Goal: Task Accomplishment & Management: Use online tool/utility

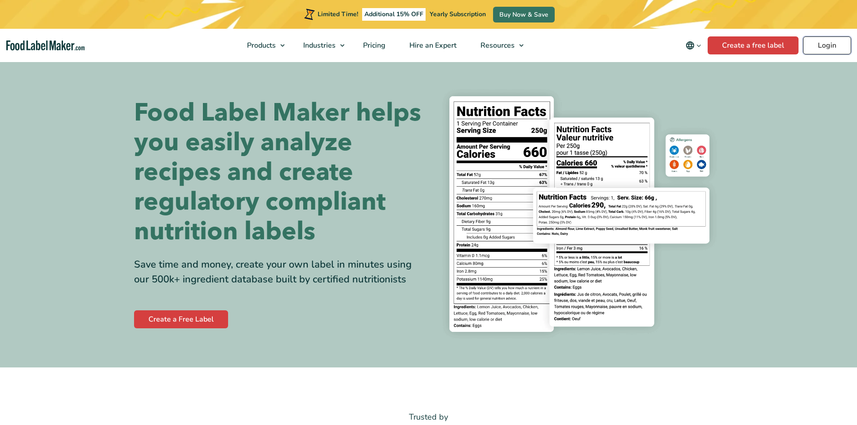
click at [831, 46] on link "Login" at bounding box center [827, 45] width 48 height 18
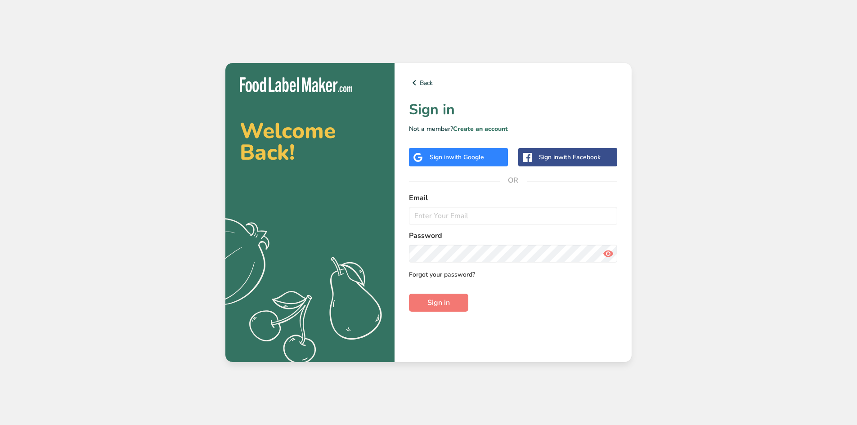
click at [455, 276] on link "Forgot your password?" at bounding box center [442, 274] width 66 height 9
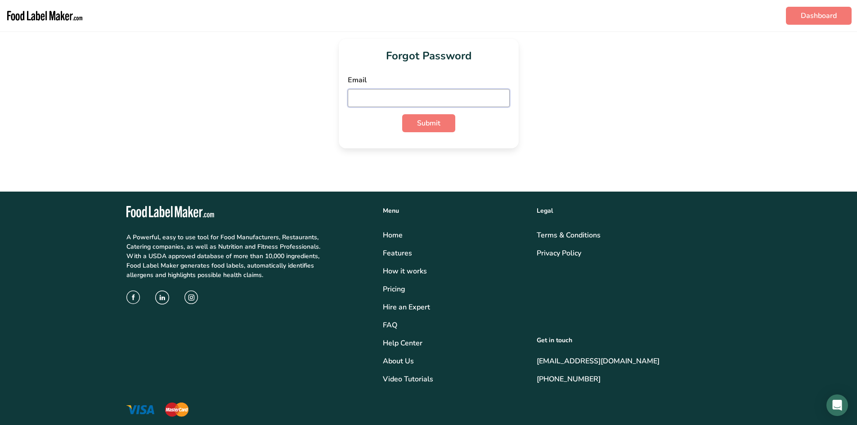
click at [421, 96] on input "email" at bounding box center [429, 98] width 162 height 18
type input "[EMAIL_ADDRESS][DOMAIN_NAME]"
click at [402, 114] on button "Submit" at bounding box center [428, 123] width 53 height 18
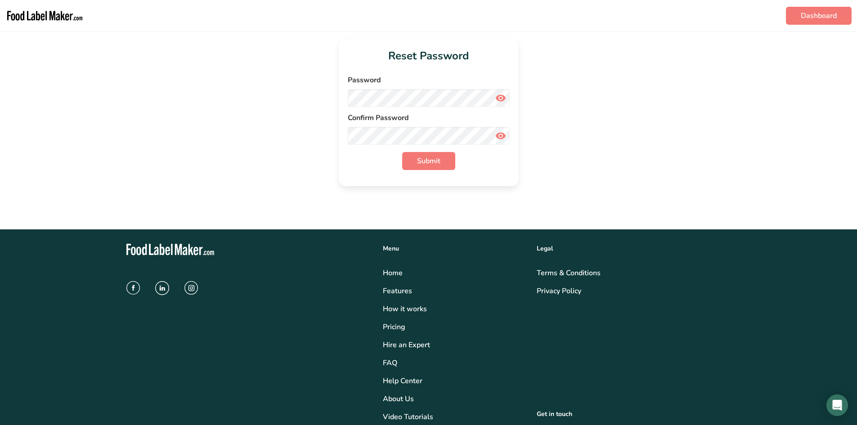
click at [389, 87] on div "Password" at bounding box center [429, 91] width 162 height 32
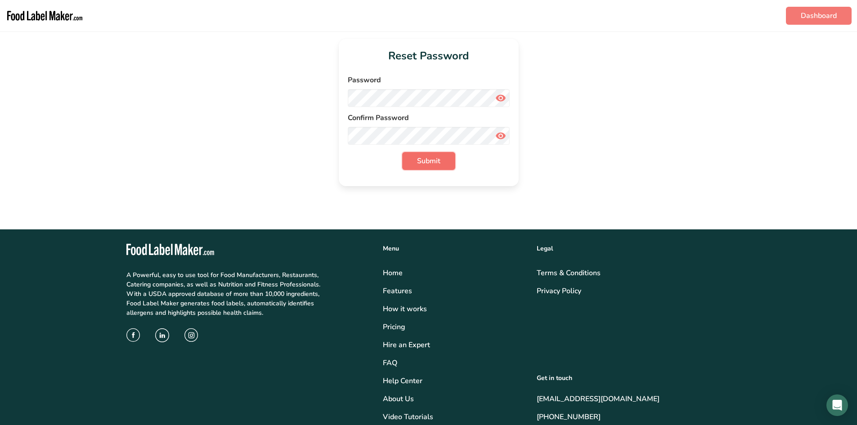
click at [430, 164] on span "Submit" at bounding box center [428, 161] width 23 height 11
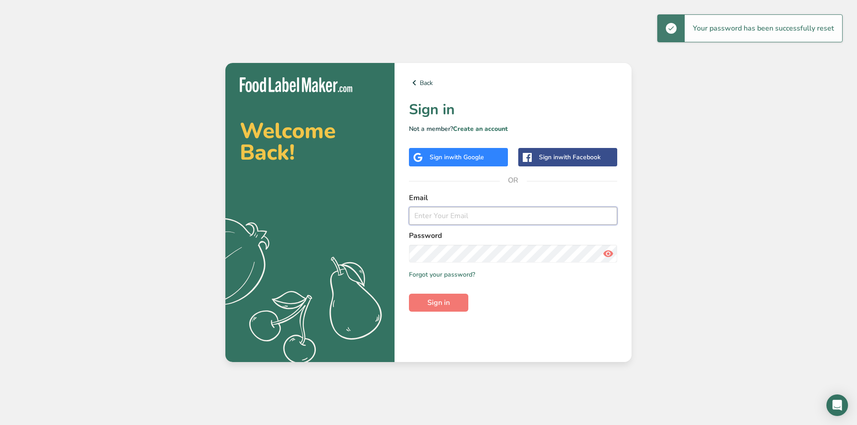
click at [448, 219] on input "email" at bounding box center [513, 216] width 208 height 18
type input "[EMAIL_ADDRESS][DOMAIN_NAME]"
click at [409, 294] on button "Sign in" at bounding box center [438, 303] width 59 height 18
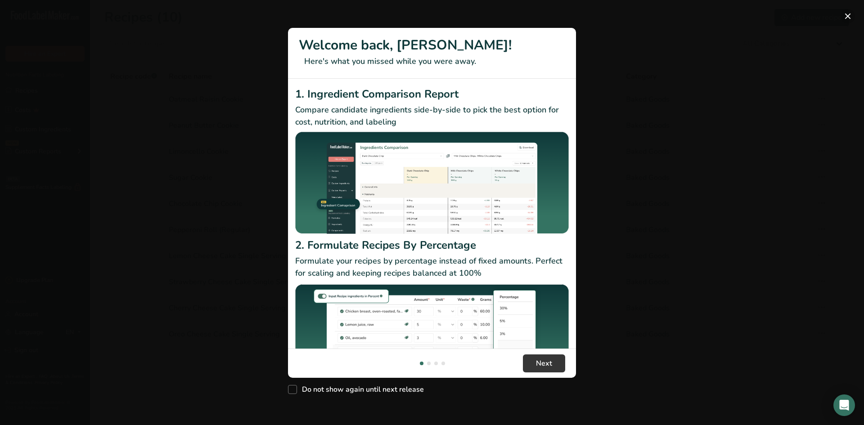
click at [847, 14] on button "New Features" at bounding box center [847, 16] width 14 height 14
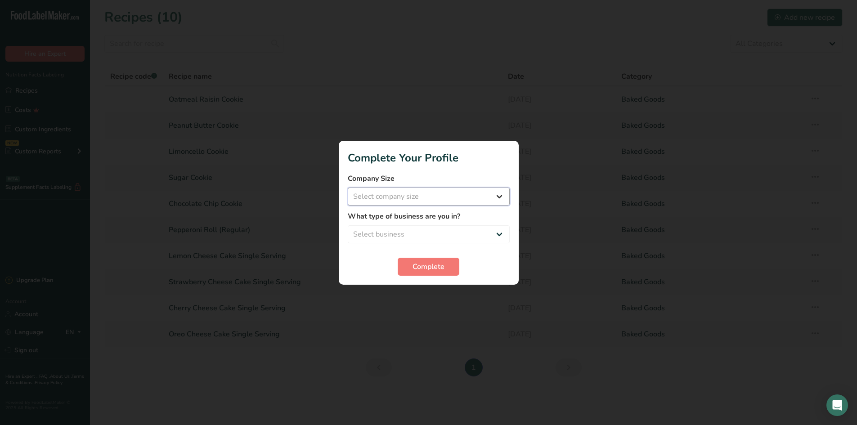
click at [446, 198] on select "Select company size Fewer than 10 Employees 10 to 50 Employees 51 to 500 Employ…" at bounding box center [429, 197] width 162 height 18
click at [448, 196] on select "Select company size Fewer than 10 Employees 10 to 50 Employees 51 to 500 Employ…" at bounding box center [429, 197] width 162 height 18
click at [493, 194] on select "Select company size Fewer than 10 Employees 10 to 50 Employees 51 to 500 Employ…" at bounding box center [429, 197] width 162 height 18
click at [500, 196] on select "Select company size Fewer than 10 Employees 10 to 50 Employees 51 to 500 Employ…" at bounding box center [429, 197] width 162 height 18
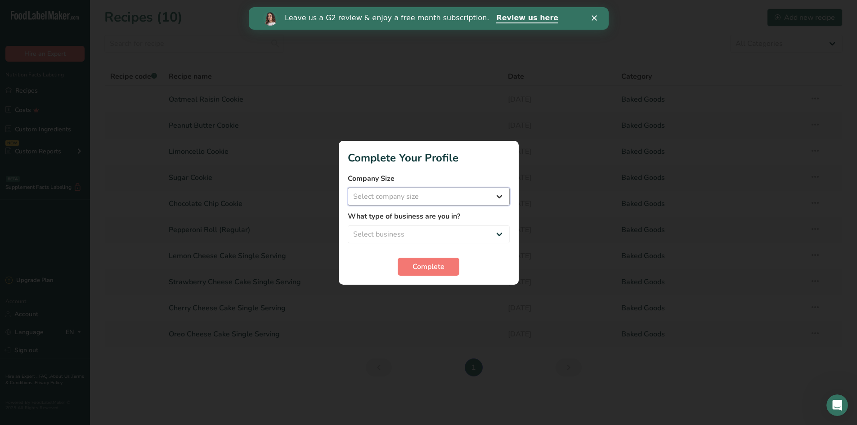
click at [500, 196] on select "Select company size Fewer than 10 Employees 10 to 50 Employees 51 to 500 Employ…" at bounding box center [429, 197] width 162 height 18
select select "2"
click at [348, 188] on select "Select company size Fewer than 10 Employees 10 to 50 Employees 51 to 500 Employ…" at bounding box center [429, 197] width 162 height 18
click at [450, 231] on select "Select business Packaged Food Manufacturer Restaurant & Cafe Bakery Meal Plans …" at bounding box center [429, 234] width 162 height 18
select select "1"
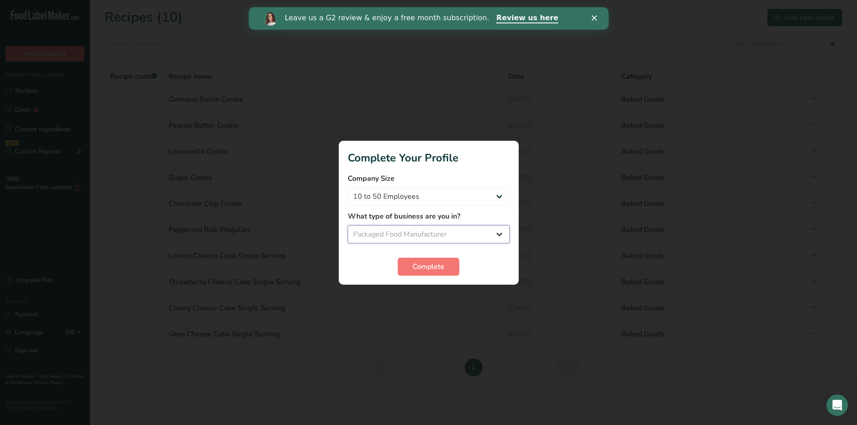
click at [348, 225] on select "Select business Packaged Food Manufacturer Restaurant & Cafe Bakery Meal Plans …" at bounding box center [429, 234] width 162 height 18
click at [429, 265] on span "Complete" at bounding box center [428, 266] width 32 height 11
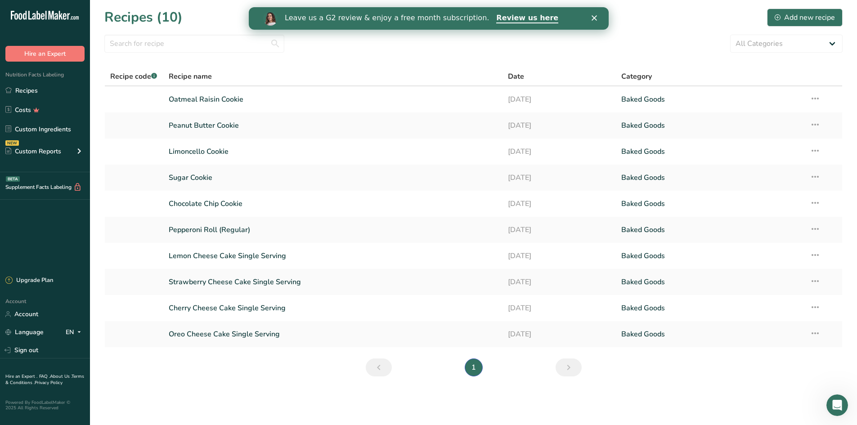
click at [592, 17] on icon "Close" at bounding box center [593, 17] width 5 height 5
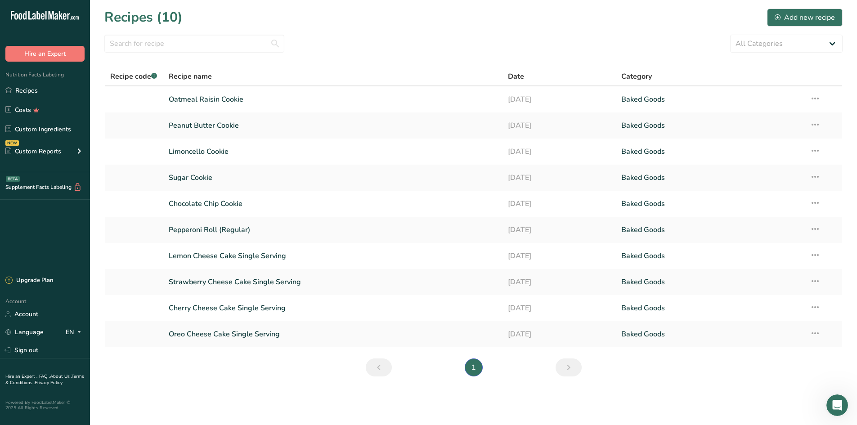
click at [41, 12] on icon ".a-20{fill:#fff;}" at bounding box center [55, 18] width 88 height 14
click at [787, 12] on div "Add new recipe" at bounding box center [805, 17] width 60 height 11
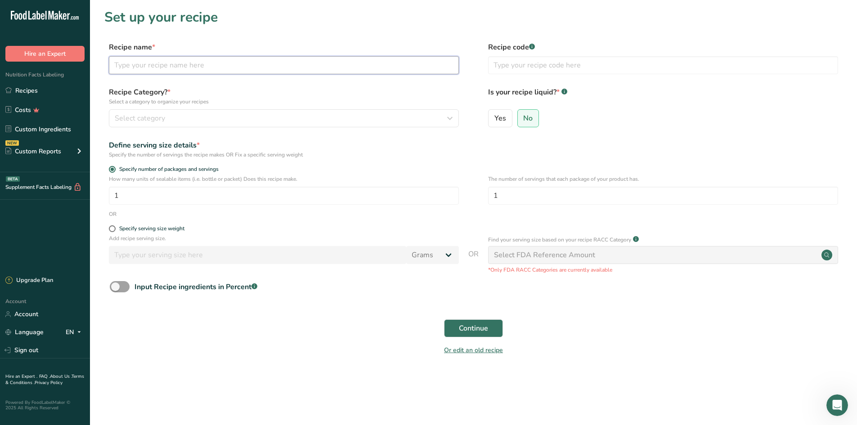
click at [308, 72] on input "text" at bounding box center [284, 65] width 350 height 18
type input "Vanilla Ice Cream"
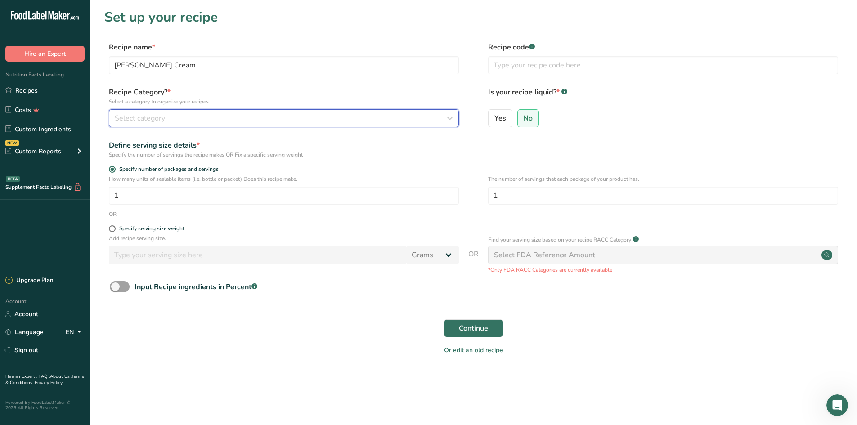
click at [300, 118] on div "Select category" at bounding box center [281, 118] width 333 height 11
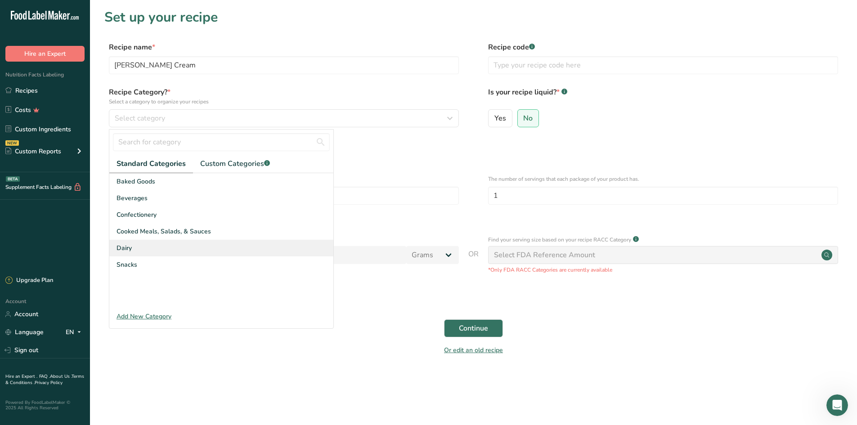
click at [129, 248] on span "Dairy" at bounding box center [123, 247] width 15 height 9
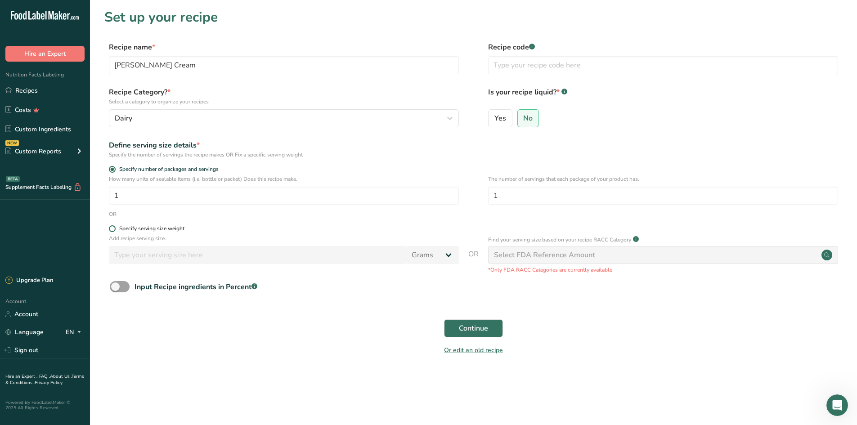
click at [111, 227] on span at bounding box center [112, 228] width 7 height 7
click at [111, 227] on input "Specify serving size weight" at bounding box center [112, 229] width 6 height 6
radio input "true"
radio input "false"
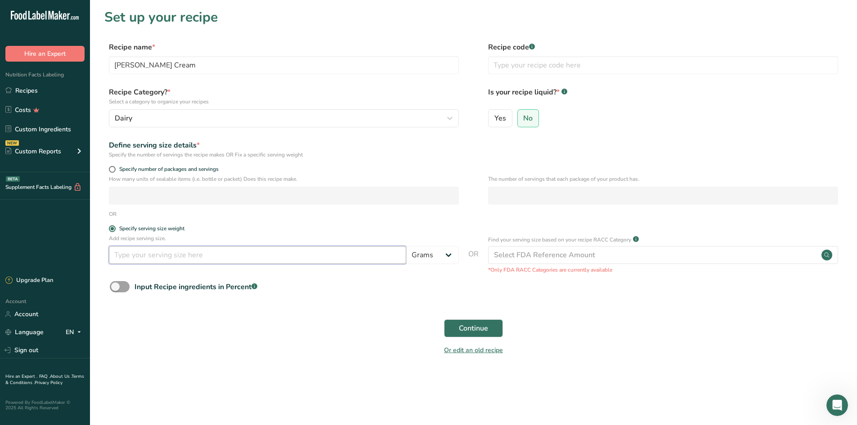
click at [168, 256] on input "number" at bounding box center [257, 255] width 297 height 18
type input "100"
click at [455, 326] on button "Continue" at bounding box center [473, 328] width 59 height 18
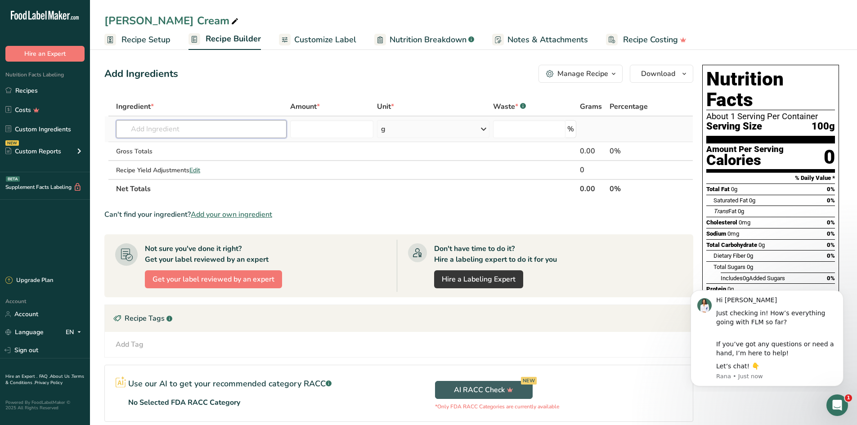
click at [202, 130] on input "text" at bounding box center [201, 129] width 170 height 18
type input "Total Fat"
type input "17"
click at [300, 81] on div "Add Ingredients Manage Recipe Delete Recipe Duplicate Recipe Scale Recipe Save …" at bounding box center [398, 74] width 589 height 18
click at [268, 122] on input "text" at bounding box center [201, 129] width 170 height 18
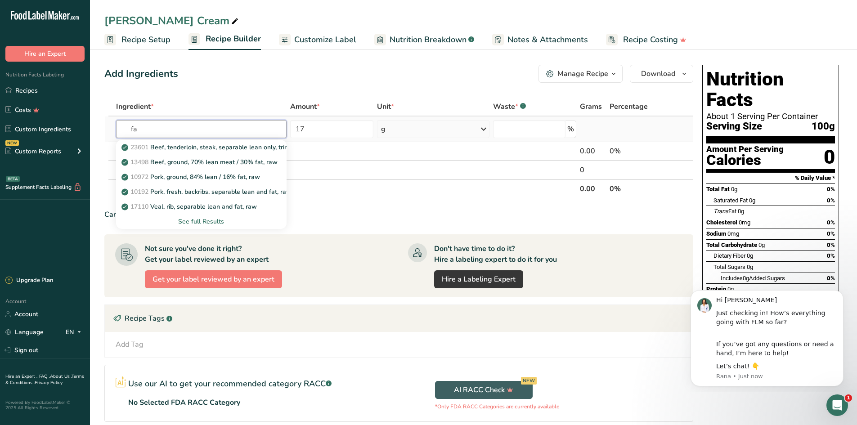
type input "f"
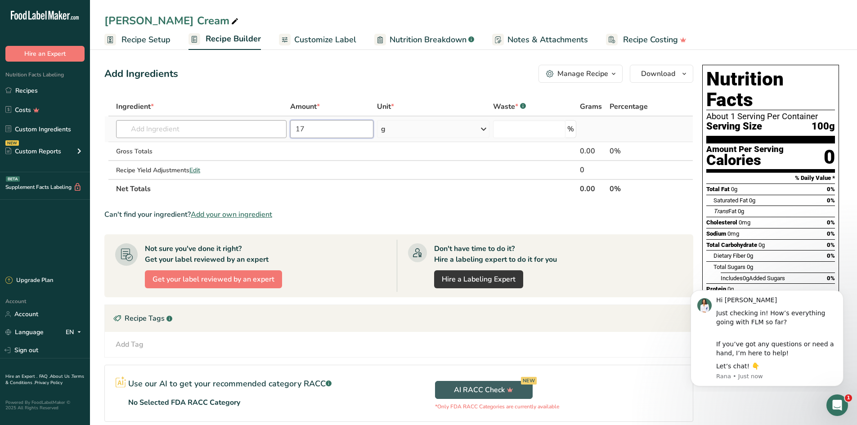
drag, startPoint x: 329, startPoint y: 135, endPoint x: 269, endPoint y: 136, distance: 60.3
click at [269, 136] on tr "Almond flour 1211 Milk, whole, 3.25% milkfat, without added vitamin A and vitam…" at bounding box center [399, 129] width 588 height 26
click at [243, 132] on input "text" at bounding box center [201, 129] width 170 height 18
type input "16% Custard Ice Cream"
click at [185, 163] on div "Add your own ingredient" at bounding box center [201, 161] width 156 height 9
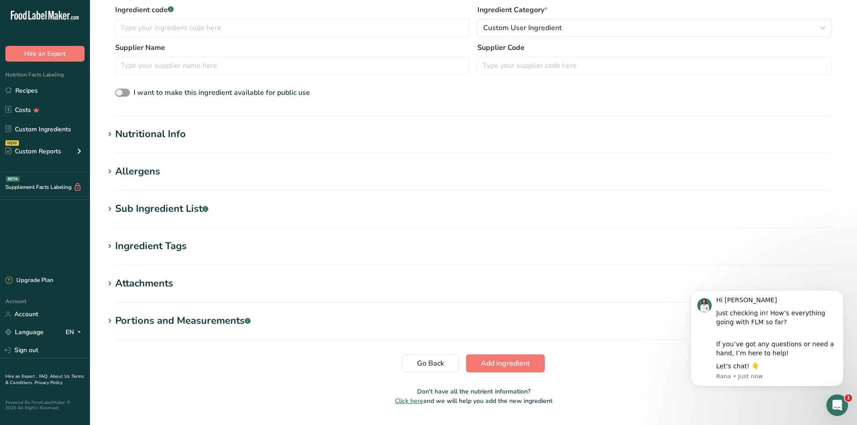
scroll to position [253, 0]
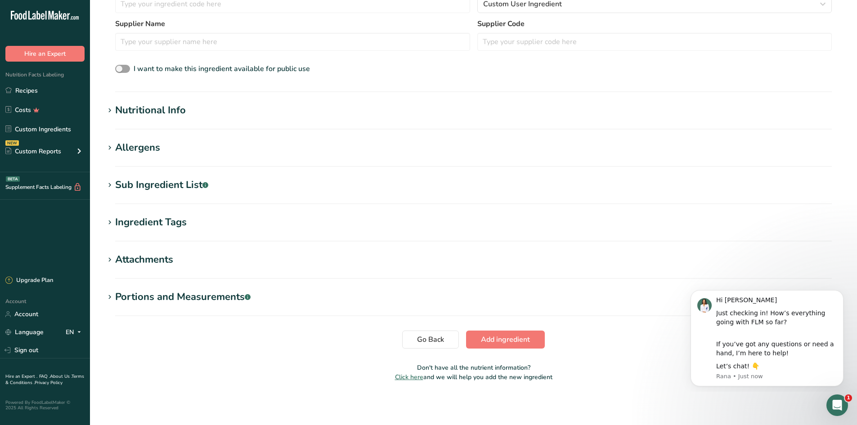
click at [153, 112] on div "Nutritional Info" at bounding box center [150, 110] width 71 height 15
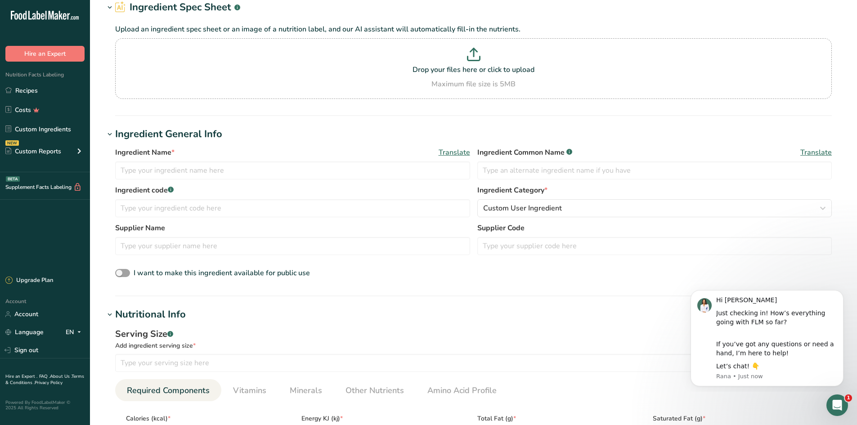
scroll to position [28, 0]
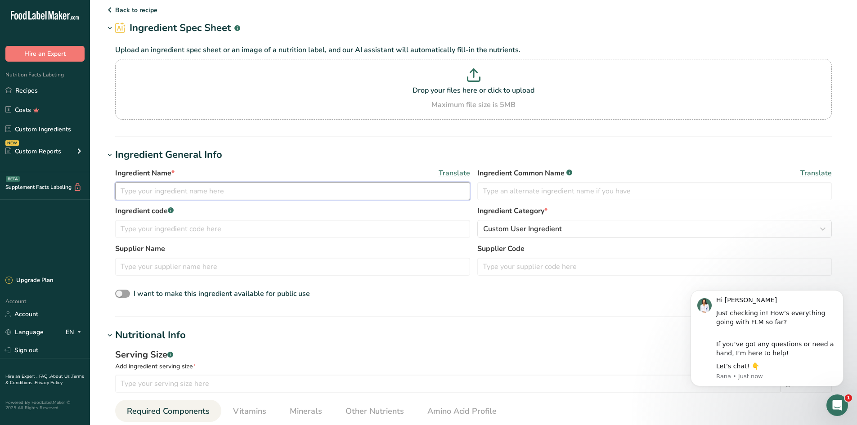
click at [280, 196] on input "text" at bounding box center [292, 191] width 355 height 18
type input "16% Custard Ice Cream"
click at [573, 230] on div "Custom User Ingredient" at bounding box center [652, 229] width 338 height 11
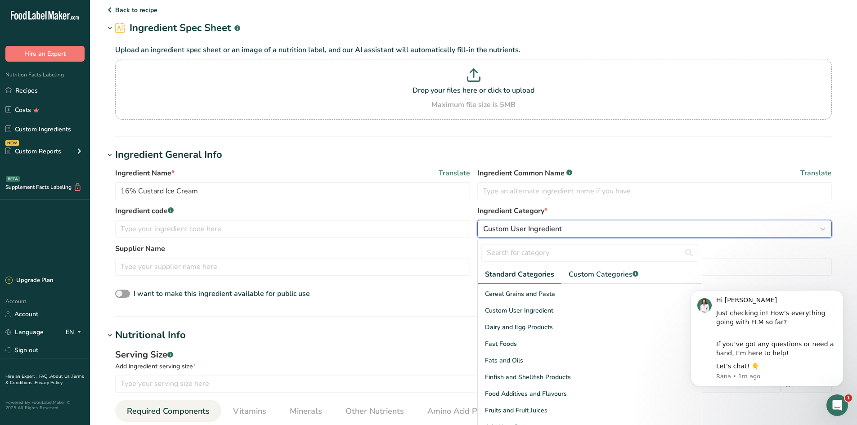
scroll to position [135, 0]
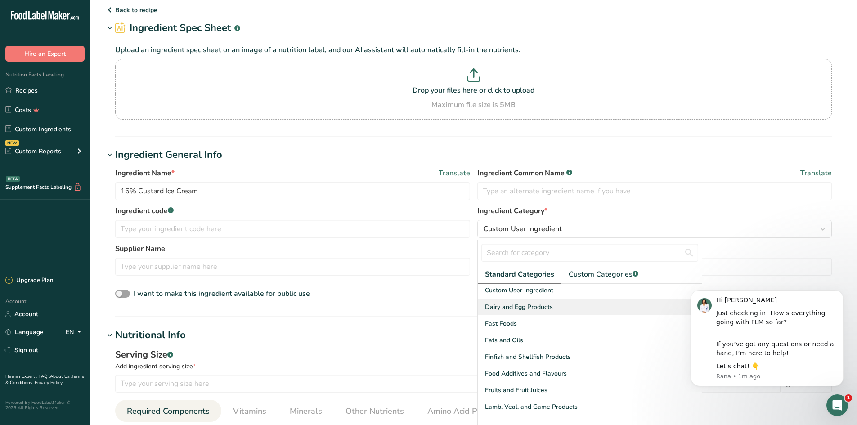
click at [539, 308] on span "Dairy and Egg Products" at bounding box center [519, 306] width 68 height 9
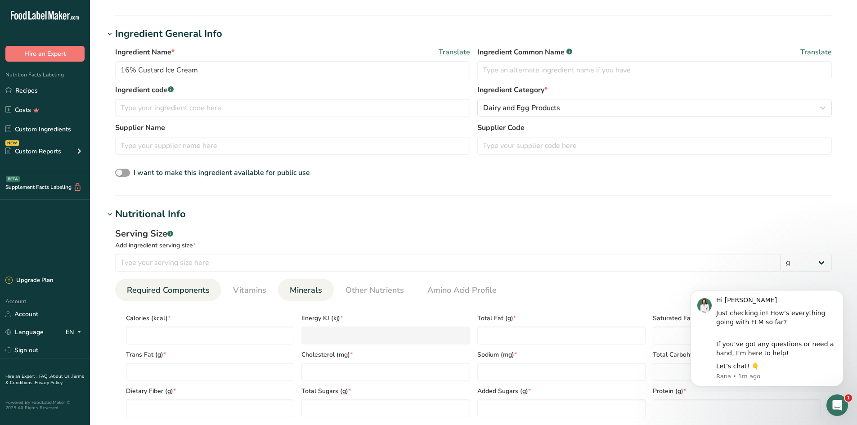
scroll to position [163, 0]
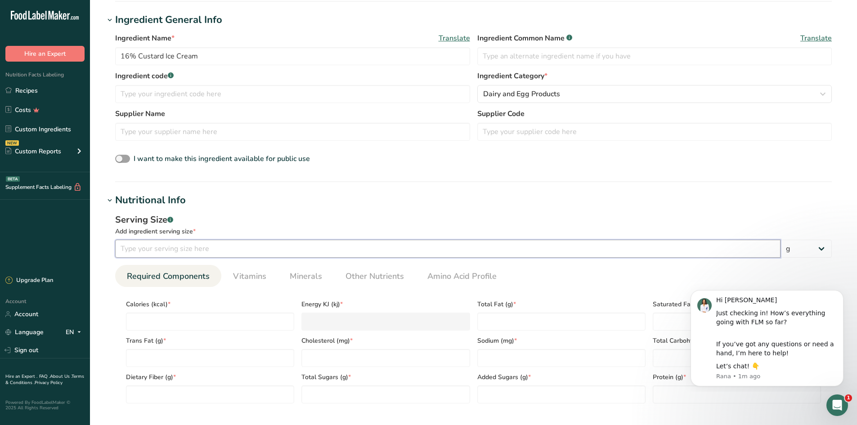
click at [237, 250] on input "number" at bounding box center [447, 249] width 665 height 18
type input "100"
click at [250, 220] on div "Serving Size .a-a{fill:#347362;}.b-a{fill:#fff;}" at bounding box center [473, 219] width 717 height 13
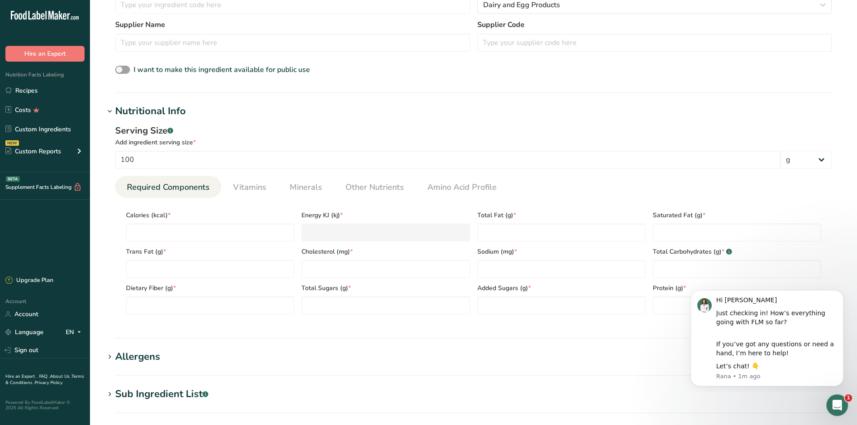
scroll to position [253, 0]
click at [241, 229] on input "number" at bounding box center [210, 232] width 168 height 18
type input "2"
type KJ "8.4"
type input "25"
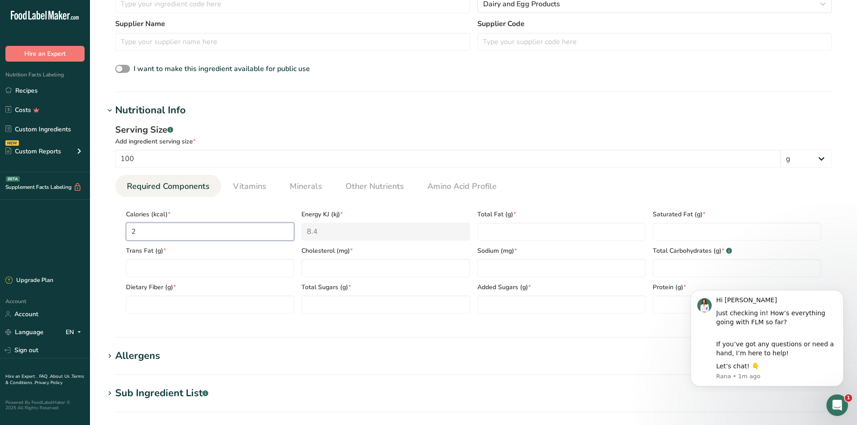
type KJ "104.6"
type input "250"
type KJ "1046"
type input "250"
click at [520, 237] on Fat "number" at bounding box center [561, 232] width 168 height 18
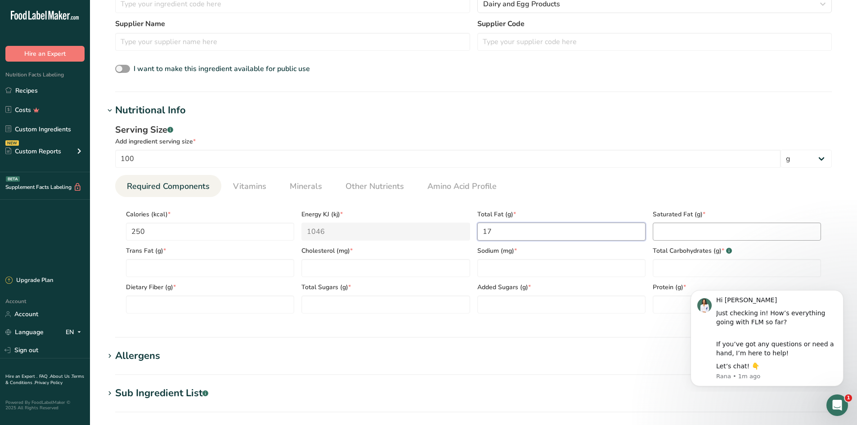
type Fat "17"
click at [688, 234] on Fat "number" at bounding box center [737, 232] width 168 height 18
type Fat "10"
click at [320, 268] on input "number" at bounding box center [385, 268] width 168 height 18
type input "90"
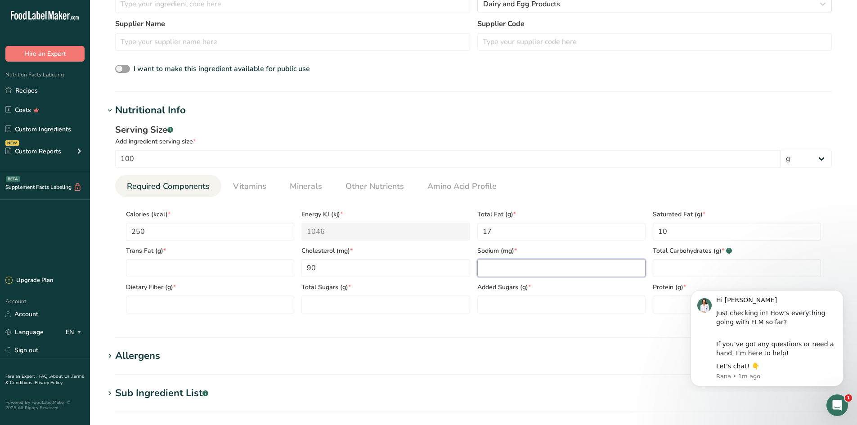
click at [506, 271] on input "number" at bounding box center [561, 268] width 168 height 18
type input "75"
click at [653, 273] on Carbohydrates "number" at bounding box center [737, 268] width 168 height 18
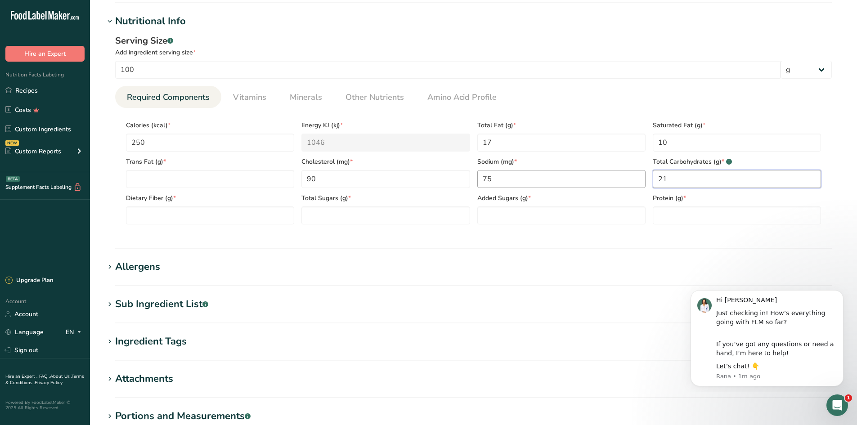
scroll to position [343, 0]
type Carbohydrates "21"
click at [309, 219] on Sugars "number" at bounding box center [385, 215] width 168 height 18
type Sugars "20"
click at [512, 220] on Sugars "number" at bounding box center [561, 215] width 168 height 18
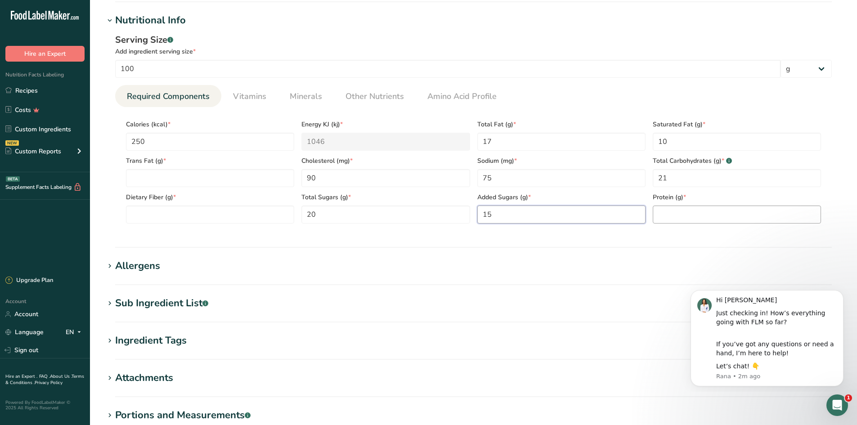
type Sugars "15"
click at [685, 217] on input "number" at bounding box center [737, 215] width 168 height 18
type input "4"
click at [543, 238] on section "Nutritional Info Serving Size .a-a{fill:#347362;}.b-a{fill:#fff;} Add ingredien…" at bounding box center [473, 130] width 738 height 235
click at [461, 265] on h1 "Allergens" at bounding box center [473, 266] width 738 height 15
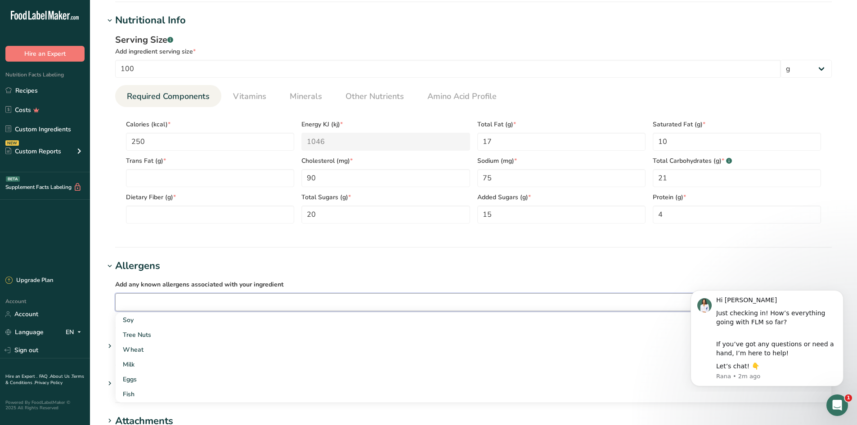
click at [325, 298] on input "text" at bounding box center [474, 302] width 716 height 14
click at [124, 361] on div "Milk" at bounding box center [466, 364] width 687 height 9
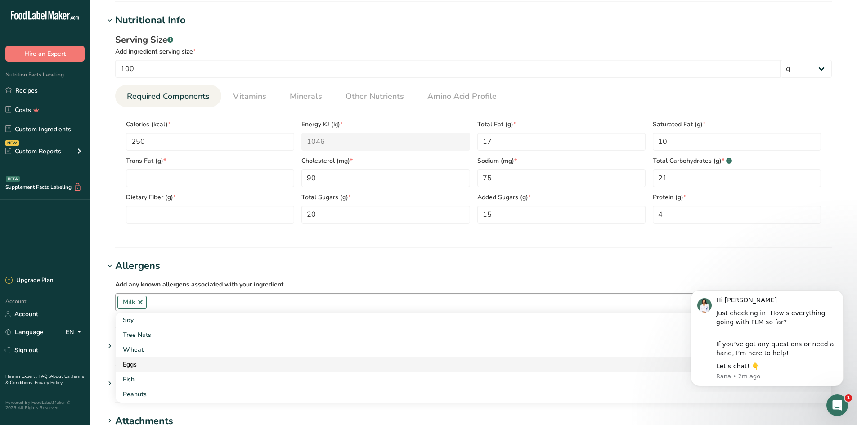
click at [134, 362] on div "Eggs" at bounding box center [466, 364] width 687 height 9
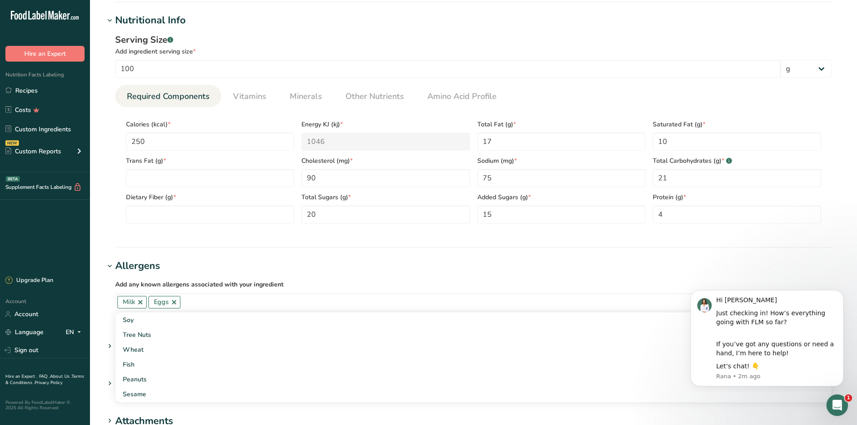
click at [107, 311] on div "Add any known allergens associated with your ingredient Milk Eggs Soy Tree Nuts…" at bounding box center [473, 294] width 738 height 43
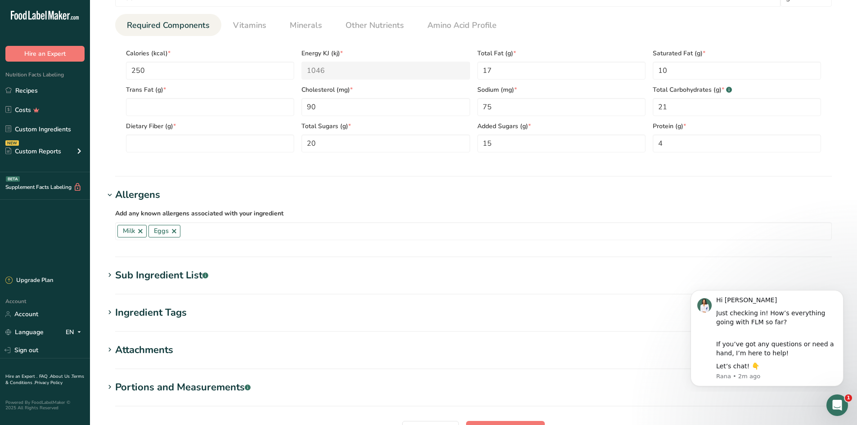
scroll to position [433, 0]
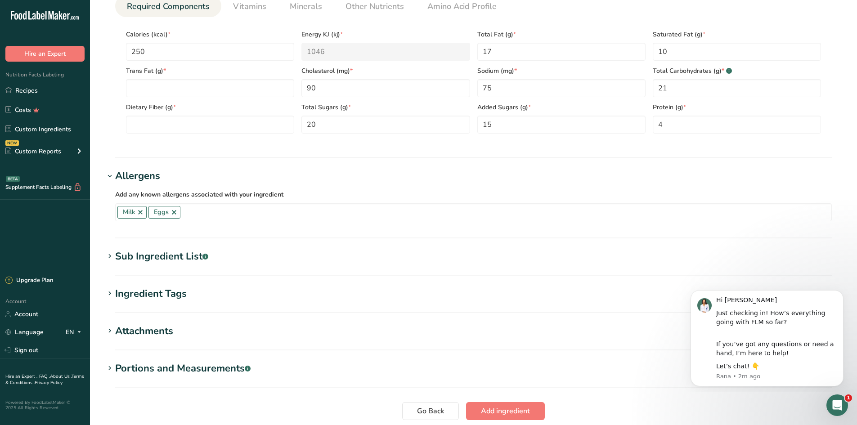
click at [142, 262] on div "Sub Ingredient List .a-a{fill:#347362;}.b-a{fill:#fff;}" at bounding box center [161, 256] width 93 height 15
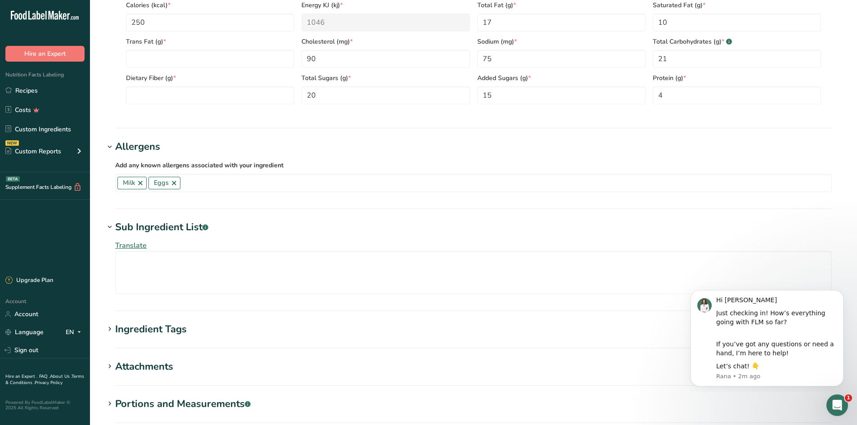
scroll to position [478, 0]
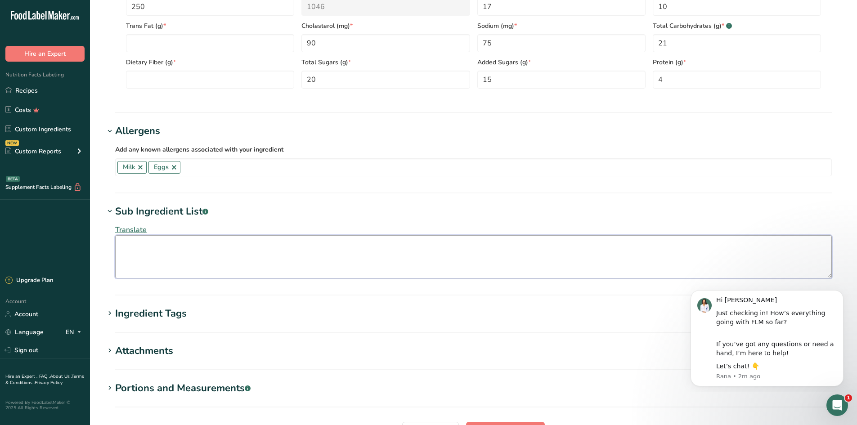
click at [143, 246] on textarea at bounding box center [473, 256] width 717 height 43
click at [171, 314] on div "Ingredient Tags" at bounding box center [151, 313] width 72 height 15
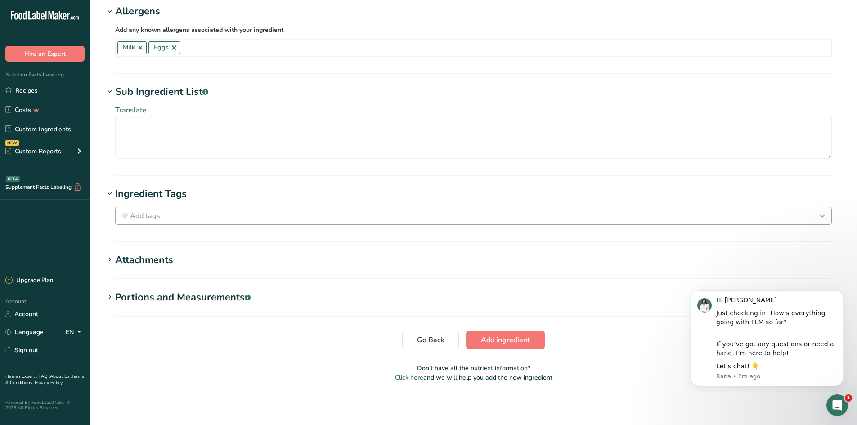
scroll to position [598, 0]
click at [193, 215] on div "Add tags" at bounding box center [473, 215] width 708 height 11
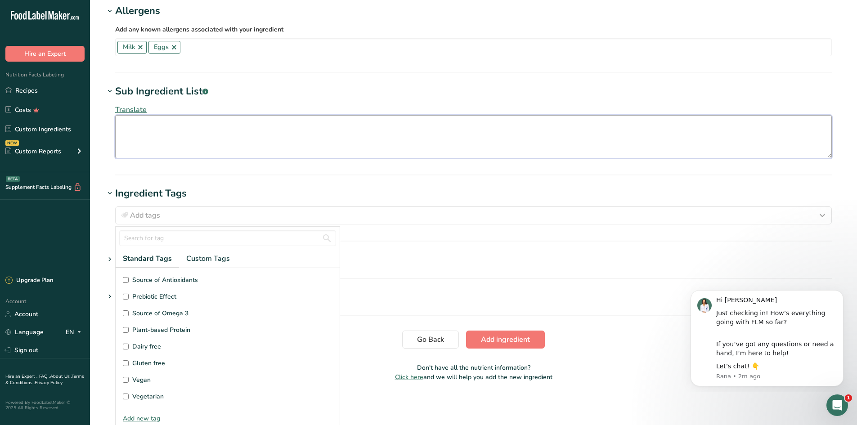
click at [197, 145] on textarea at bounding box center [473, 136] width 717 height 43
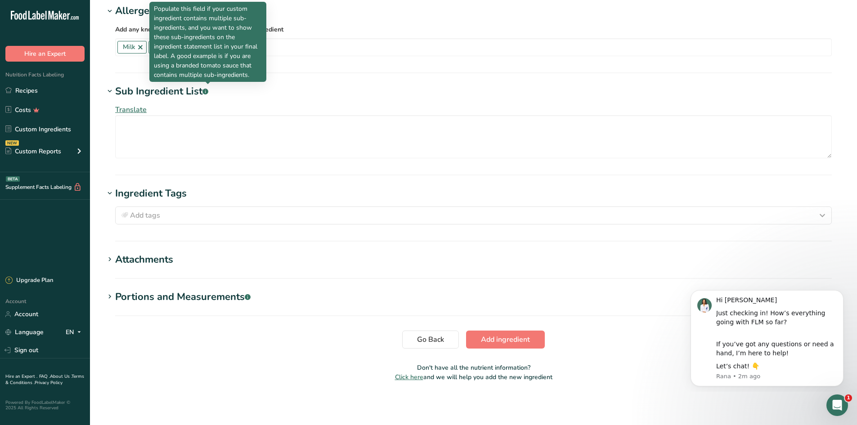
click at [206, 90] on rect at bounding box center [205, 92] width 6 height 6
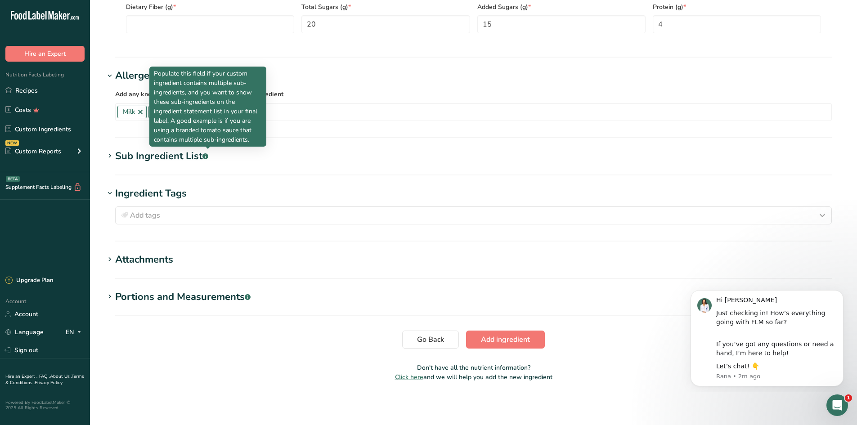
scroll to position [533, 0]
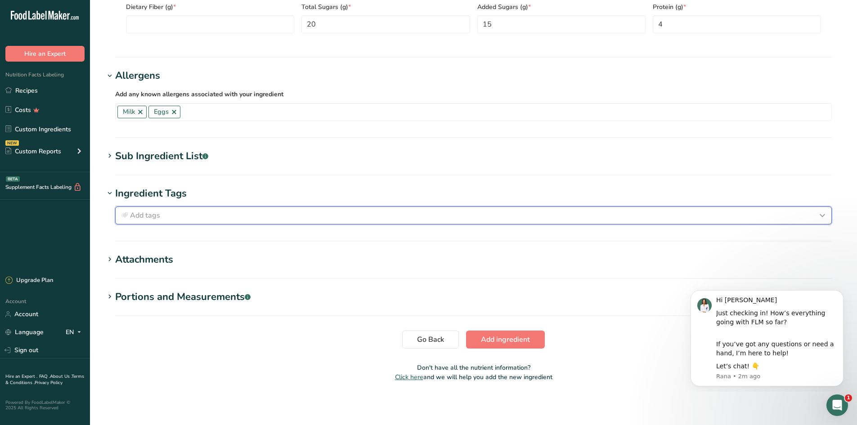
click at [169, 218] on div "Add tags" at bounding box center [473, 215] width 708 height 11
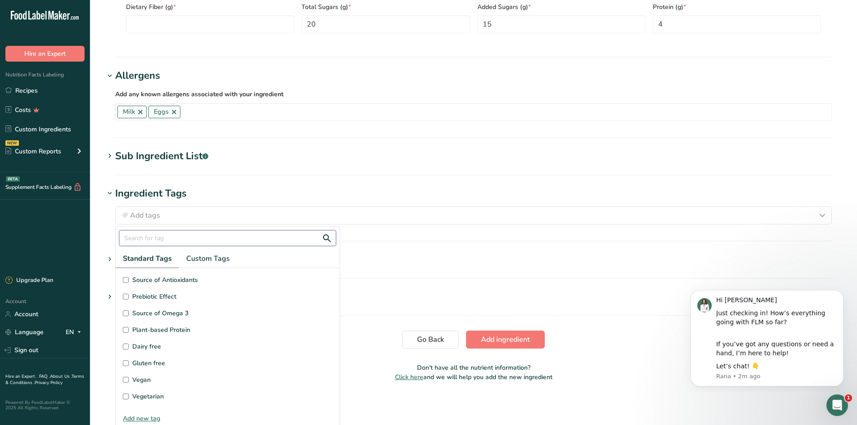
click at [168, 237] on input "text" at bounding box center [227, 238] width 217 height 16
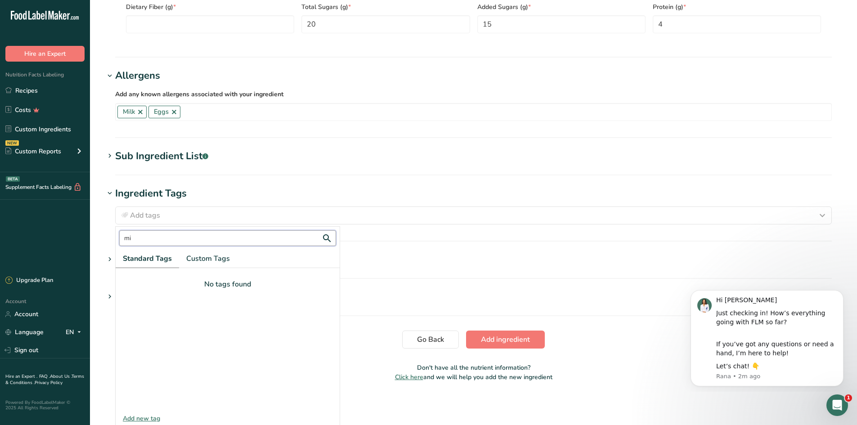
type input "m"
type input "M"
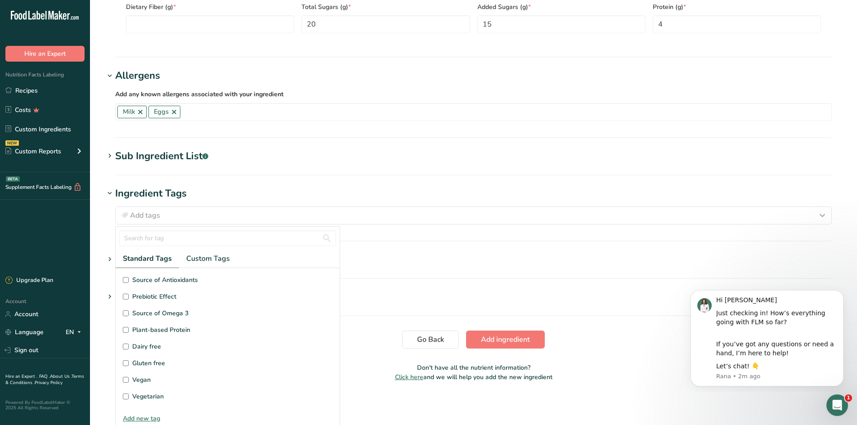
click at [108, 189] on icon at bounding box center [110, 193] width 8 height 13
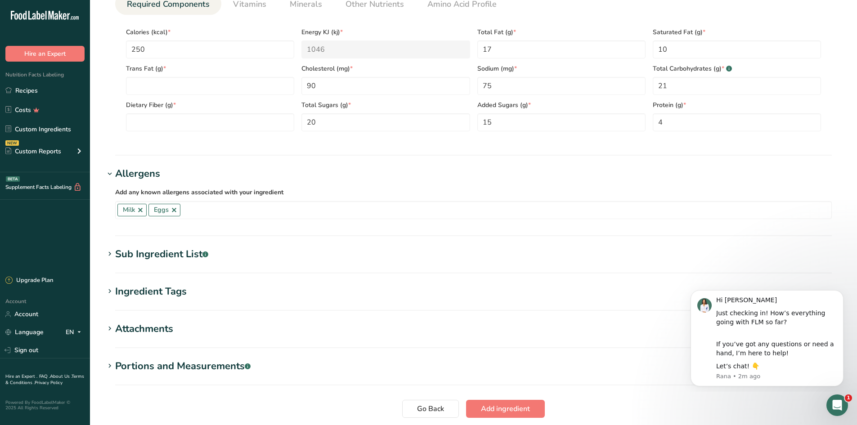
scroll to position [460, 0]
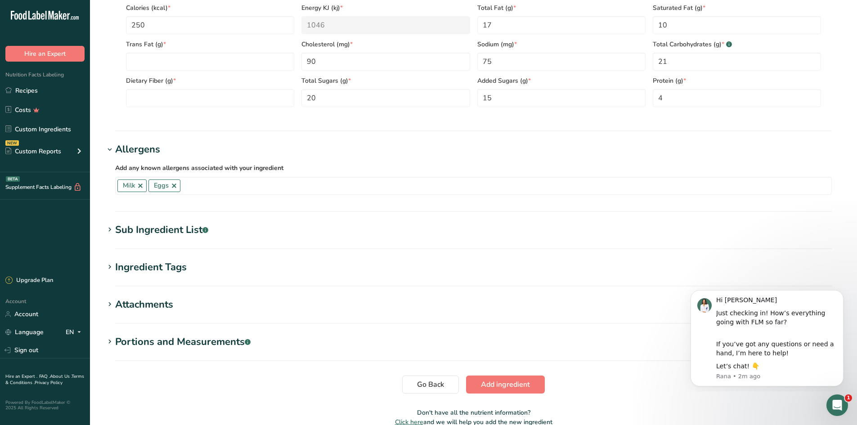
click at [145, 226] on div "Sub Ingredient List .a-a{fill:#347362;}.b-a{fill:#fff;}" at bounding box center [161, 230] width 93 height 15
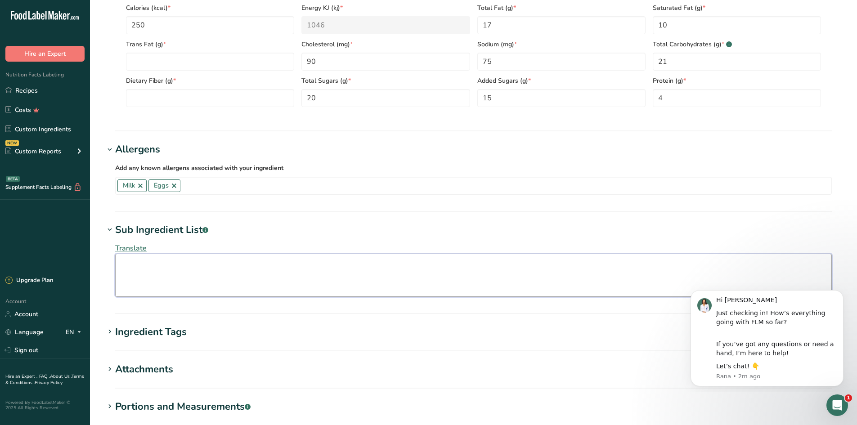
click at [164, 267] on textarea at bounding box center [473, 275] width 717 height 43
type textarea "M"
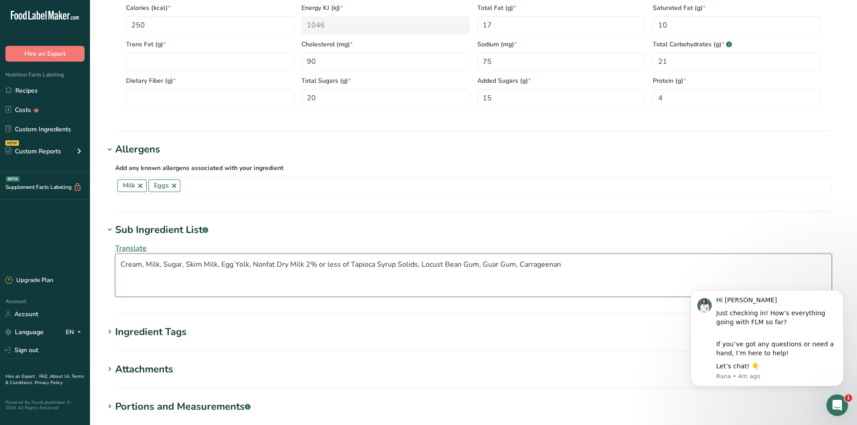
type textarea "Cream, Milk, Sugar, Skim Milk, Egg Yolk, Nonfat Dry Milk 2% or less of Tapioca …"
click at [100, 273] on section "Add new ingredient Back to recipe Ingredient Spec Sheet .a-a{fill:#347362;}.b-a…" at bounding box center [473, 23] width 767 height 966
click at [842, 293] on icon "Dismiss notification" at bounding box center [840, 292] width 5 height 5
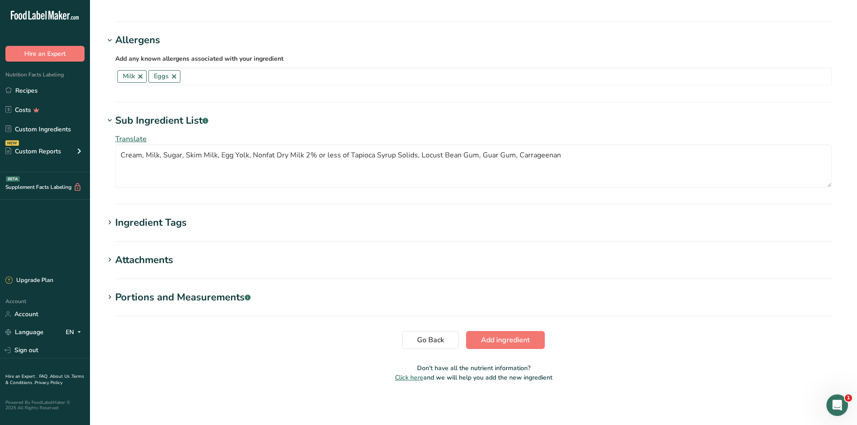
scroll to position [569, 0]
click at [490, 342] on span "Add ingredient" at bounding box center [505, 339] width 49 height 11
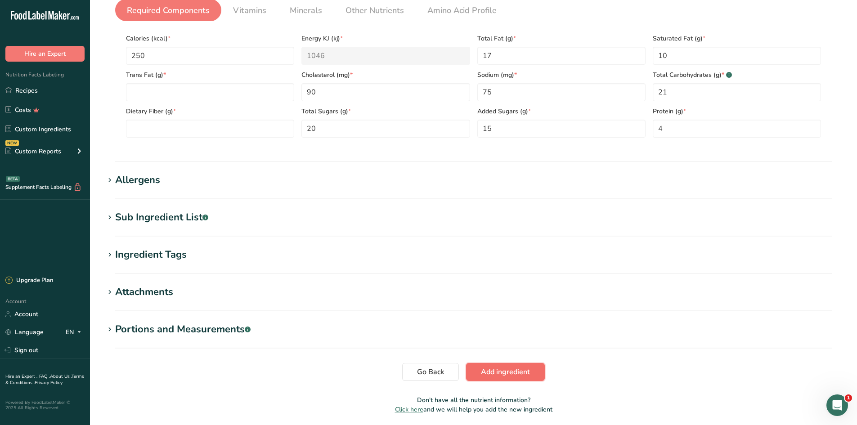
scroll to position [229, 0]
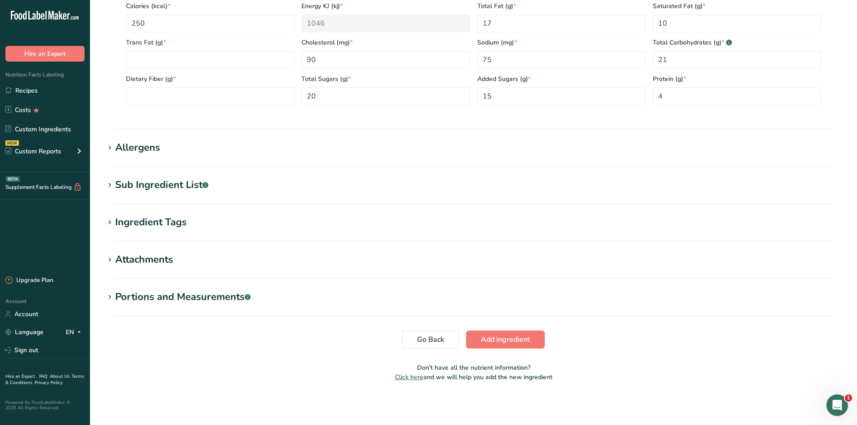
click at [157, 181] on div "Sub Ingredient List .a-a{fill:#347362;}.b-a{fill:#fff;}" at bounding box center [161, 185] width 93 height 15
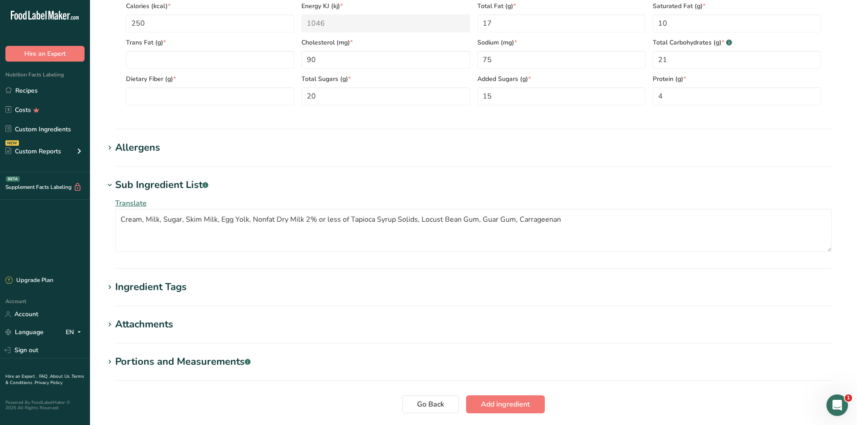
click at [157, 181] on div "Sub Ingredient List .a-a{fill:#347362;}.b-a{fill:#fff;}" at bounding box center [161, 185] width 93 height 15
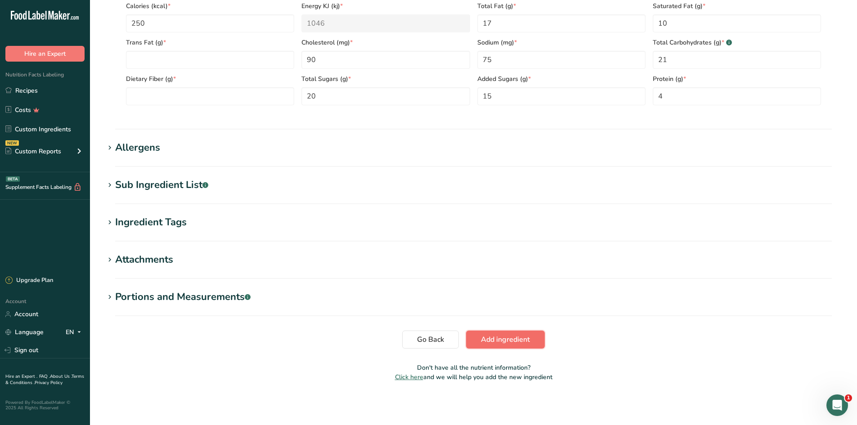
click at [492, 341] on span "Add ingredient" at bounding box center [505, 339] width 49 height 11
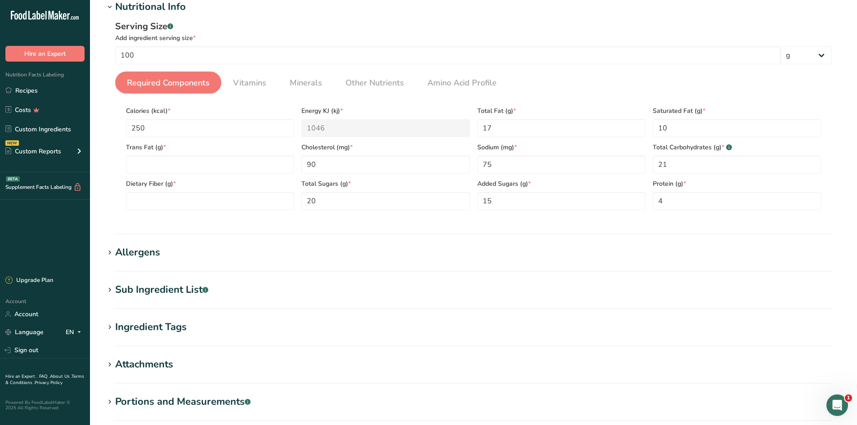
scroll to position [124, 0]
click at [239, 77] on link "Vitamins" at bounding box center [249, 83] width 40 height 23
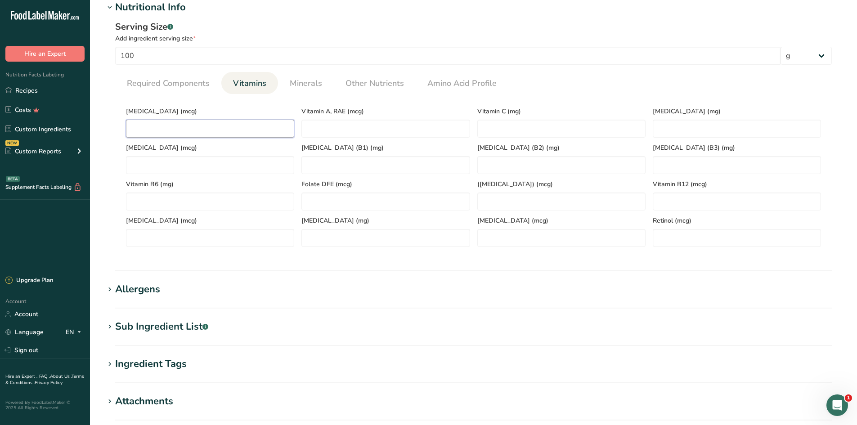
click at [221, 130] on D "number" at bounding box center [210, 129] width 168 height 18
type D "0.2"
click at [322, 85] on link "Minerals" at bounding box center [306, 83] width 40 height 23
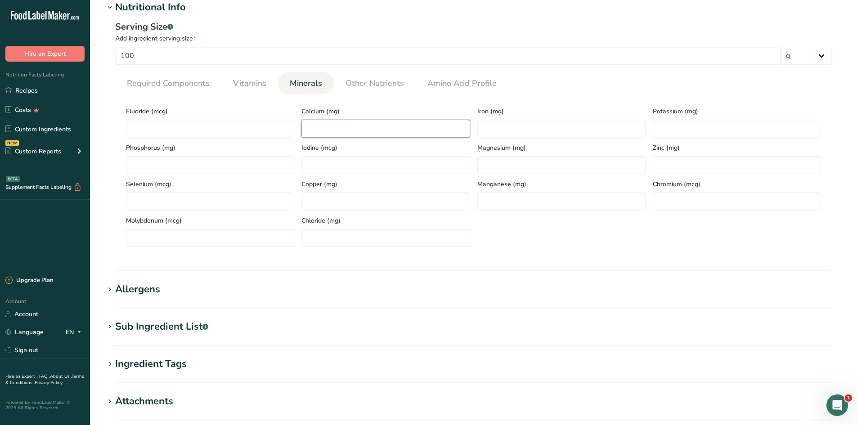
click at [327, 134] on input "number" at bounding box center [385, 129] width 168 height 18
type input "120"
click at [515, 127] on input "number" at bounding box center [561, 129] width 168 height 18
type input "0.2"
drag, startPoint x: 687, startPoint y: 129, endPoint x: 676, endPoint y: 133, distance: 11.5
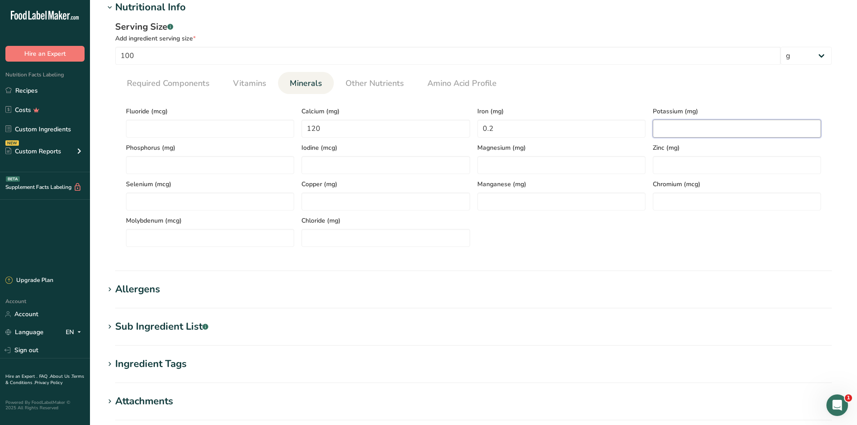
click at [687, 129] on input "number" at bounding box center [737, 129] width 168 height 18
type input "150"
click at [357, 82] on span "Other Nutrients" at bounding box center [374, 83] width 58 height 12
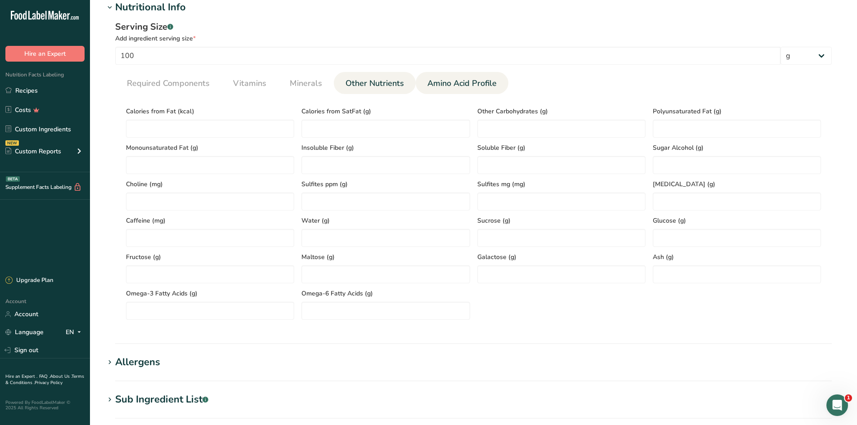
click at [464, 78] on span "Amino Acid Profile" at bounding box center [461, 83] width 69 height 12
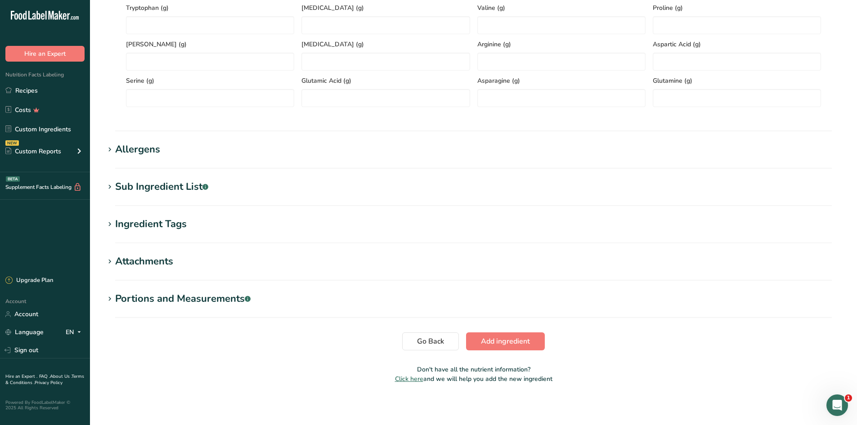
scroll to position [302, 0]
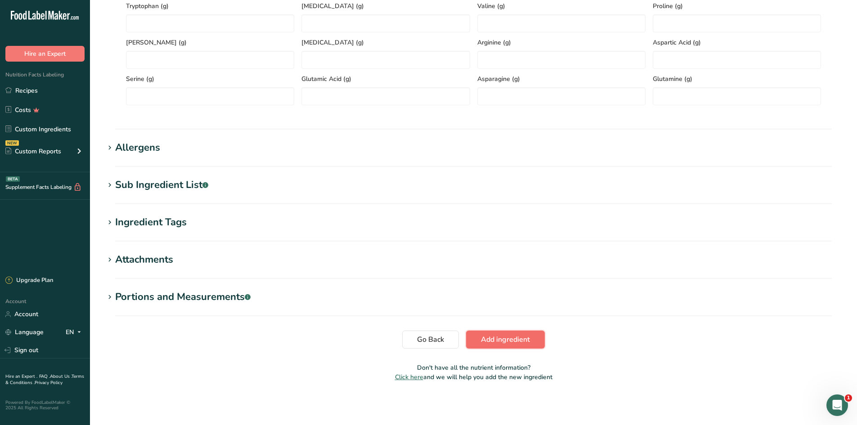
click at [518, 340] on span "Add ingredient" at bounding box center [505, 339] width 49 height 11
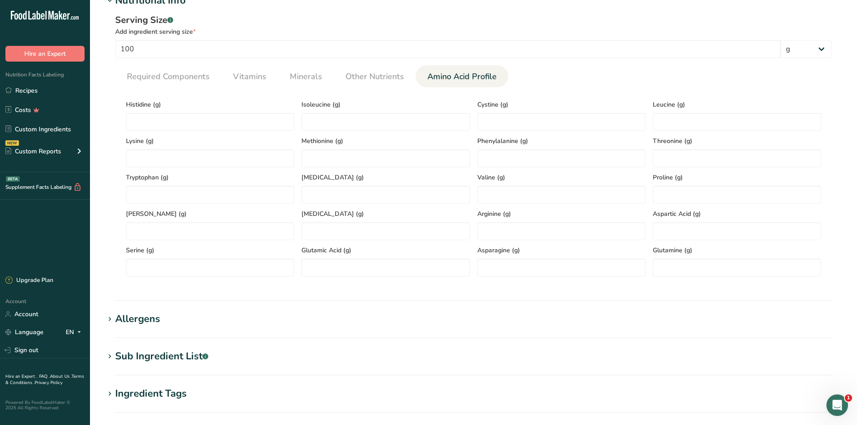
scroll to position [124, 0]
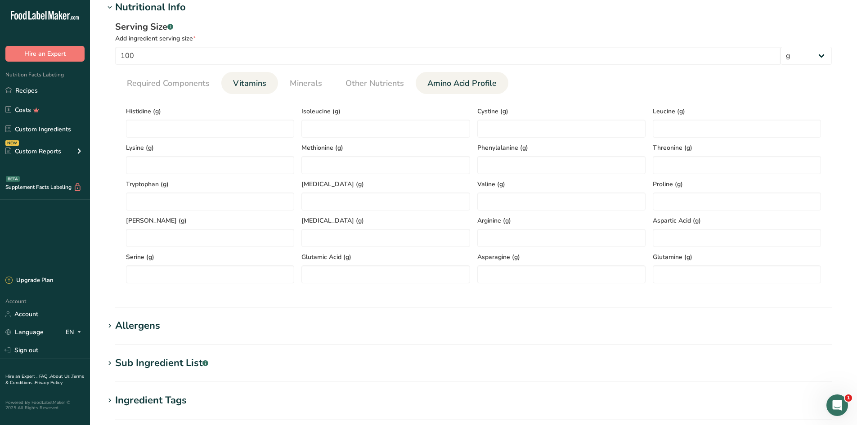
click at [260, 82] on span "Vitamins" at bounding box center [249, 83] width 33 height 12
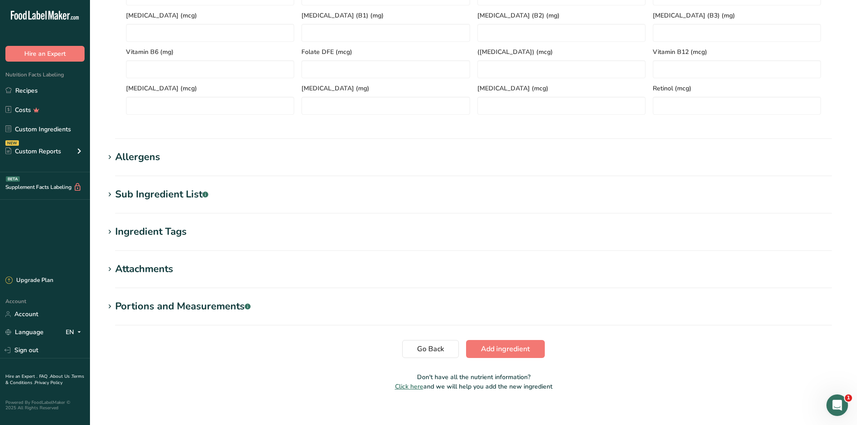
scroll to position [265, 0]
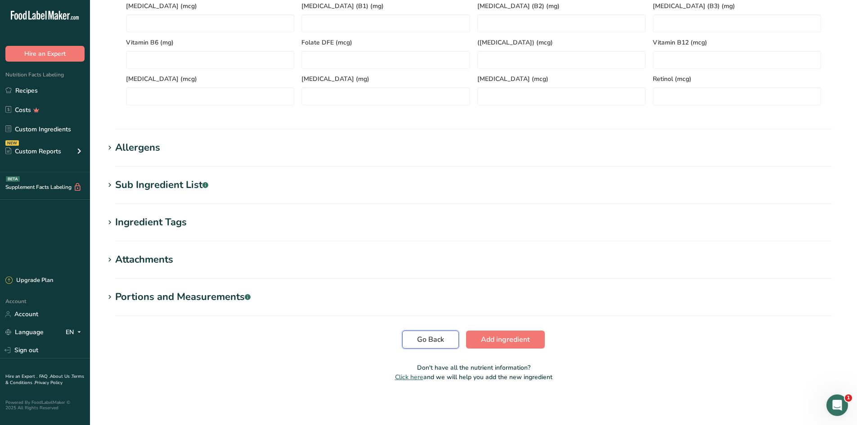
click at [441, 339] on span "Go Back" at bounding box center [430, 339] width 27 height 11
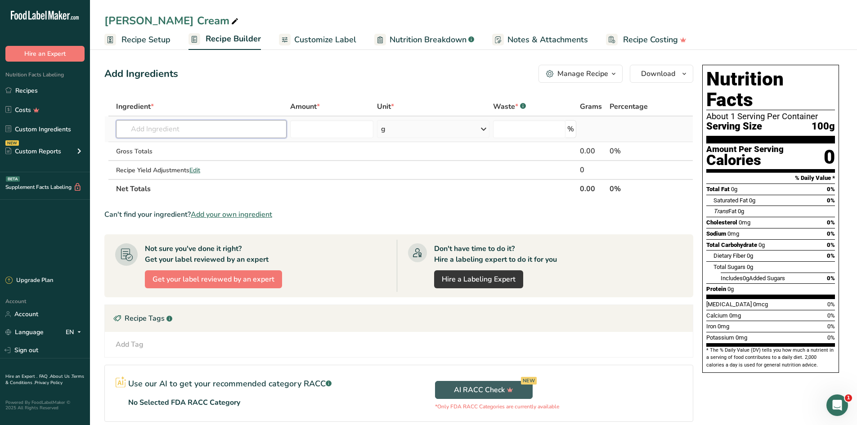
click at [166, 130] on input "text" at bounding box center [201, 129] width 170 height 18
type input "1"
click at [176, 94] on div "Add Ingredients Manage Recipe Delete Recipe Duplicate Recipe Scale Recipe Save …" at bounding box center [401, 289] width 594 height 456
click at [31, 130] on link "Custom Ingredients" at bounding box center [45, 129] width 90 height 17
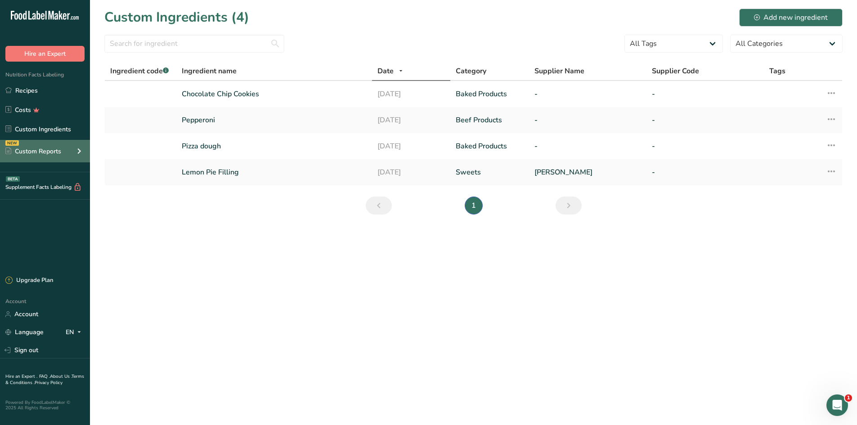
click at [31, 149] on div "Custom Reports" at bounding box center [33, 151] width 56 height 9
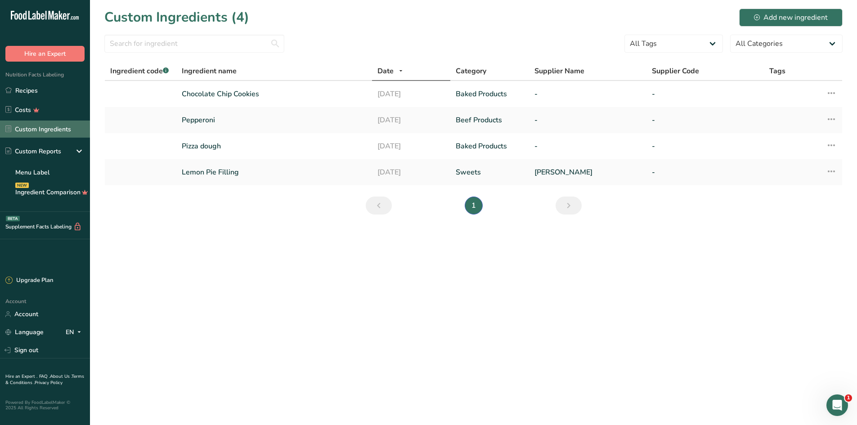
click at [29, 131] on link "Custom Ingredients" at bounding box center [45, 129] width 90 height 17
click at [30, 92] on link "Recipes" at bounding box center [45, 90] width 90 height 17
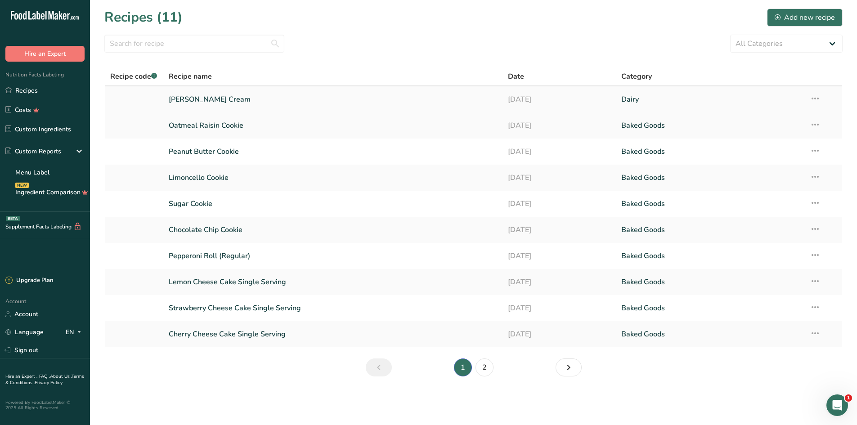
click at [215, 94] on link "Vanilla Ice Cream" at bounding box center [333, 99] width 329 height 19
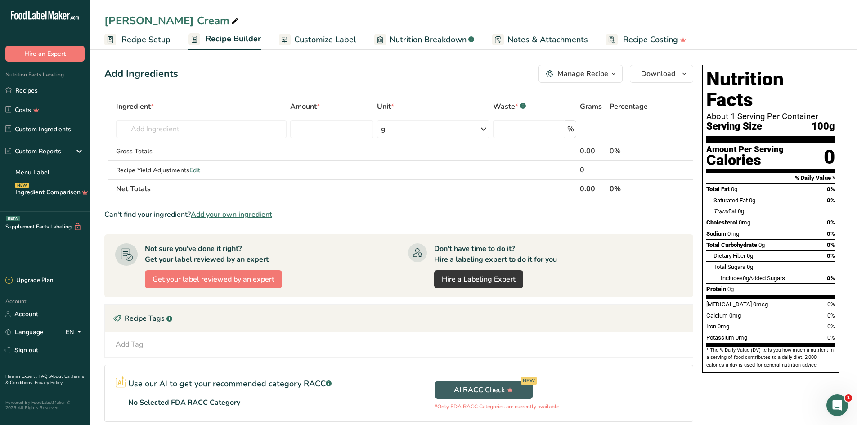
click at [296, 36] on span "Customize Label" at bounding box center [325, 40] width 62 height 12
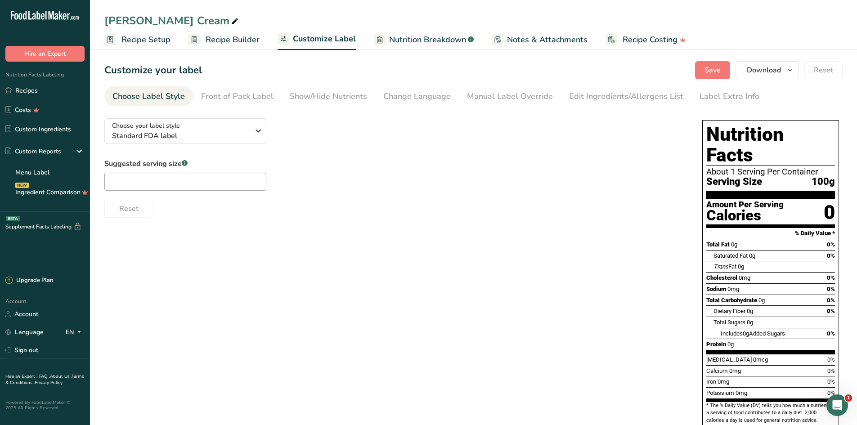
click at [246, 43] on span "Recipe Builder" at bounding box center [233, 40] width 54 height 12
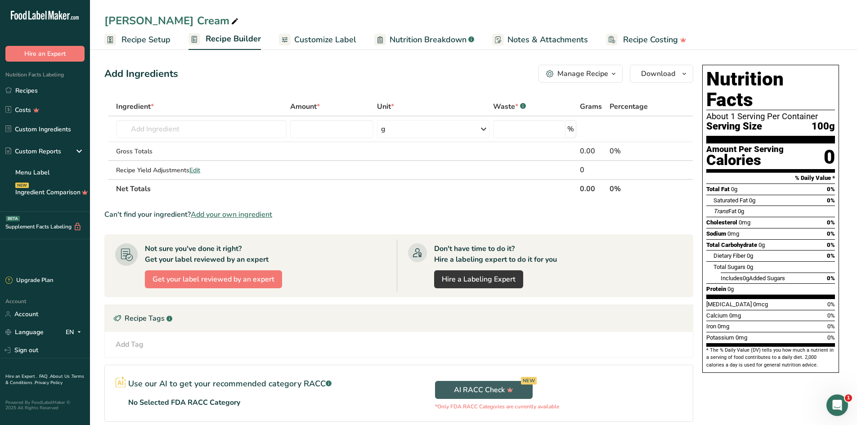
click at [403, 37] on span "Nutrition Breakdown" at bounding box center [428, 40] width 77 height 12
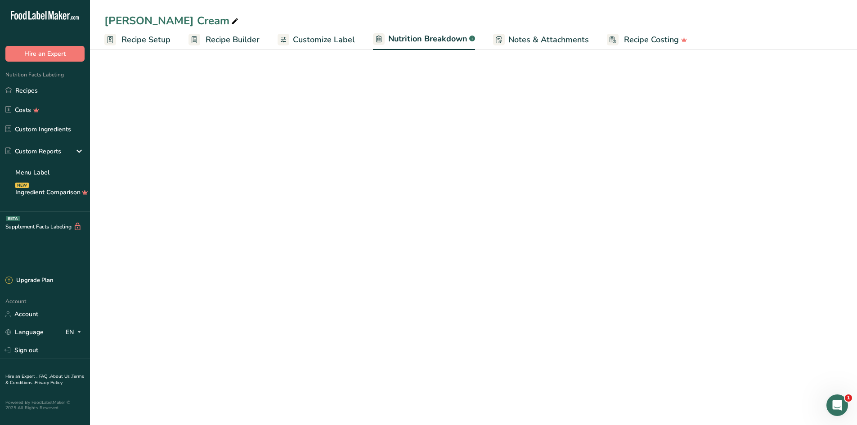
select select "Calories"
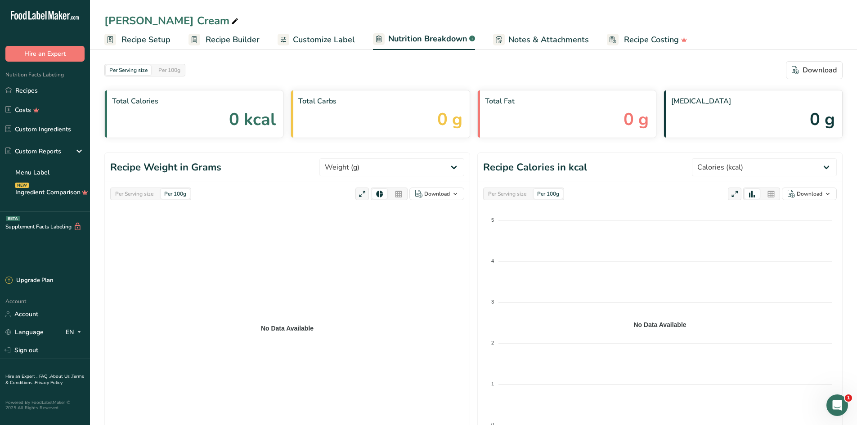
click at [499, 35] on rect at bounding box center [499, 40] width 12 height 12
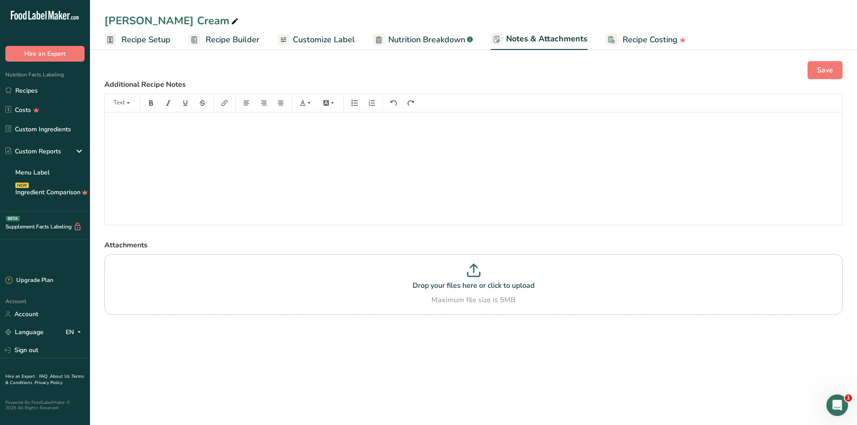
click at [224, 40] on span "Recipe Builder" at bounding box center [233, 40] width 54 height 12
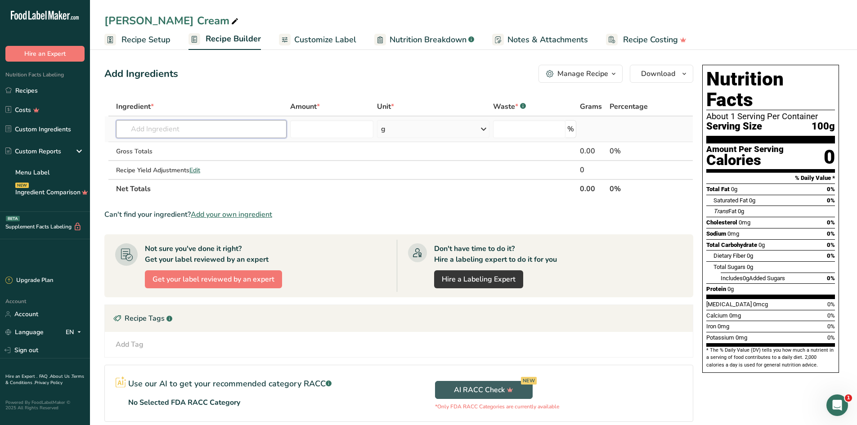
click at [215, 124] on input "text" at bounding box center [201, 129] width 170 height 18
click at [251, 214] on span "Add your own ingredient" at bounding box center [231, 214] width 81 height 11
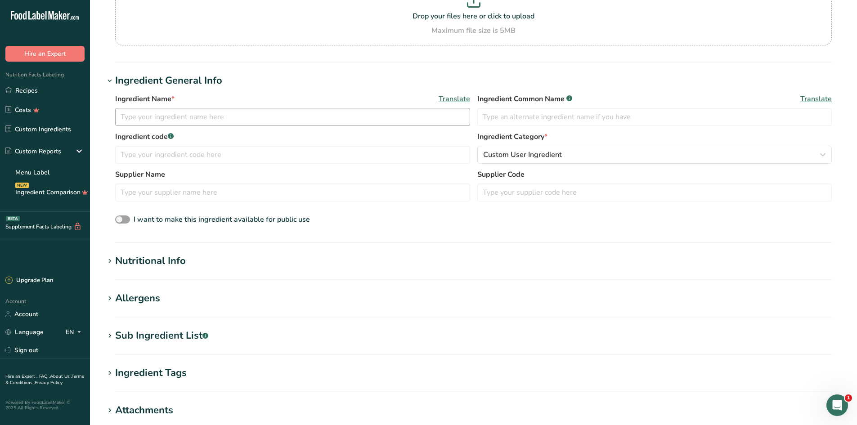
scroll to position [118, 0]
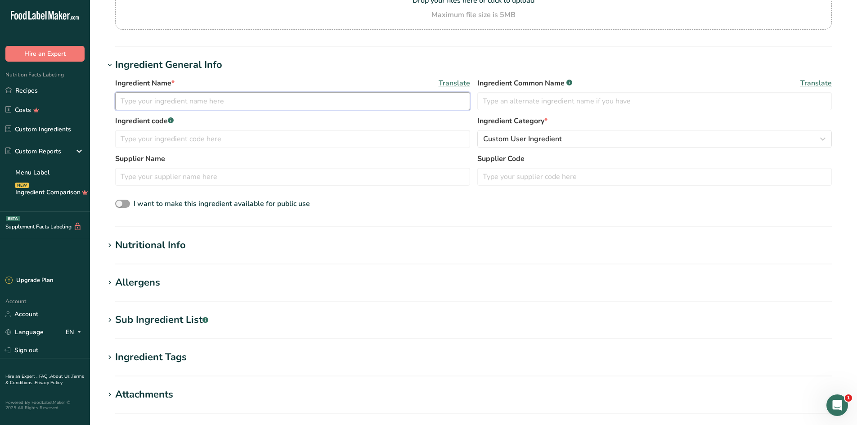
click at [237, 96] on input "text" at bounding box center [292, 101] width 355 height 18
type input "16% Custard Ice Cream Mix"
click at [535, 139] on span "Custom User Ingredient" at bounding box center [522, 139] width 79 height 11
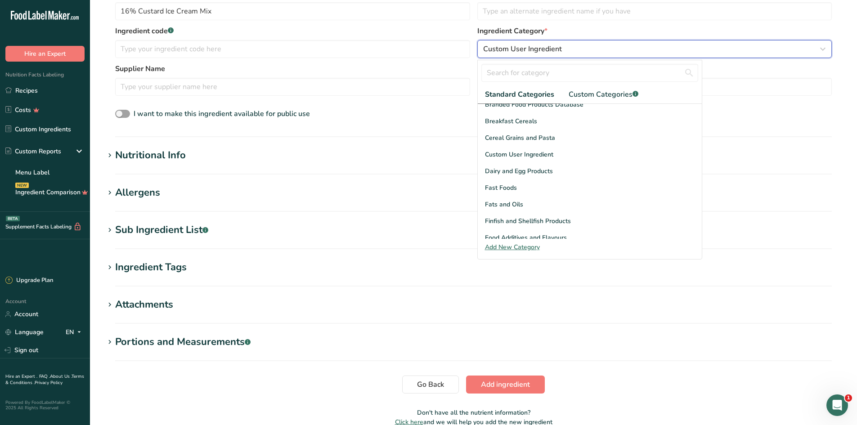
scroll to position [90, 0]
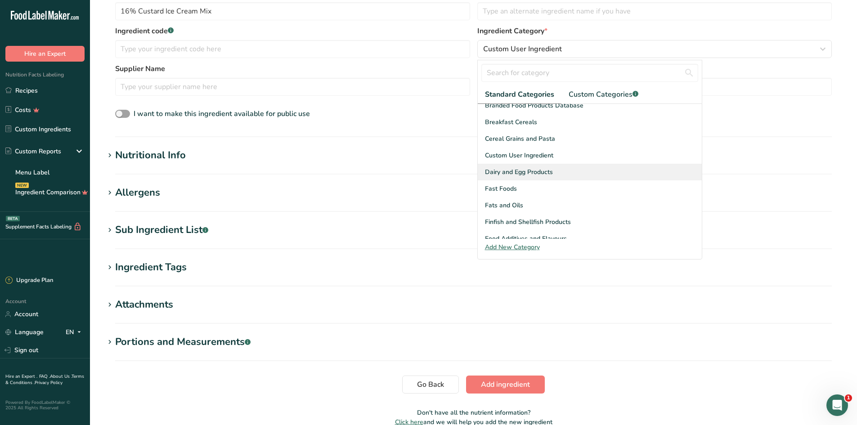
click at [517, 170] on span "Dairy and Egg Products" at bounding box center [519, 171] width 68 height 9
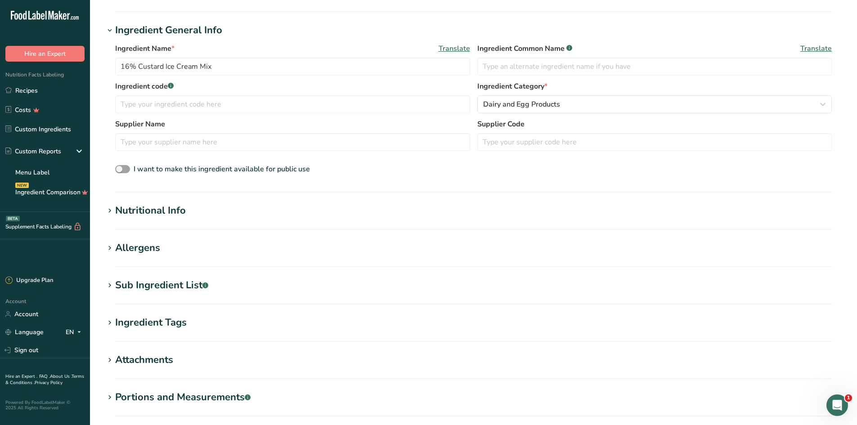
scroll to position [163, 0]
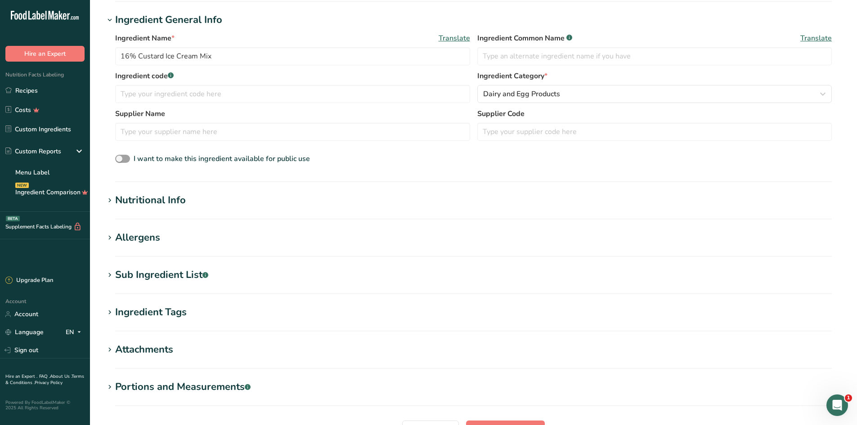
click at [165, 201] on div "Nutritional Info" at bounding box center [150, 200] width 71 height 15
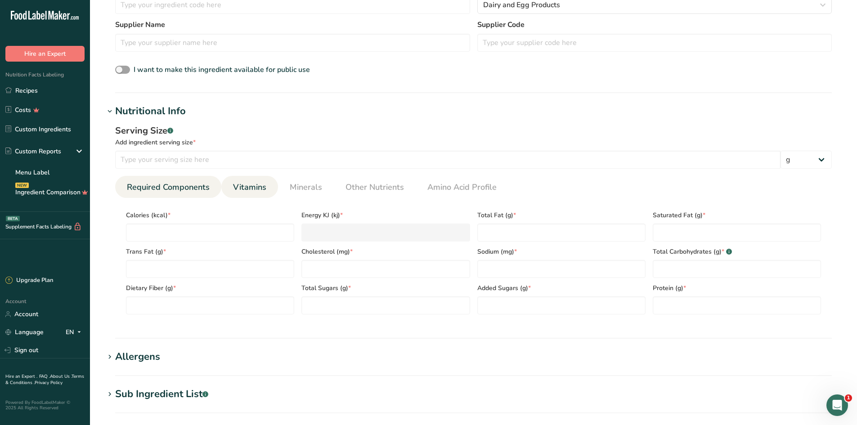
scroll to position [253, 0]
click at [231, 158] on input "number" at bounding box center [447, 159] width 665 height 18
type input "100"
click at [219, 226] on input "number" at bounding box center [210, 232] width 168 height 18
type input "2"
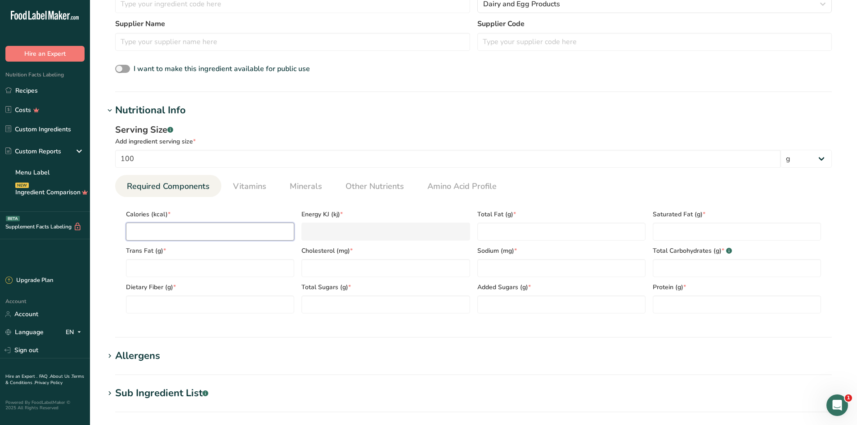
type KJ "8.4"
type input "25"
type KJ "104.6"
type input "250"
type KJ "1046"
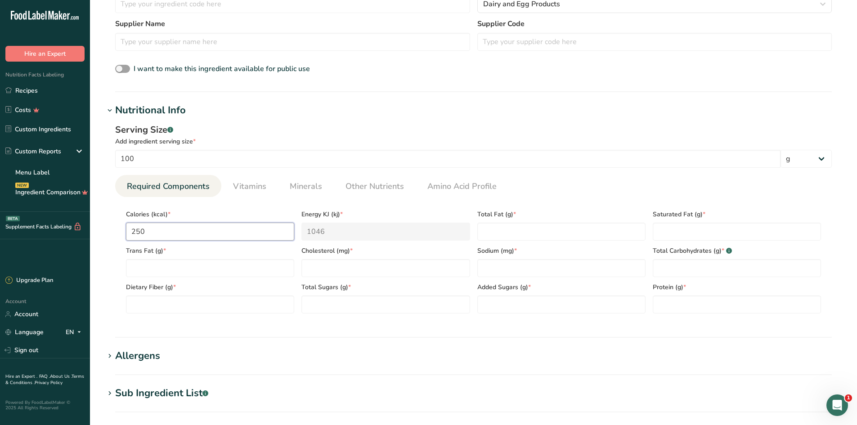
type input "250"
type Fat "17"
type Fat "10"
type Fat "0"
type input "90"
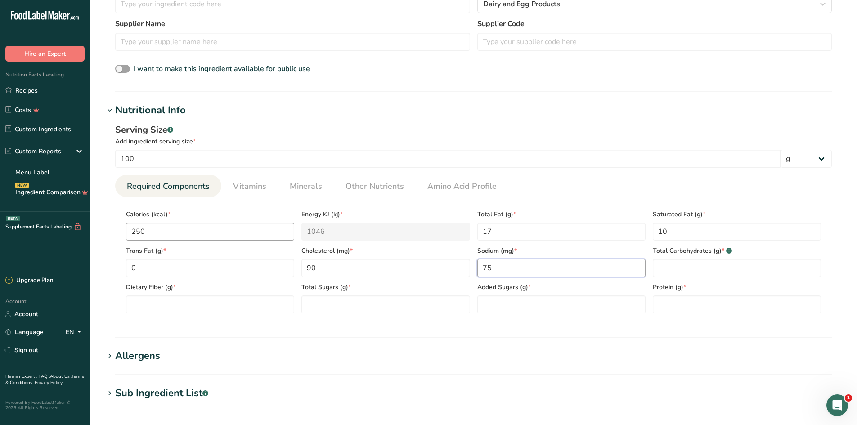
type input "75"
type Carbohydrates "21"
type Fiber "0"
type Sugars "20"
type Sugars "15"
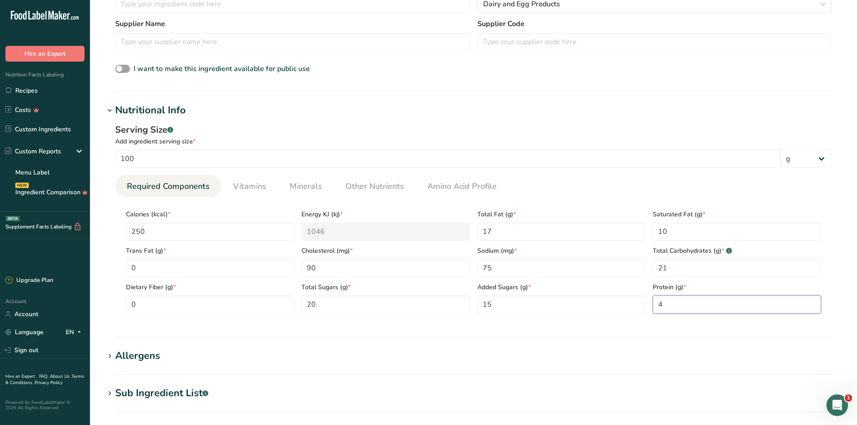
type input "4"
click at [106, 259] on div "Serving Size .a-a{fill:#347362;}.b-a{fill:#fff;} Add ingredient serving size * …" at bounding box center [473, 222] width 738 height 208
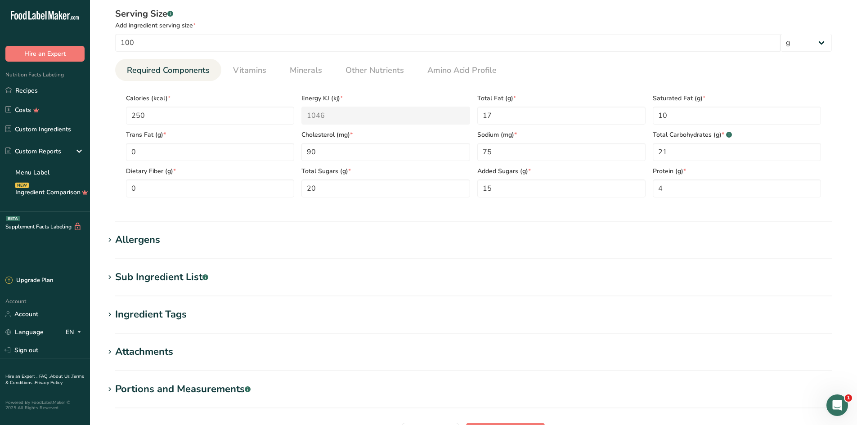
scroll to position [388, 0]
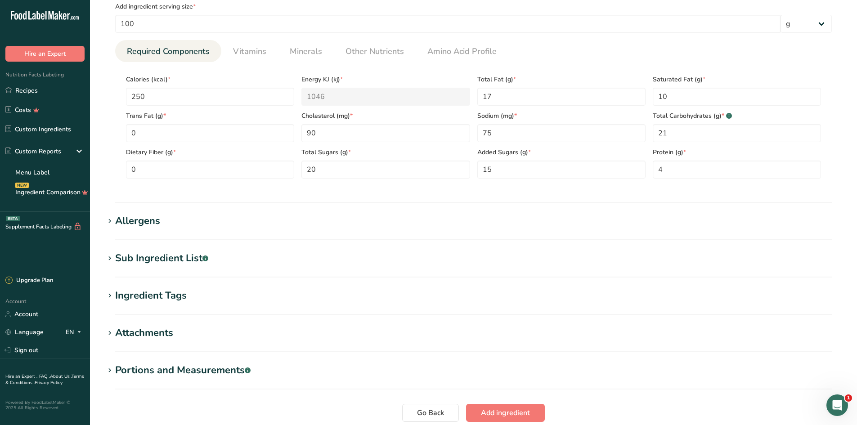
click at [137, 220] on div "Allergens" at bounding box center [137, 221] width 45 height 15
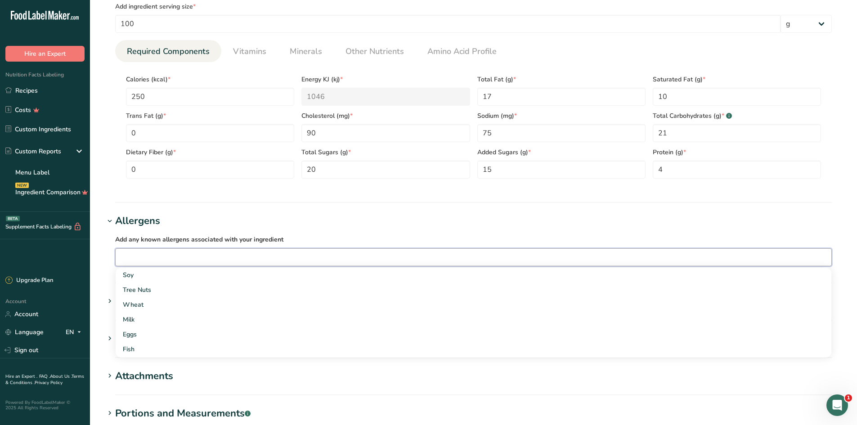
click at [150, 260] on input "text" at bounding box center [474, 257] width 716 height 14
click at [130, 320] on div "Milk" at bounding box center [466, 319] width 687 height 9
click at [140, 322] on div "Eggs" at bounding box center [466, 319] width 687 height 9
click at [98, 273] on section "Add new ingredient Back to recipe Ingredient Spec Sheet .a-a{fill:#347362;}.b-a…" at bounding box center [473, 62] width 767 height 901
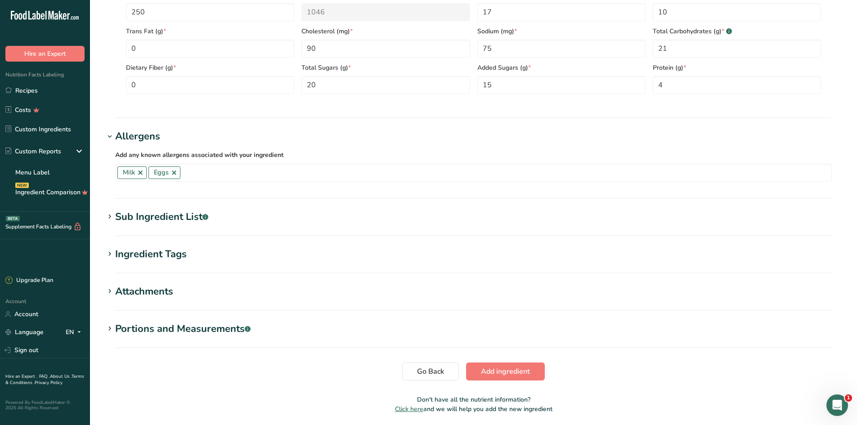
scroll to position [478, 0]
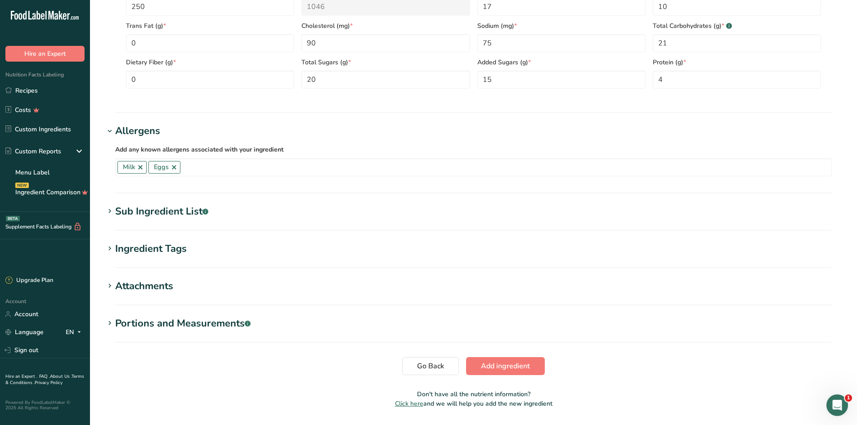
click at [166, 213] on div "Sub Ingredient List .a-a{fill:#347362;}.b-a{fill:#fff;}" at bounding box center [161, 211] width 93 height 15
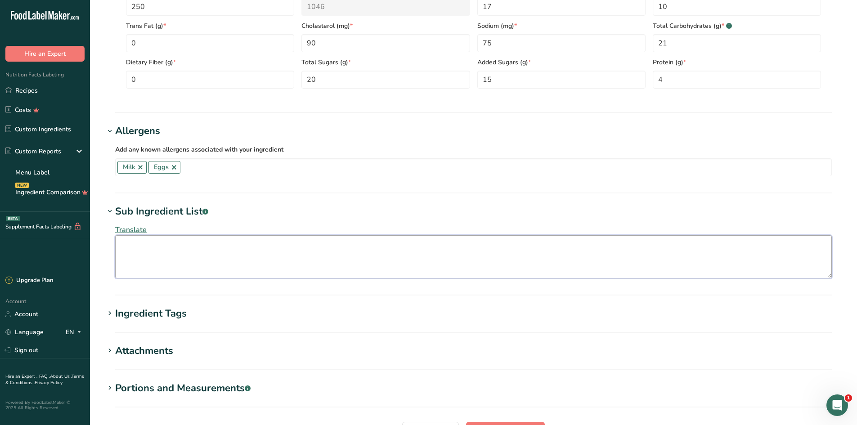
click at [166, 254] on textarea at bounding box center [473, 256] width 717 height 43
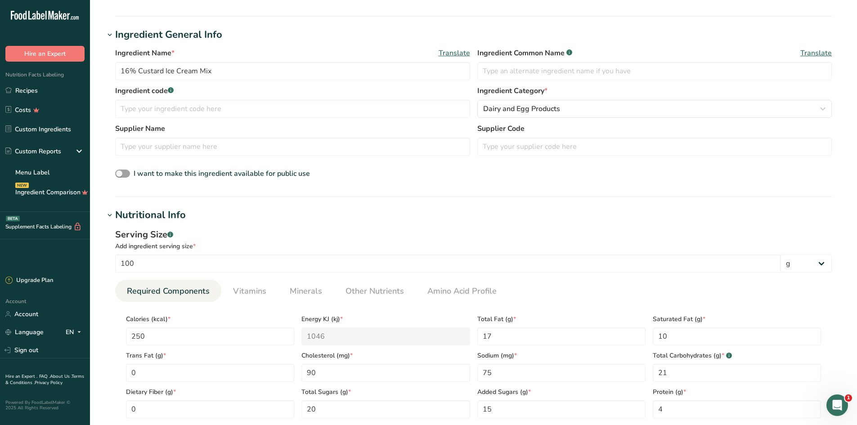
scroll to position [253, 0]
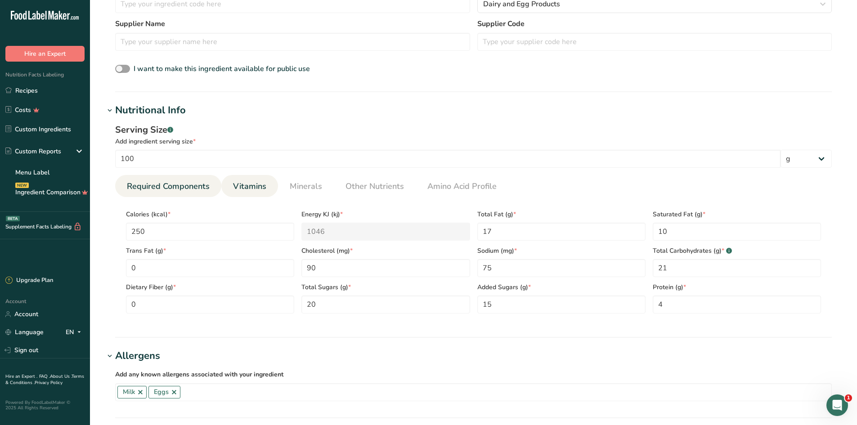
type textarea "Cream, Milk, Sugar, Skim Milk, Egg Yolks, Nonfat Dry Milk, 2% or less of Tapioc…"
click at [262, 188] on span "Vitamins" at bounding box center [249, 186] width 33 height 12
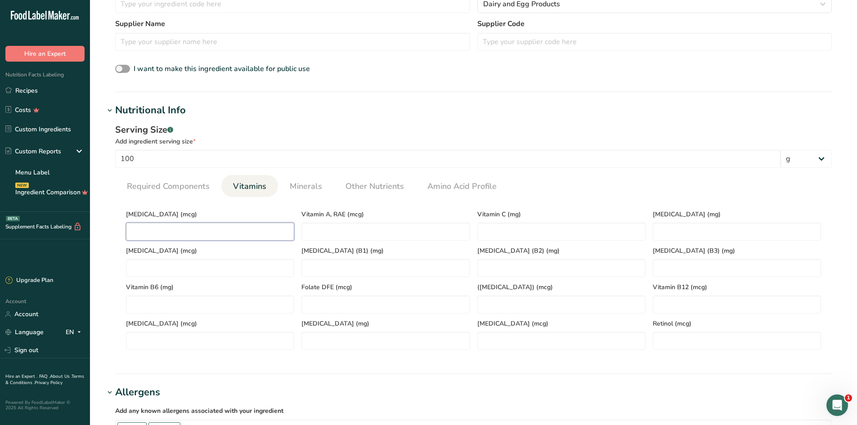
click at [263, 227] on D "number" at bounding box center [210, 232] width 168 height 18
type D "0.2"
click at [309, 188] on span "Minerals" at bounding box center [306, 186] width 32 height 12
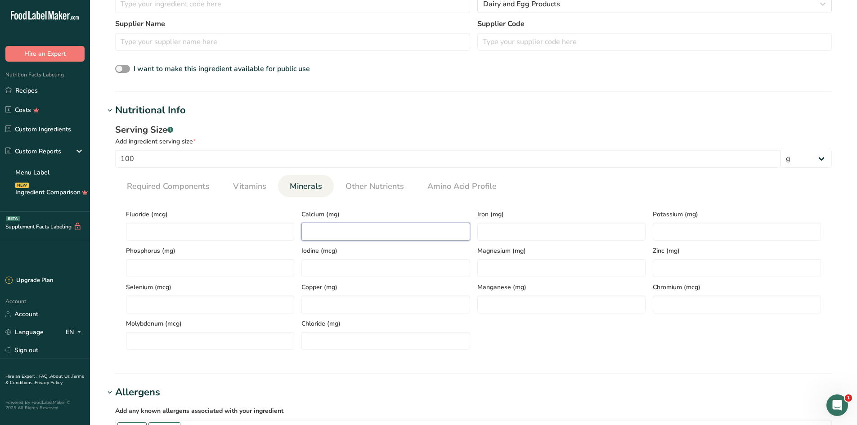
click at [338, 229] on input "number" at bounding box center [385, 232] width 168 height 18
type input "120"
click at [522, 232] on input "number" at bounding box center [561, 232] width 168 height 18
type input "0.2"
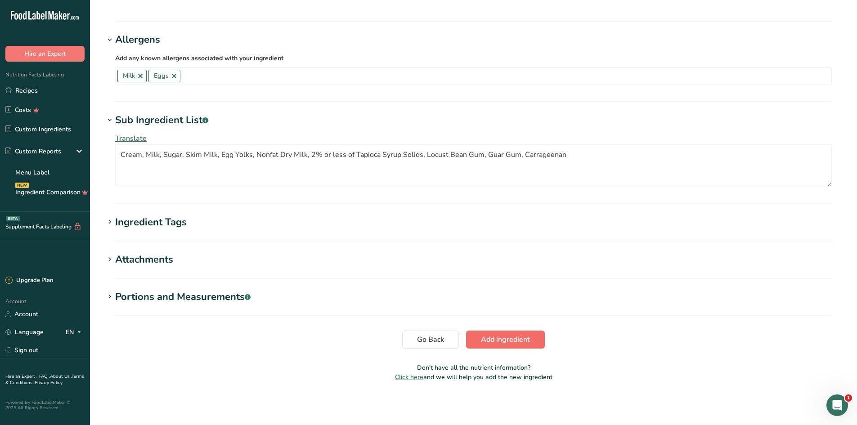
type input "150"
click at [495, 341] on span "Add ingredient" at bounding box center [505, 339] width 49 height 11
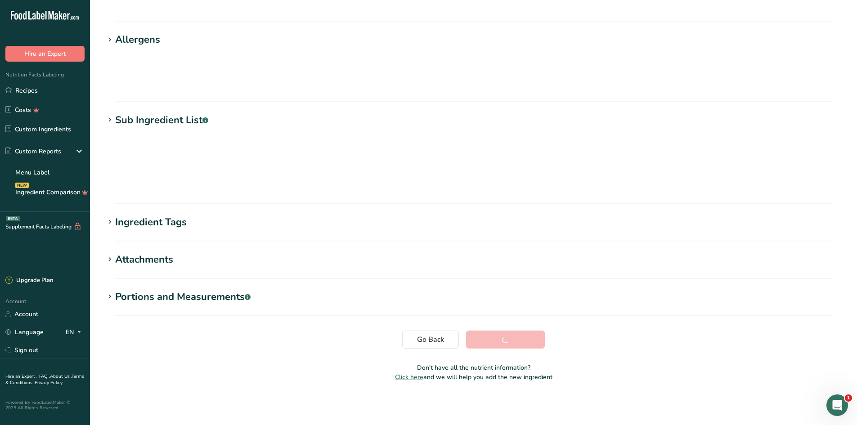
scroll to position [21, 0]
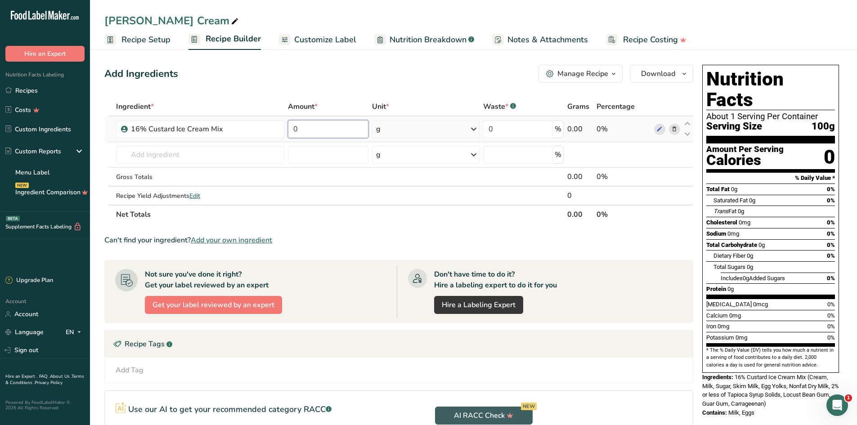
click at [319, 131] on input "0" at bounding box center [328, 129] width 81 height 18
type input "1"
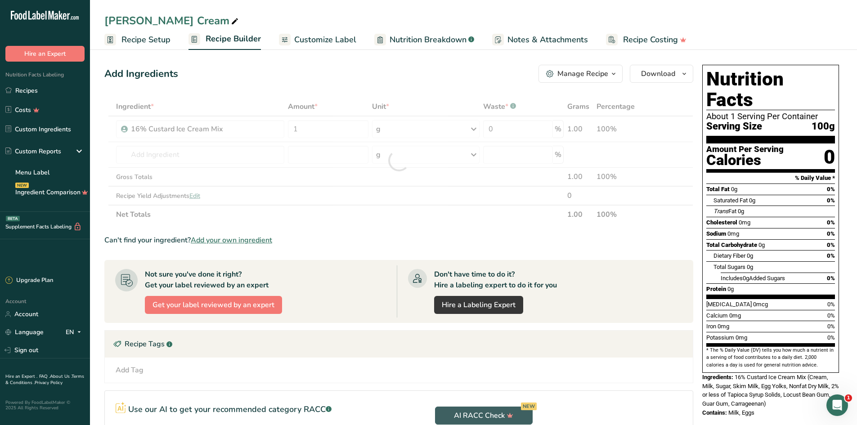
click at [336, 83] on div "Add Ingredients Manage Recipe Delete Recipe Duplicate Recipe Scale Recipe Save …" at bounding box center [401, 301] width 594 height 481
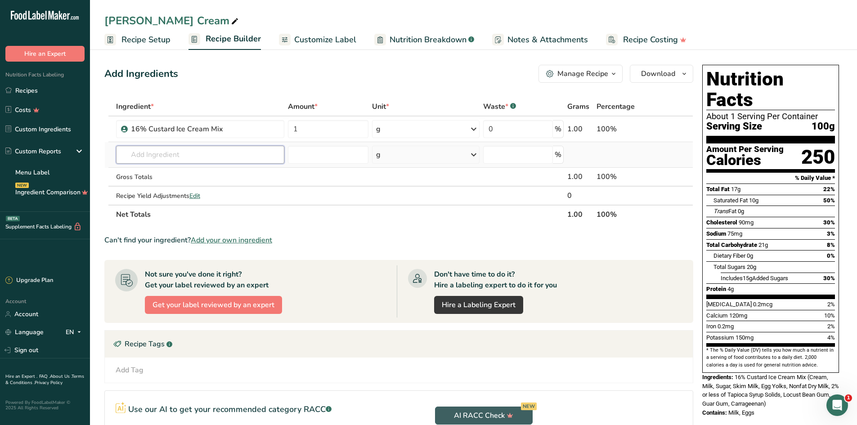
drag, startPoint x: 142, startPoint y: 157, endPoint x: 131, endPoint y: 158, distance: 10.8
click at [142, 158] on input "text" at bounding box center [200, 155] width 168 height 18
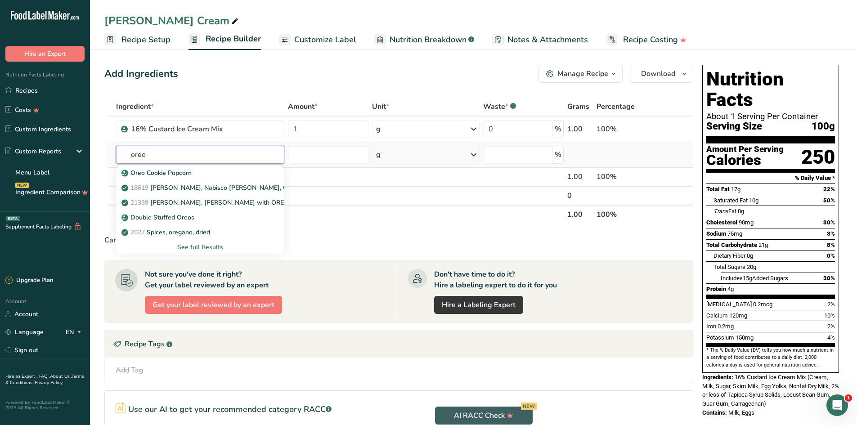
type input "oreo"
click at [210, 246] on div "See full Results" at bounding box center [200, 246] width 154 height 9
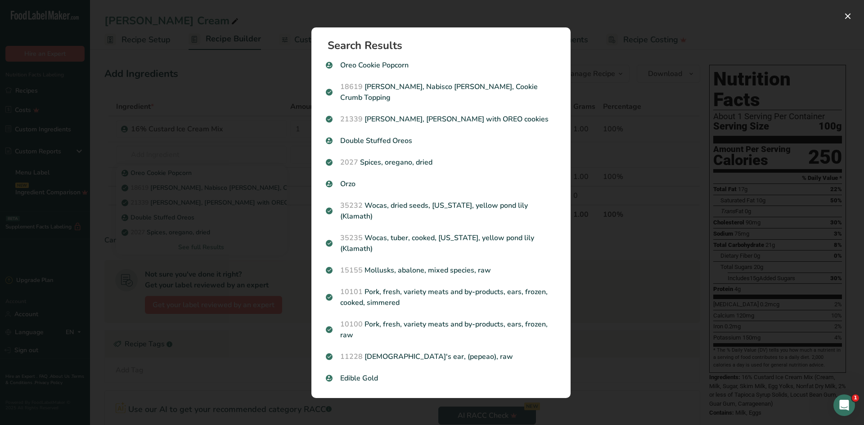
click at [275, 155] on div "Search results modal" at bounding box center [432, 212] width 864 height 425
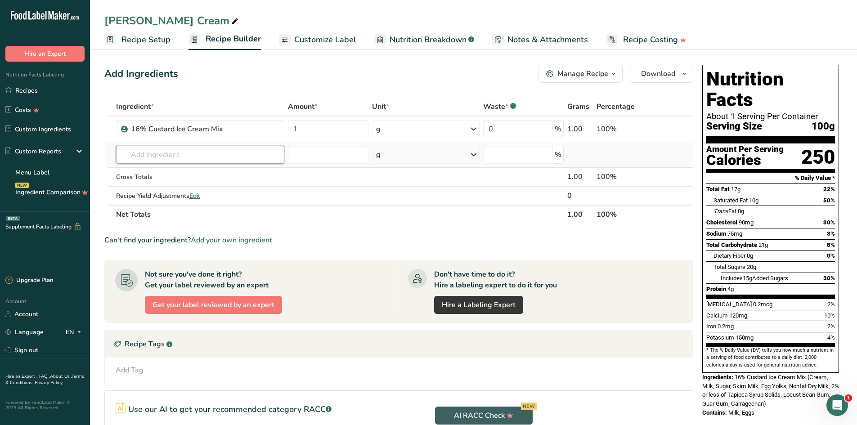
click at [197, 152] on input "text" at bounding box center [200, 155] width 168 height 18
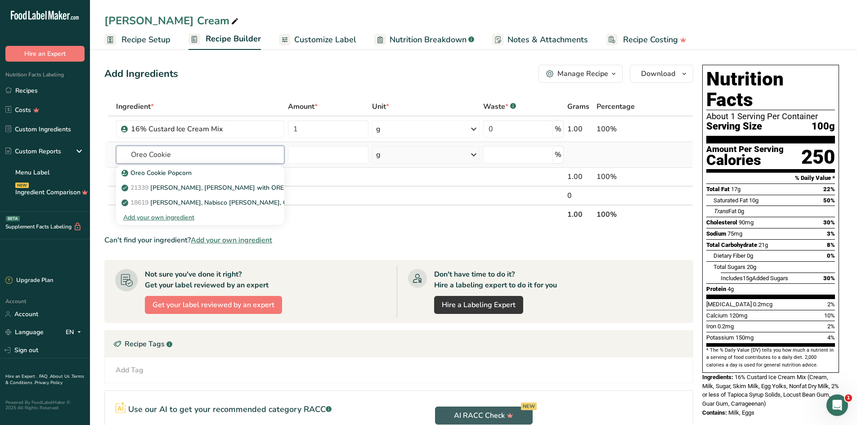
type input "Oreo Cookie"
click at [181, 219] on div "Add your own ingredient" at bounding box center [200, 217] width 154 height 9
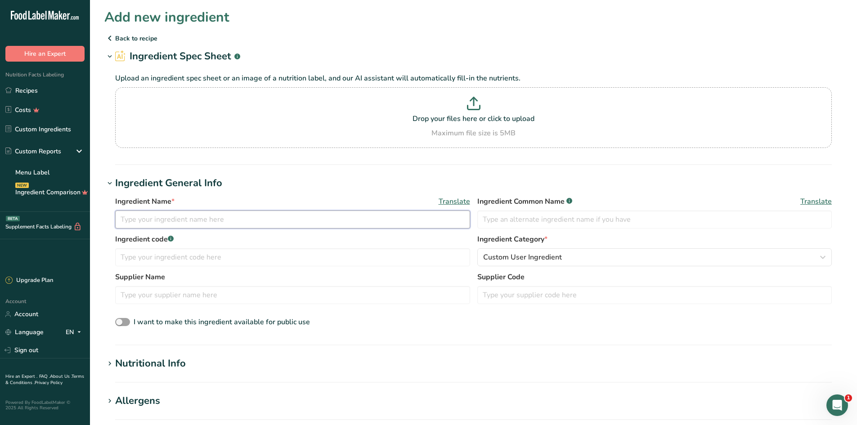
click at [173, 218] on input "text" at bounding box center [292, 220] width 355 height 18
type input "Oreo"
click at [525, 255] on span "Custom User Ingredient" at bounding box center [522, 257] width 79 height 11
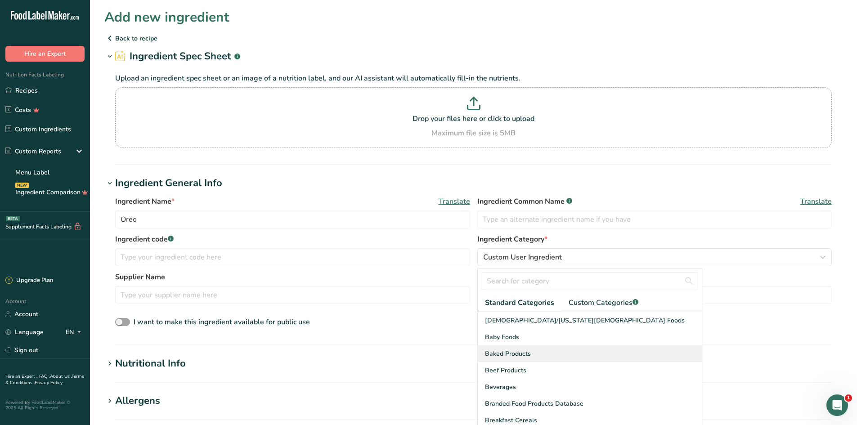
click at [529, 355] on span "Baked Products" at bounding box center [508, 353] width 46 height 9
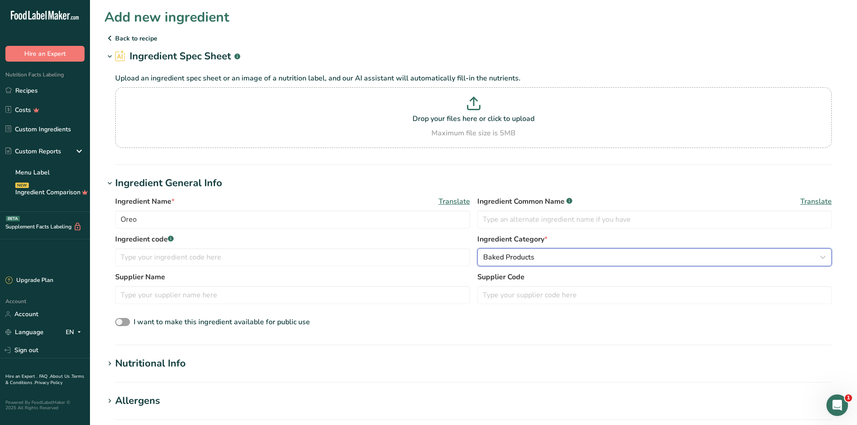
click at [526, 261] on span "Baked Products" at bounding box center [508, 257] width 51 height 11
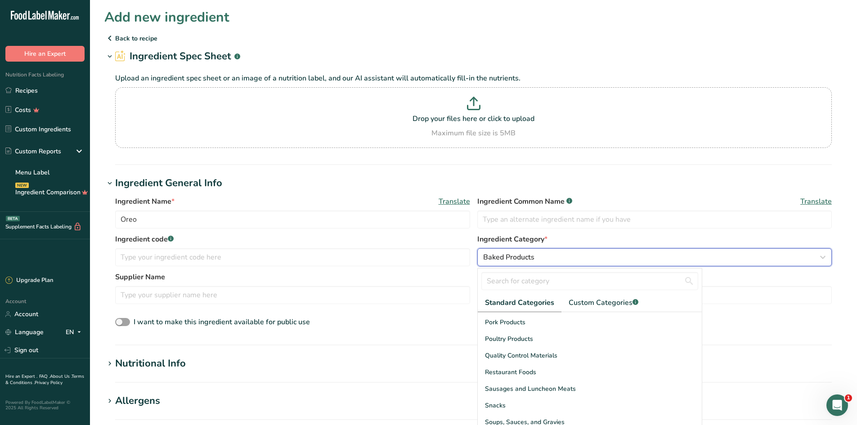
scroll to position [315, 0]
click at [519, 404] on div "Snacks" at bounding box center [590, 405] width 224 height 17
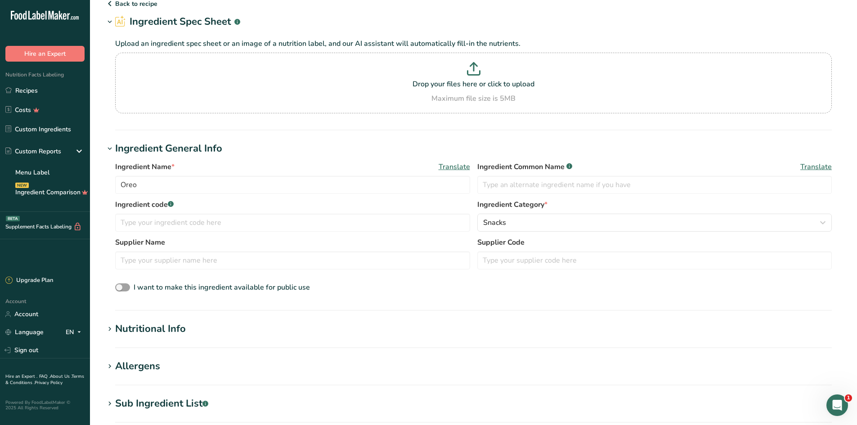
scroll to position [90, 0]
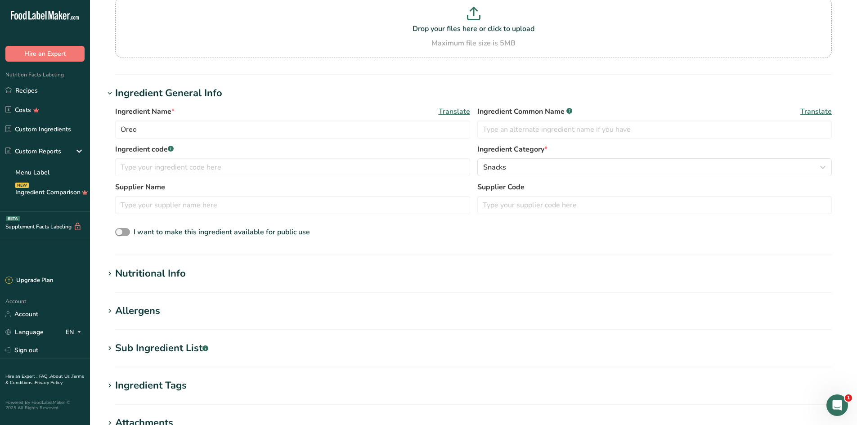
click at [211, 275] on h1 "Nutritional Info" at bounding box center [473, 273] width 738 height 15
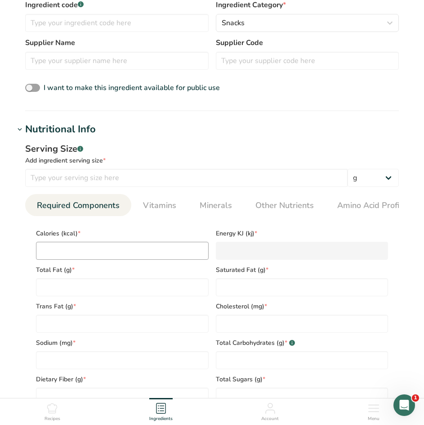
scroll to position [270, 0]
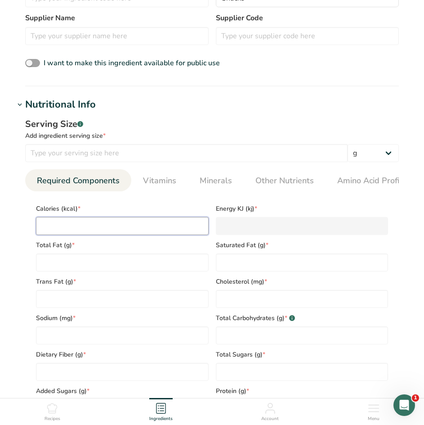
click at [119, 228] on input "number" at bounding box center [122, 226] width 173 height 18
type input "1"
type KJ "4.2"
type input "16"
type KJ "66.9"
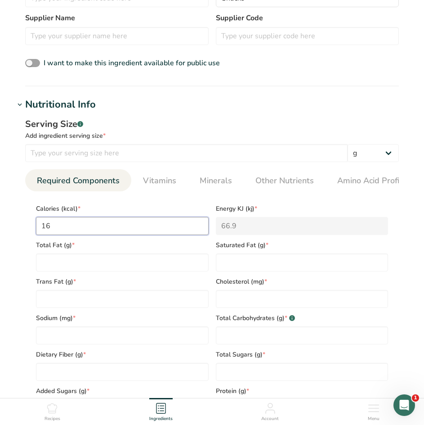
type input "160"
type KJ "669.4"
type input "160"
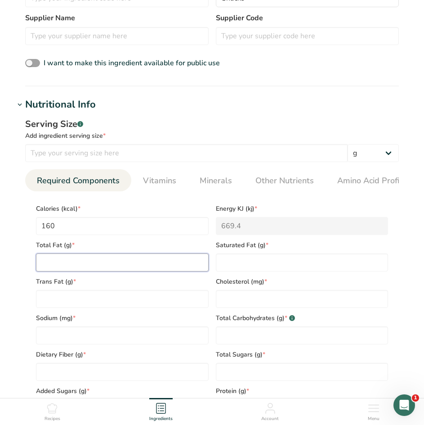
click at [112, 264] on Fat "number" at bounding box center [122, 262] width 173 height 18
type Fat "7"
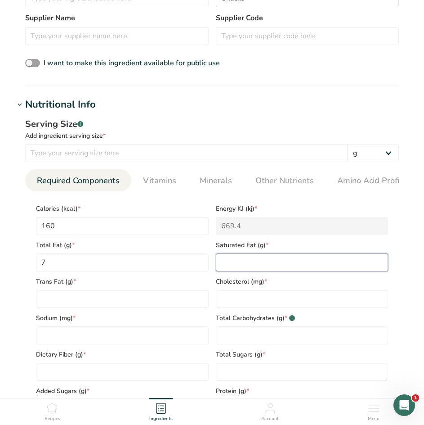
click at [244, 266] on Fat "number" at bounding box center [302, 262] width 173 height 18
type Fat "2"
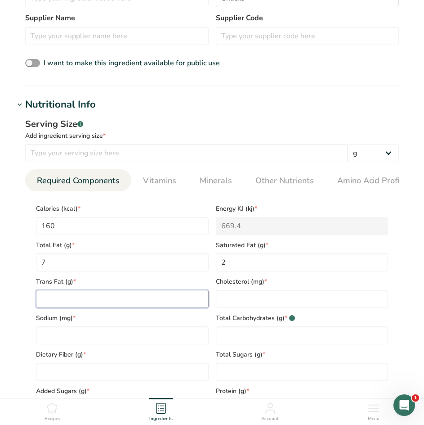
click at [123, 304] on Fat "number" at bounding box center [122, 299] width 173 height 18
type Fat "0"
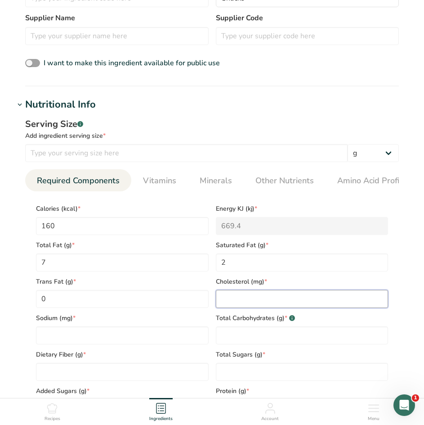
click at [233, 304] on input "number" at bounding box center [302, 299] width 173 height 18
type input "0"
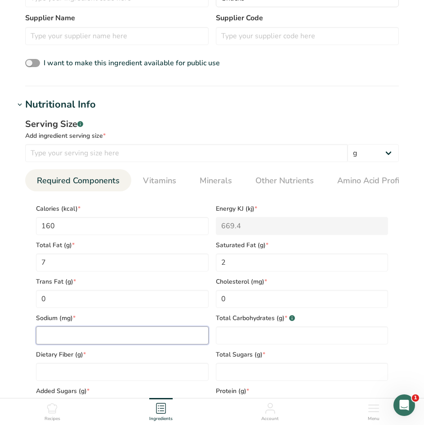
click at [169, 342] on input "number" at bounding box center [122, 335] width 173 height 18
type input "130"
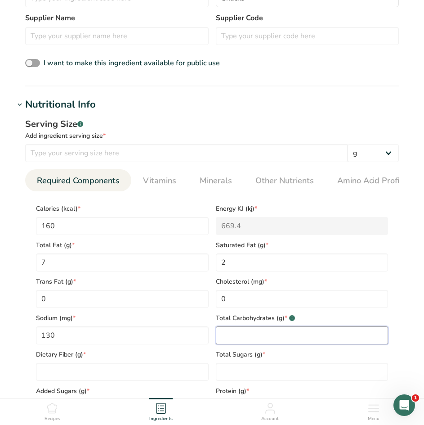
click at [239, 338] on Carbohydrates "number" at bounding box center [302, 335] width 173 height 18
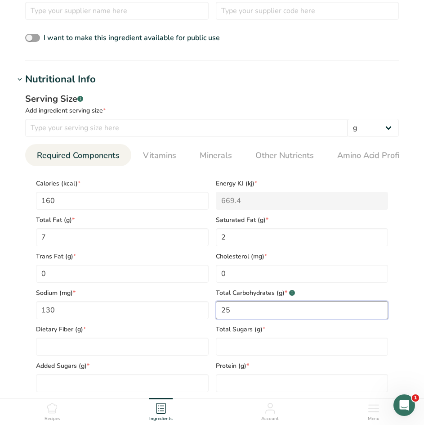
scroll to position [315, 0]
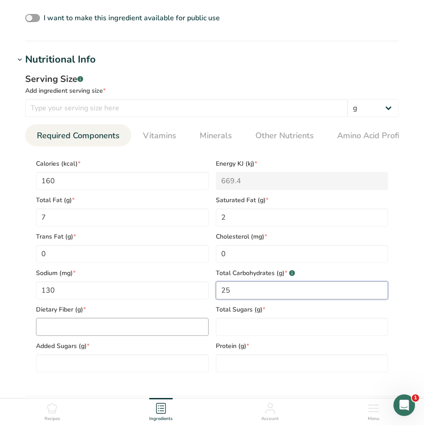
type Carbohydrates "25"
click at [136, 336] on Fiber "number" at bounding box center [122, 327] width 173 height 18
type Fiber "1"
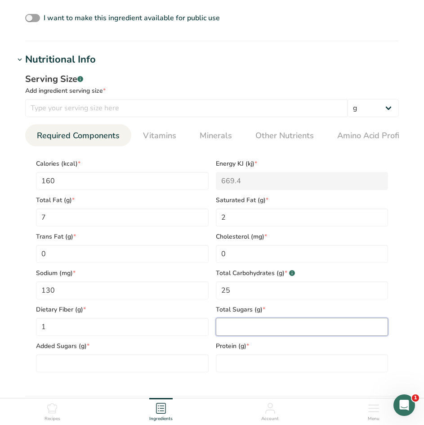
click at [275, 328] on Sugars "number" at bounding box center [302, 327] width 173 height 18
type Sugars "14"
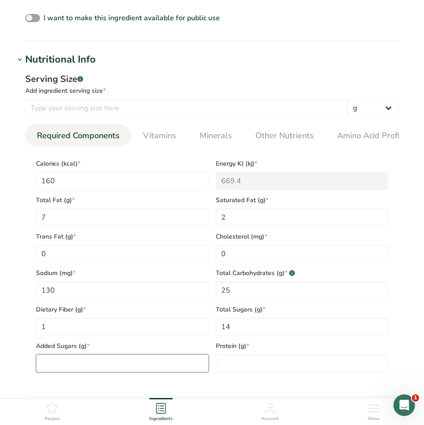
click at [172, 365] on Sugars "number" at bounding box center [122, 363] width 173 height 18
type Sugars "14"
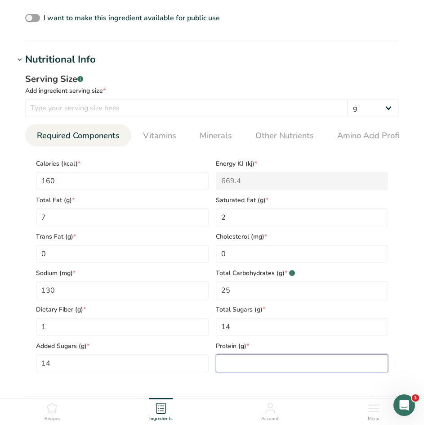
click at [254, 363] on input "number" at bounding box center [302, 363] width 173 height 18
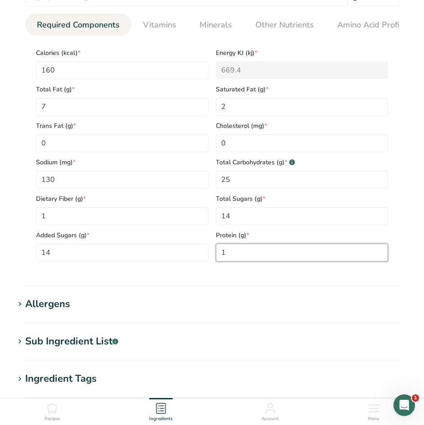
scroll to position [405, 0]
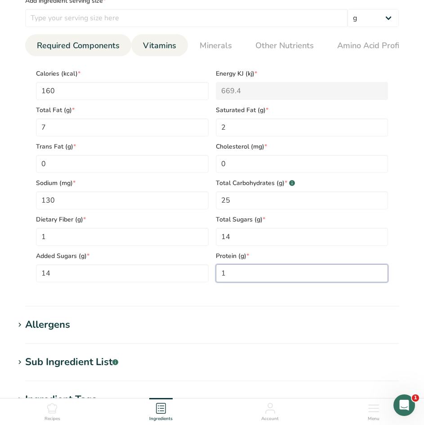
type input "1"
click at [170, 45] on span "Vitamins" at bounding box center [159, 46] width 33 height 12
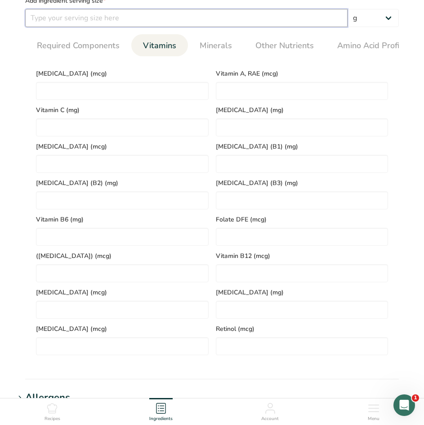
click at [122, 18] on input "number" at bounding box center [186, 18] width 323 height 18
type input "34"
click at [15, 90] on div "Serving Size .a-a{fill:#347362;}.b-a{fill:#fff;} Add ingredient serving size * …" at bounding box center [211, 172] width 395 height 390
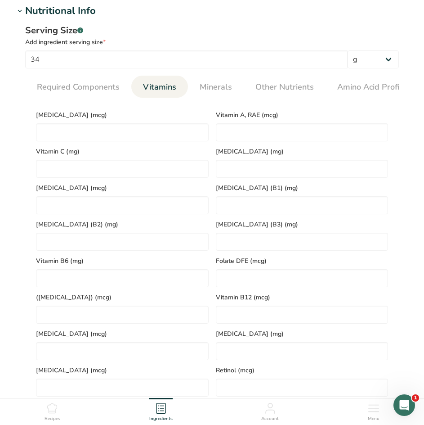
scroll to position [360, 0]
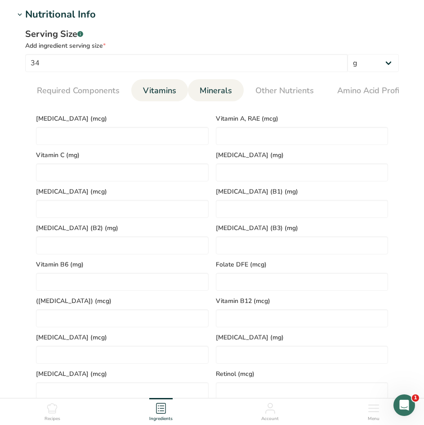
click at [221, 85] on span "Minerals" at bounding box center [216, 91] width 32 height 12
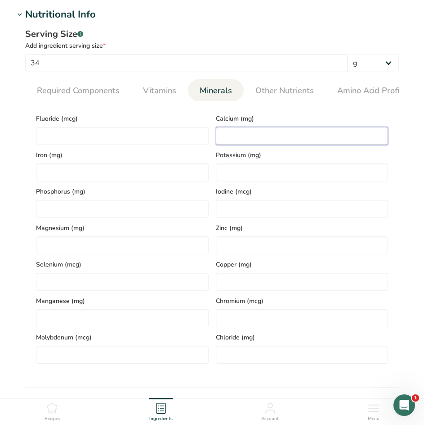
click at [265, 140] on input "number" at bounding box center [302, 136] width 173 height 18
type input "10"
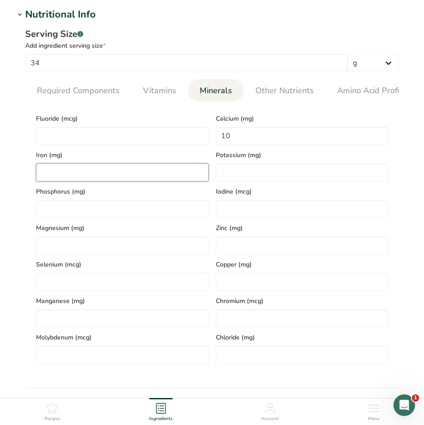
click at [139, 175] on input "number" at bounding box center [122, 172] width 173 height 18
type input "1.4"
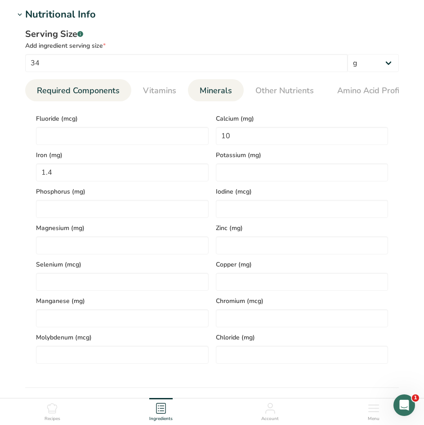
click at [89, 89] on span "Required Components" at bounding box center [78, 91] width 83 height 12
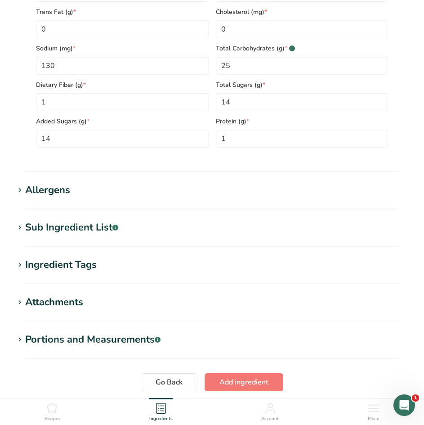
scroll to position [540, 0]
click at [57, 195] on div "Allergens" at bounding box center [47, 189] width 45 height 15
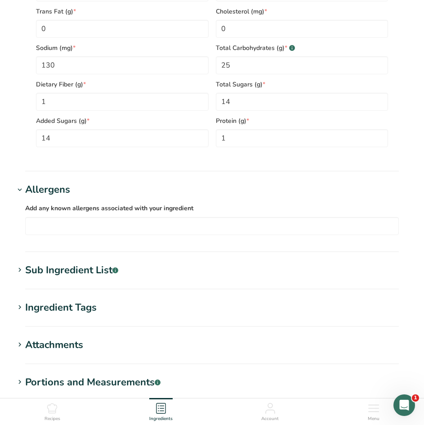
click at [43, 274] on div "Sub Ingredient List .a-a{fill:#347362;}.b-a{fill:#fff;}" at bounding box center [71, 270] width 93 height 15
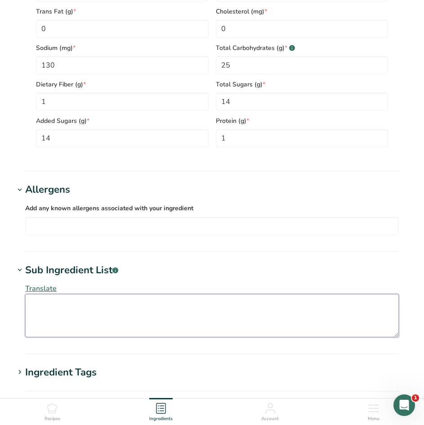
click at [83, 318] on textarea at bounding box center [212, 315] width 374 height 43
paste textarea "UNBLEACHED ENRICHED FLOUR (WHEAT FLOUR, NIACIN, REDUCED IRON, THIAMINE MONONITR…"
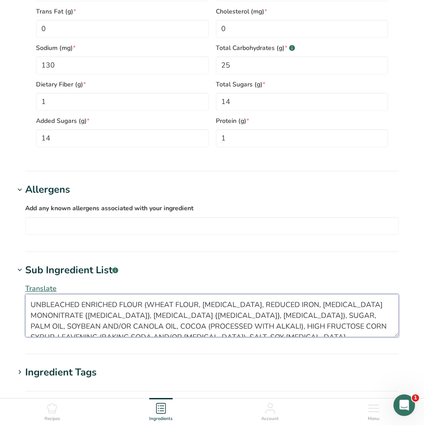
scroll to position [16, 0]
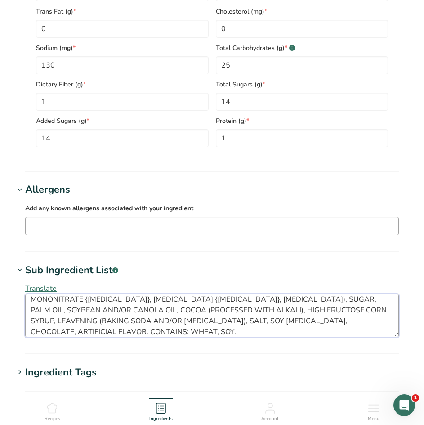
type textarea "UNBLEACHED ENRICHED FLOUR (WHEAT FLOUR, NIACIN, REDUCED IRON, THIAMINE MONONITR…"
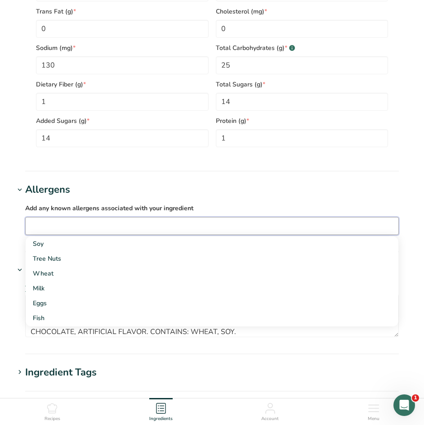
click at [104, 226] on input "text" at bounding box center [212, 226] width 373 height 14
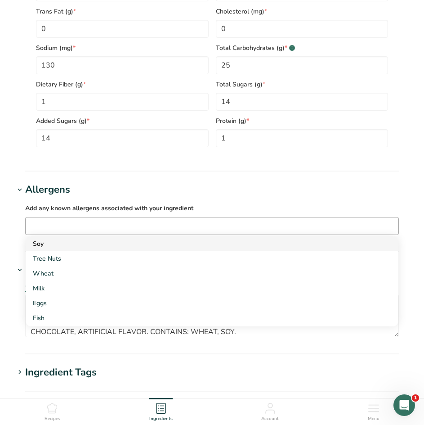
click at [37, 245] on div "Soy" at bounding box center [205, 243] width 344 height 9
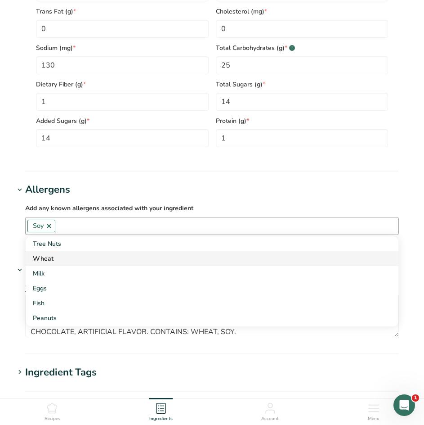
click at [38, 260] on div "Wheat" at bounding box center [205, 258] width 344 height 9
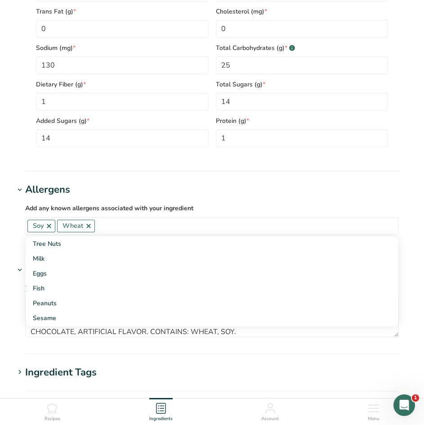
click at [6, 246] on section "Add new ingredient Back to recipe Ingredient Spec Sheet .a-a{fill:#347362;}.b-a…" at bounding box center [212, 3] width 424 height 1086
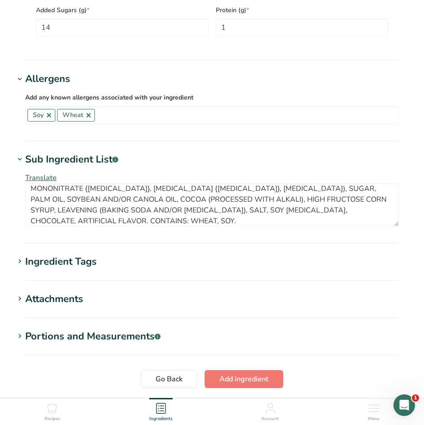
scroll to position [674, 0]
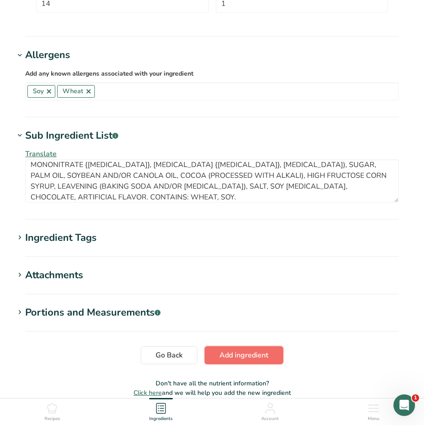
click at [249, 357] on span "Add ingredient" at bounding box center [243, 354] width 49 height 11
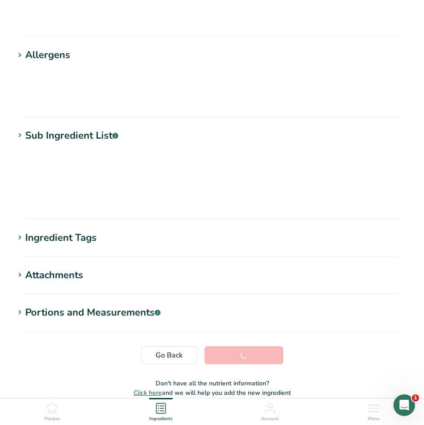
scroll to position [48, 0]
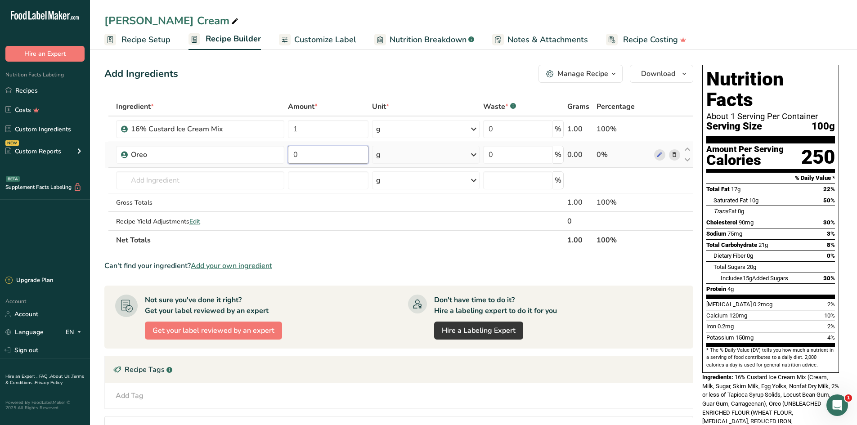
click at [328, 152] on input "0" at bounding box center [328, 155] width 81 height 18
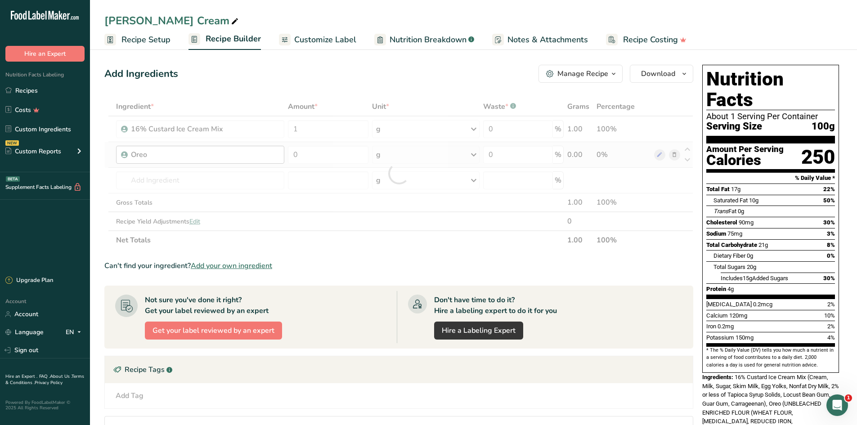
click at [255, 153] on div "Ingredient * Amount * Unit * Waste * .a-a{fill:#347362;}.b-a{fill:#fff;} Grams …" at bounding box center [398, 173] width 589 height 152
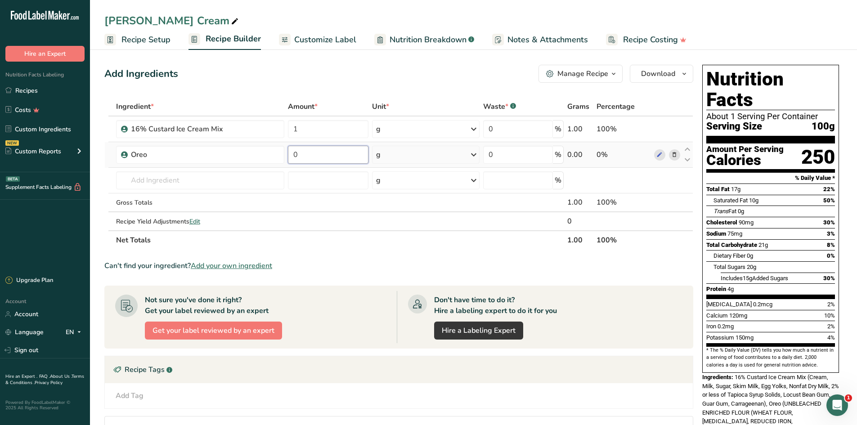
click at [305, 156] on input "0" at bounding box center [328, 155] width 81 height 18
type input "1"
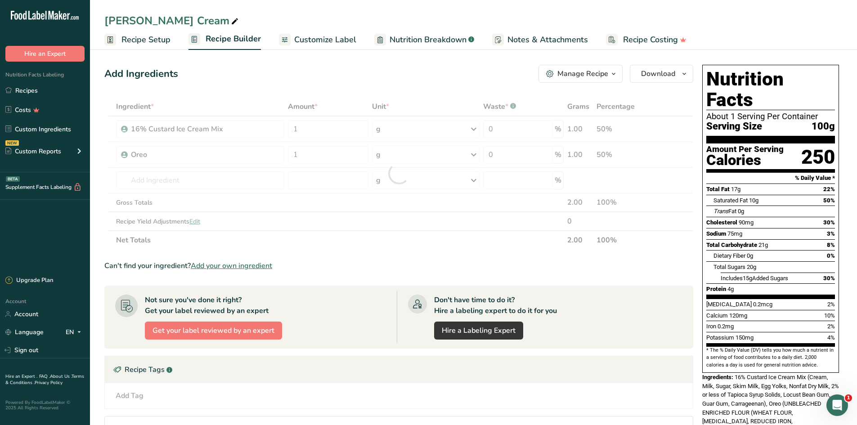
click at [258, 67] on div "Add Ingredients Manage Recipe Delete Recipe Duplicate Recipe Scale Recipe Save …" at bounding box center [398, 74] width 589 height 18
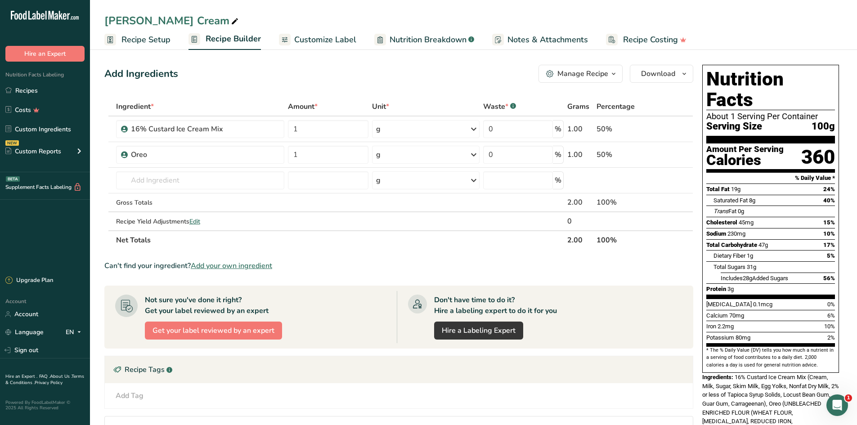
click at [231, 67] on div "Add Ingredients Manage Recipe Delete Recipe Duplicate Recipe Scale Recipe Save …" at bounding box center [398, 74] width 589 height 18
click at [284, 73] on div "Add Ingredients Manage Recipe Delete Recipe Duplicate Recipe Scale Recipe Save …" at bounding box center [398, 74] width 589 height 18
click at [668, 76] on span "Download" at bounding box center [658, 73] width 34 height 11
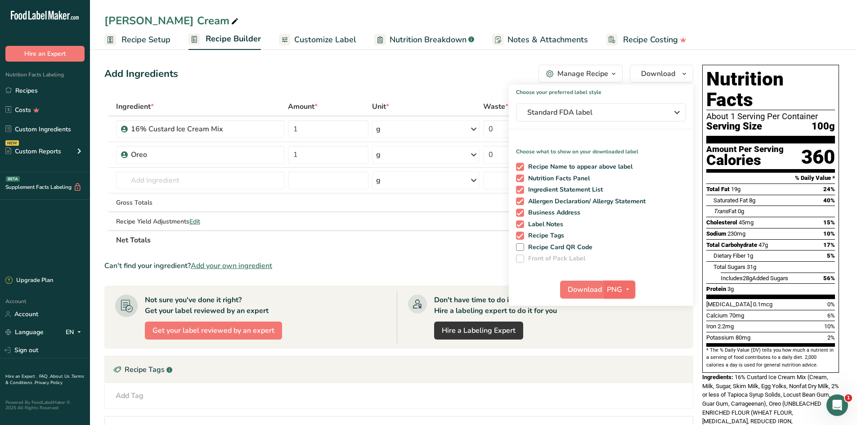
click at [631, 289] on icon "button" at bounding box center [627, 289] width 7 height 11
click at [403, 71] on div "Add Ingredients Manage Recipe Delete Recipe Duplicate Recipe Scale Recipe Save …" at bounding box center [398, 74] width 589 height 18
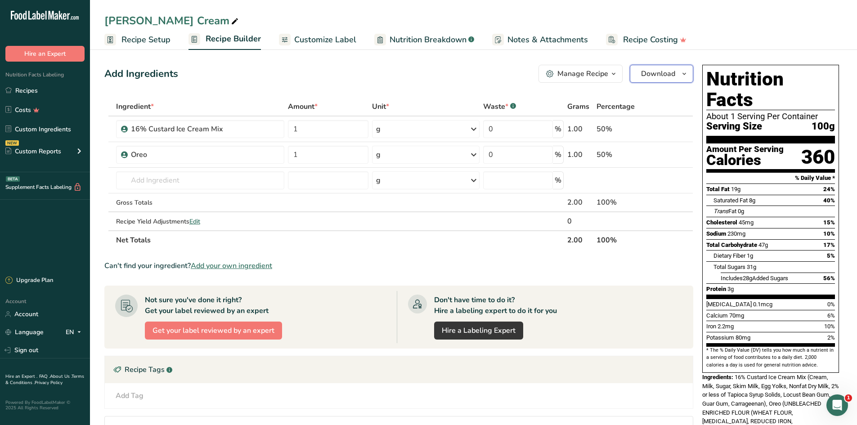
click at [641, 77] on span "Download" at bounding box center [658, 73] width 34 height 11
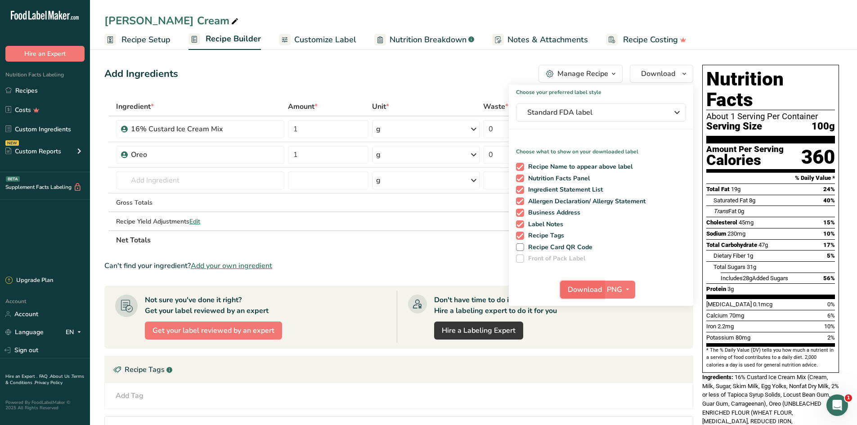
click at [578, 291] on span "Download" at bounding box center [585, 289] width 34 height 11
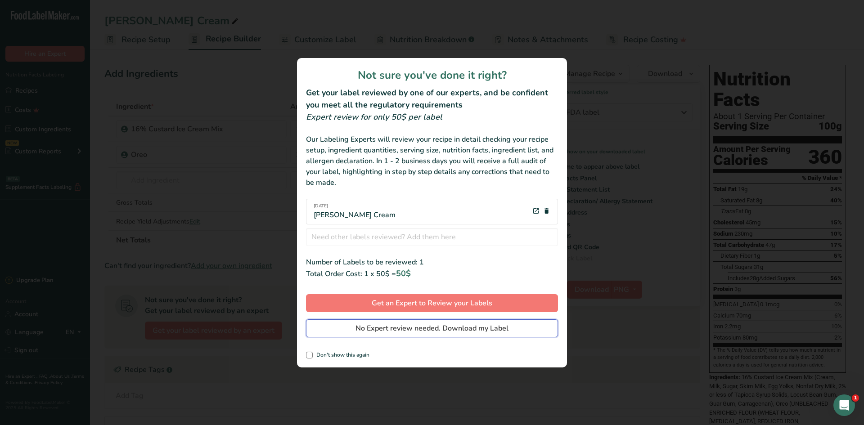
click at [415, 330] on span "No Expert review needed. Download my Label" at bounding box center [431, 328] width 153 height 11
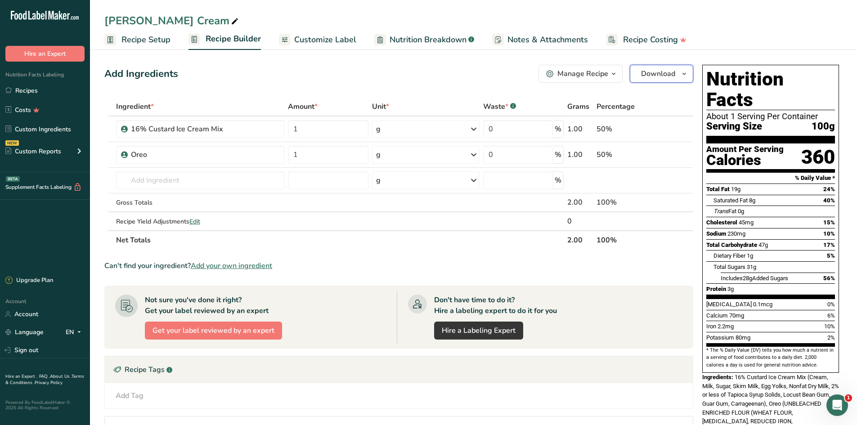
click at [654, 73] on span "Download" at bounding box center [658, 73] width 34 height 11
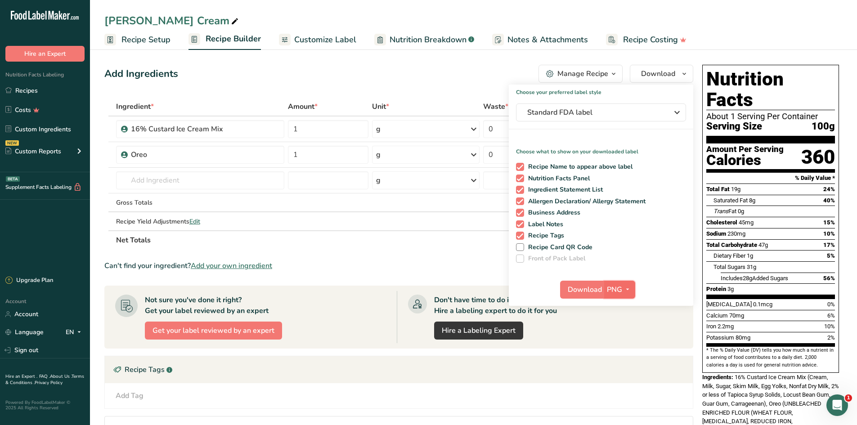
click at [630, 292] on icon "button" at bounding box center [627, 289] width 7 height 11
click at [617, 353] on link "PDF" at bounding box center [620, 352] width 29 height 15
click at [581, 287] on span "Download" at bounding box center [585, 289] width 34 height 11
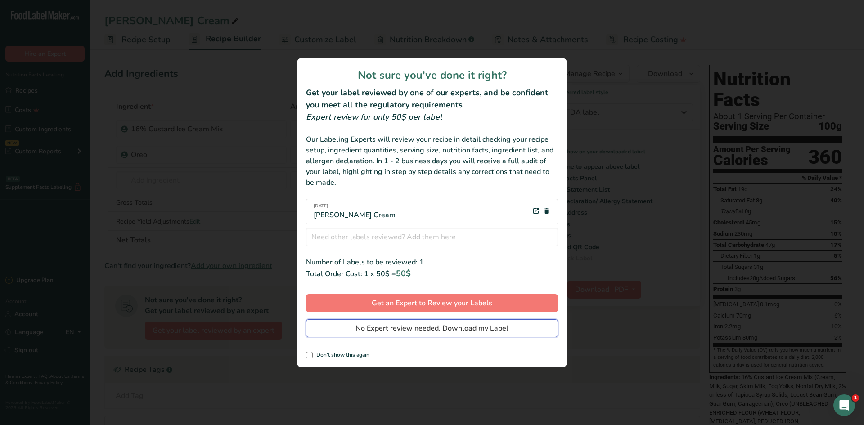
click at [377, 329] on span "No Expert review needed. Download my Label" at bounding box center [431, 328] width 153 height 11
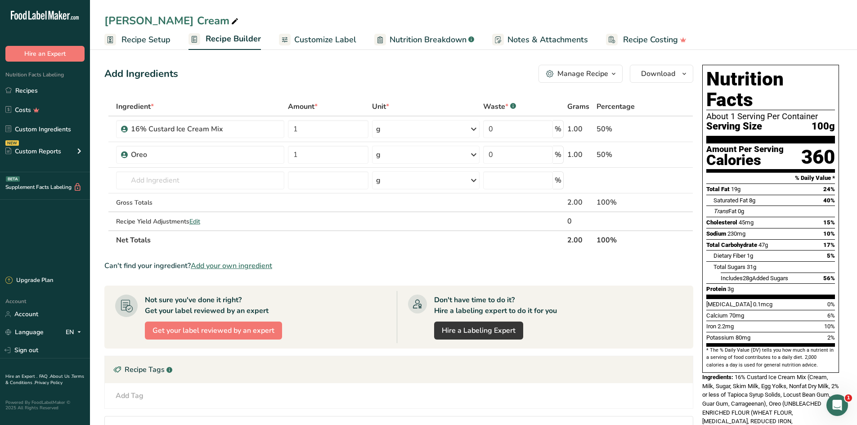
click at [307, 38] on span "Customize Label" at bounding box center [325, 40] width 62 height 12
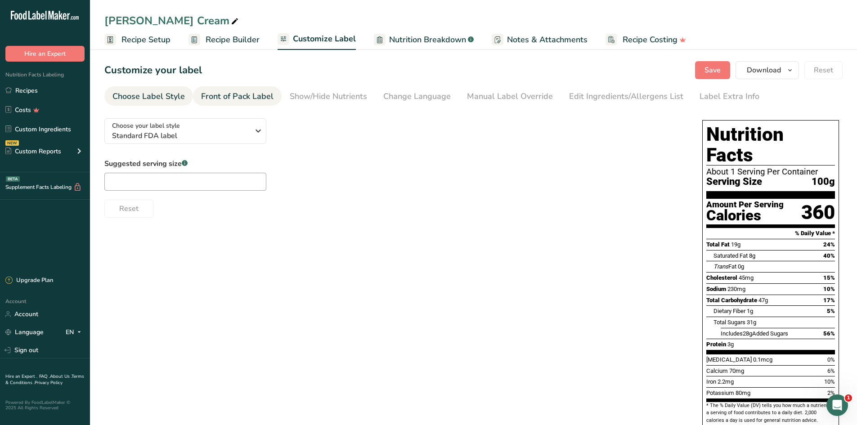
click at [230, 98] on div "Front of Pack Label" at bounding box center [237, 96] width 72 height 12
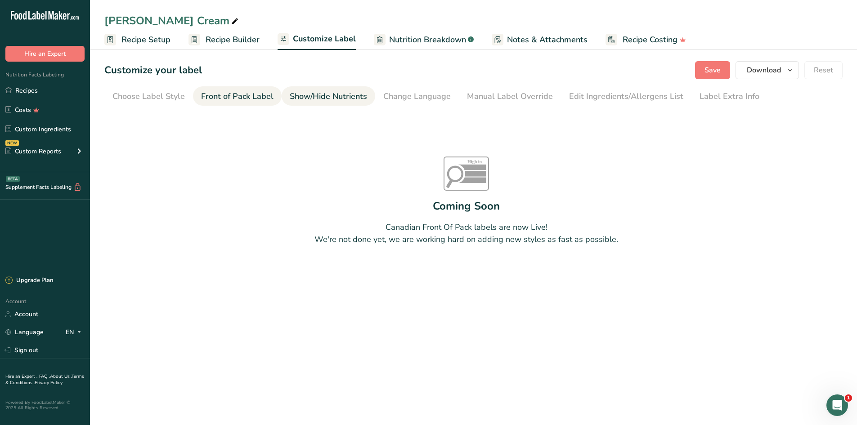
click at [307, 96] on div "Show/Hide Nutrients" at bounding box center [328, 96] width 77 height 12
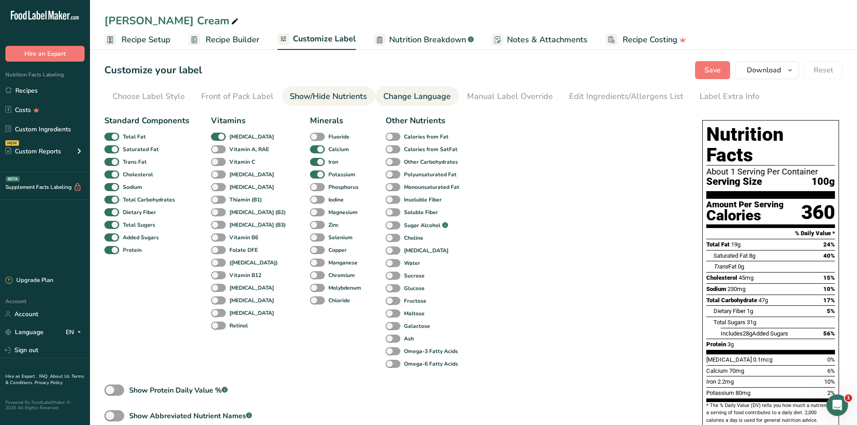
click at [403, 94] on div "Change Language" at bounding box center [416, 96] width 67 height 12
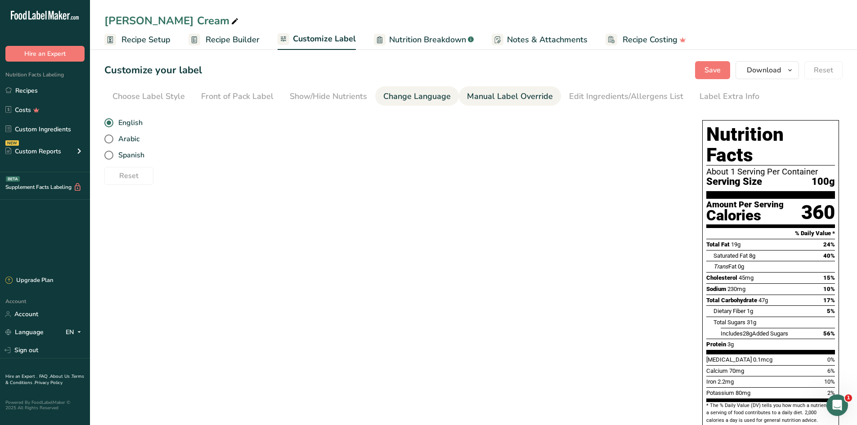
click at [483, 94] on div "Manual Label Override" at bounding box center [510, 96] width 86 height 12
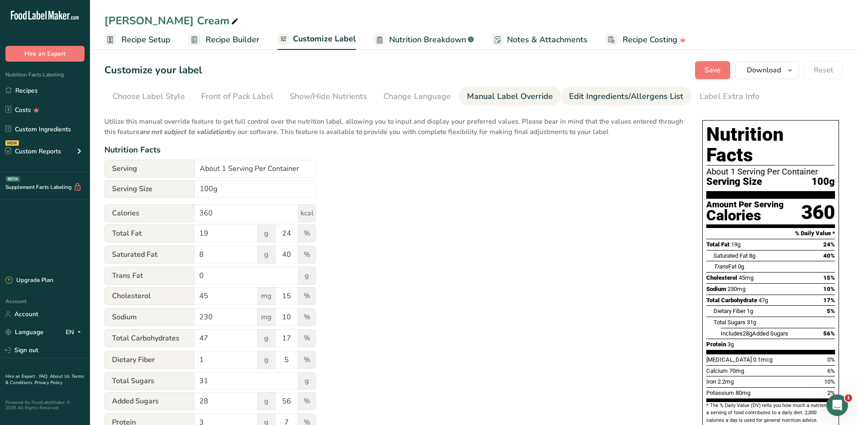
click at [577, 94] on div "Edit Ingredients/Allergens List" at bounding box center [626, 96] width 114 height 12
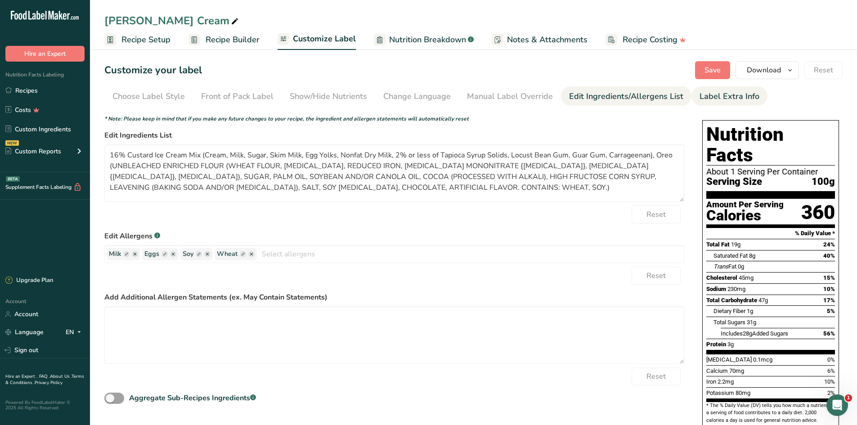
click at [712, 97] on div "Label Extra Info" at bounding box center [729, 96] width 60 height 12
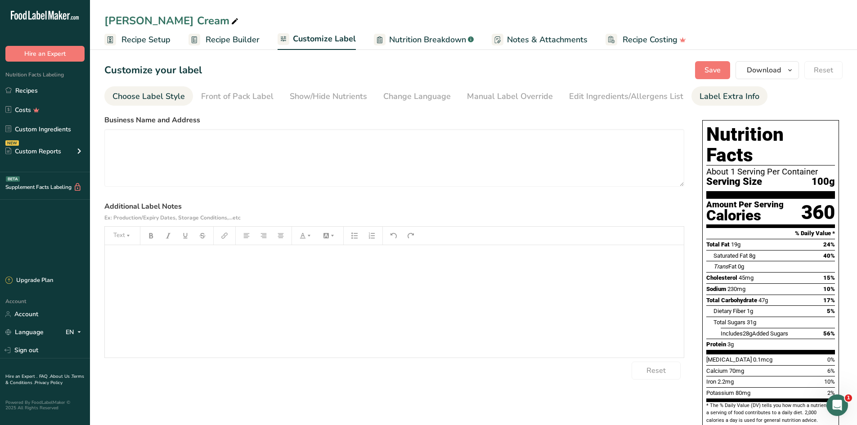
click at [152, 99] on div "Choose Label Style" at bounding box center [148, 96] width 72 height 12
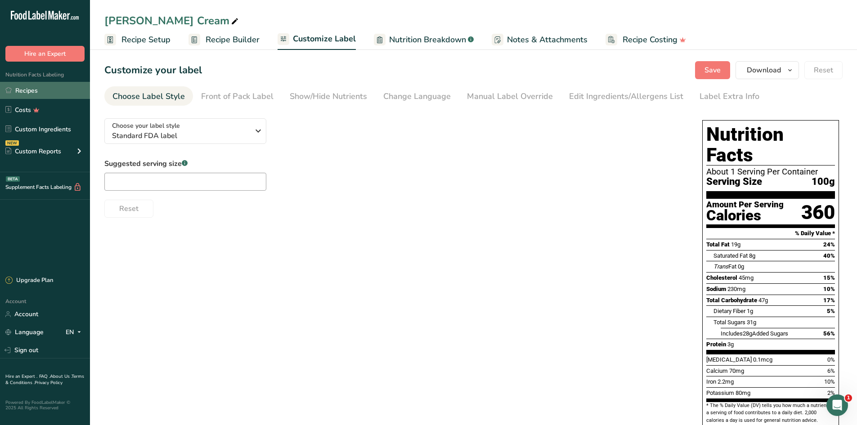
click at [25, 94] on link "Recipes" at bounding box center [45, 90] width 90 height 17
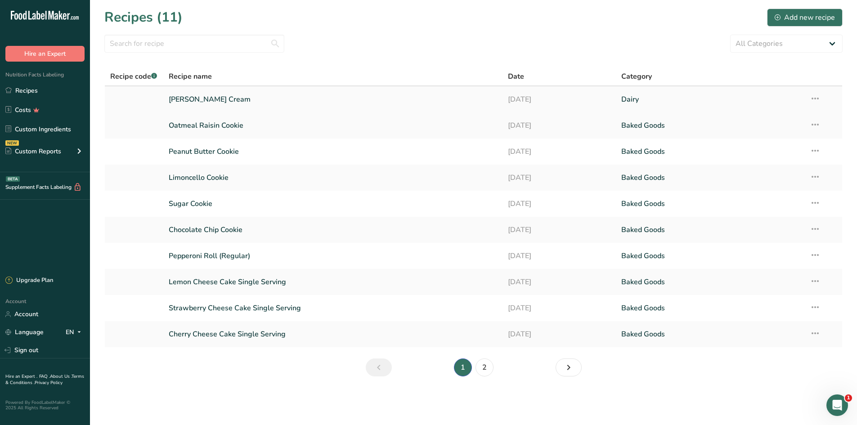
click at [818, 98] on icon at bounding box center [815, 98] width 11 height 16
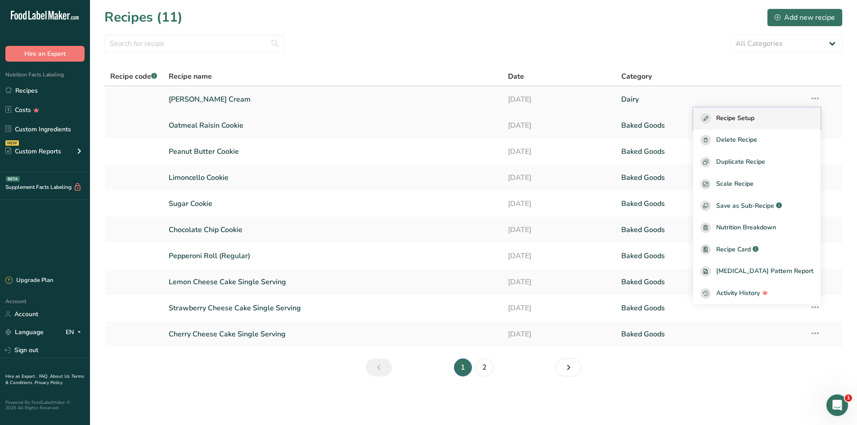
click at [754, 116] on span "Recipe Setup" at bounding box center [735, 118] width 38 height 10
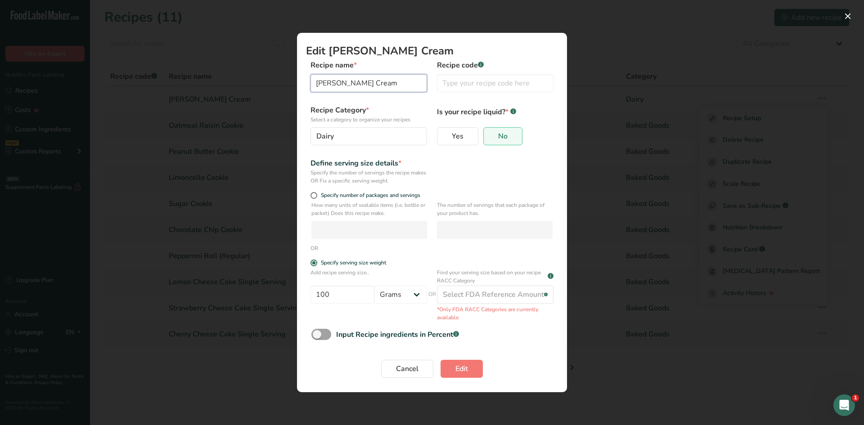
drag, startPoint x: 394, startPoint y: 85, endPoint x: 129, endPoint y: 83, distance: 265.4
click at [135, 85] on div "Edit Vanilla Ice Cream Recipe name * Vanilla Ice Cream Recipe code .a-a{fill:#3…" at bounding box center [432, 212] width 864 height 425
type input "Brookers Oreo Ice Cream"
click at [503, 137] on span "No" at bounding box center [502, 136] width 9 height 9
click at [489, 137] on input "No" at bounding box center [487, 136] width 6 height 6
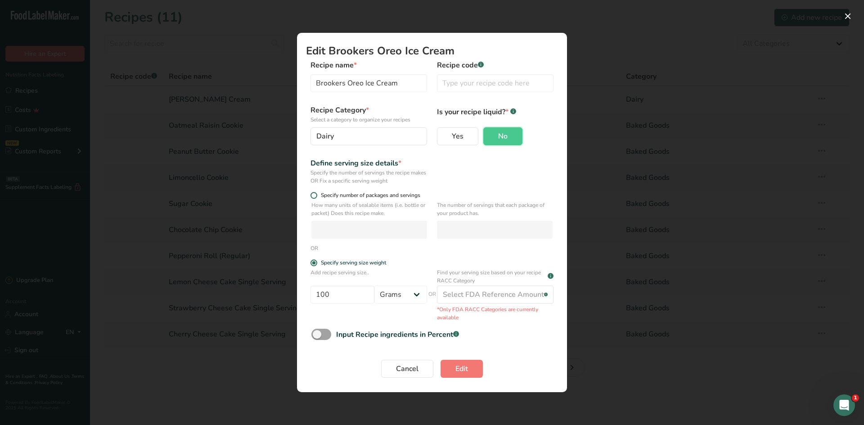
click at [312, 197] on span "Edit Recipe Modal" at bounding box center [313, 195] width 7 height 7
click at [312, 197] on input "Specify number of packages and servings" at bounding box center [313, 196] width 6 height 6
radio input "true"
radio input "false"
click at [312, 197] on span "Edit Recipe Modal" at bounding box center [313, 195] width 7 height 7
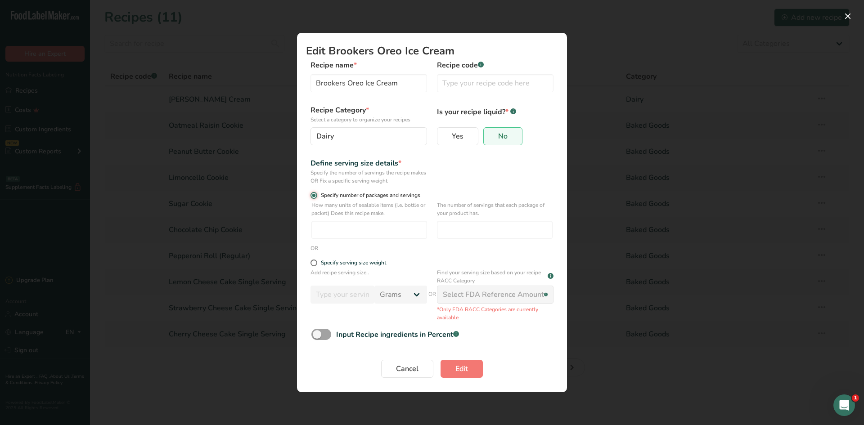
click at [312, 197] on input "Specify number of packages and servings" at bounding box center [313, 196] width 6 height 6
click at [849, 14] on button "Edit Recipe Modal" at bounding box center [847, 16] width 14 height 14
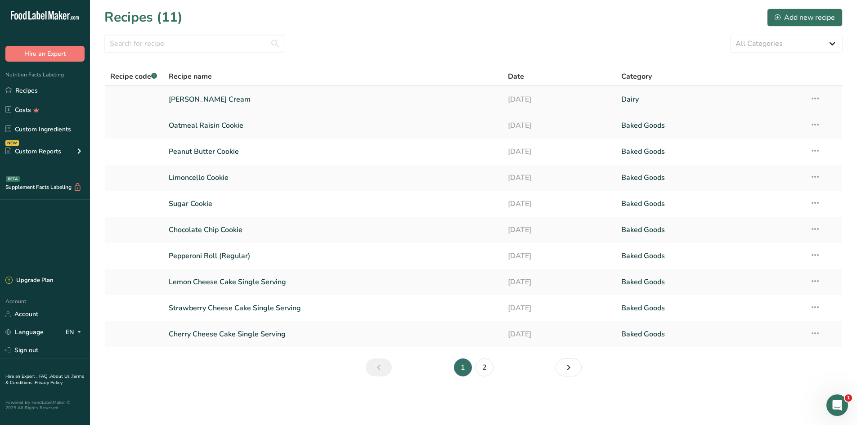
click at [815, 98] on icon at bounding box center [815, 98] width 11 height 16
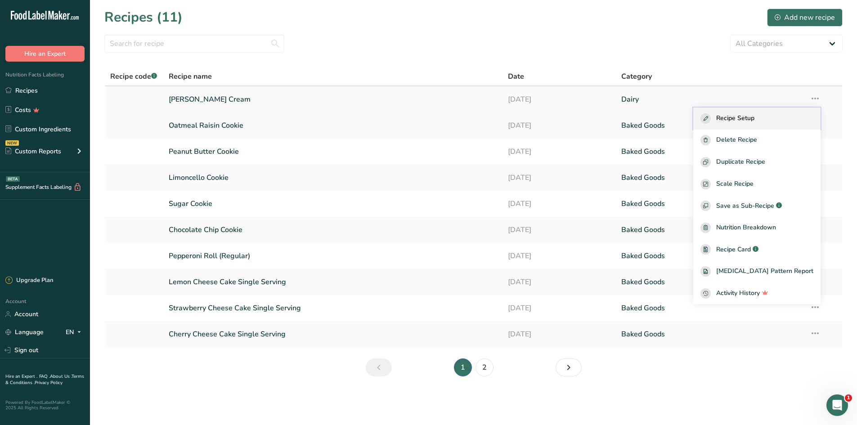
click at [754, 116] on span "Recipe Setup" at bounding box center [735, 118] width 38 height 10
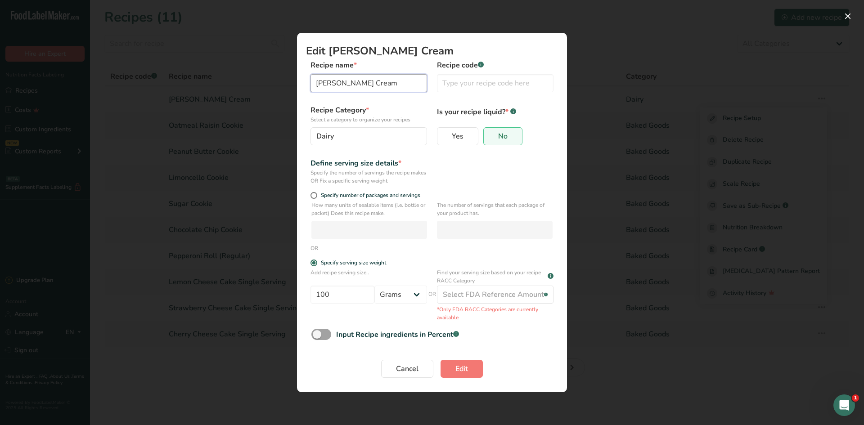
drag, startPoint x: 383, startPoint y: 86, endPoint x: 212, endPoint y: 85, distance: 171.4
click at [212, 85] on div "Edit Vanilla Ice Cream Recipe name * Vanilla Ice Cream Recipe code .a-a{fill:#3…" at bounding box center [432, 212] width 864 height 425
type input "Brookers Oreo Ice Cream"
click at [460, 364] on span "Edit" at bounding box center [461, 368] width 13 height 11
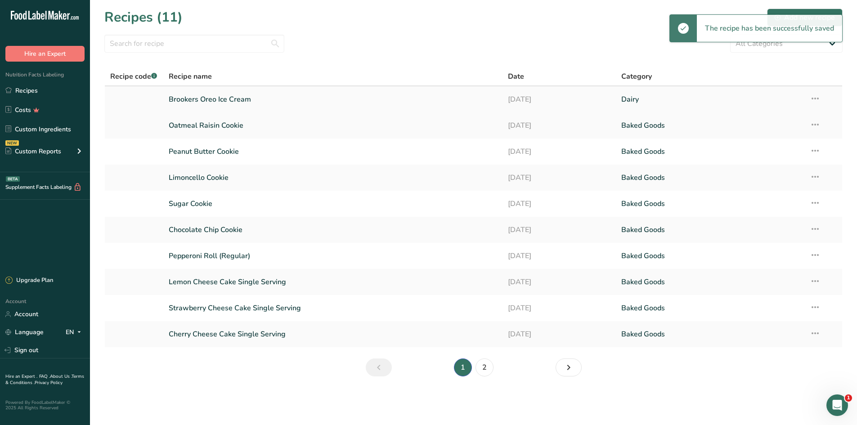
click at [313, 100] on link "Brookers Oreo Ice Cream" at bounding box center [333, 99] width 329 height 19
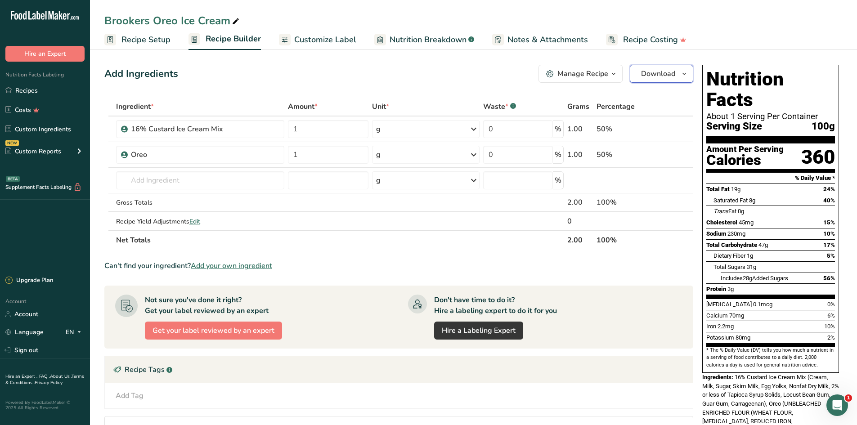
click at [657, 70] on span "Download" at bounding box center [658, 73] width 34 height 11
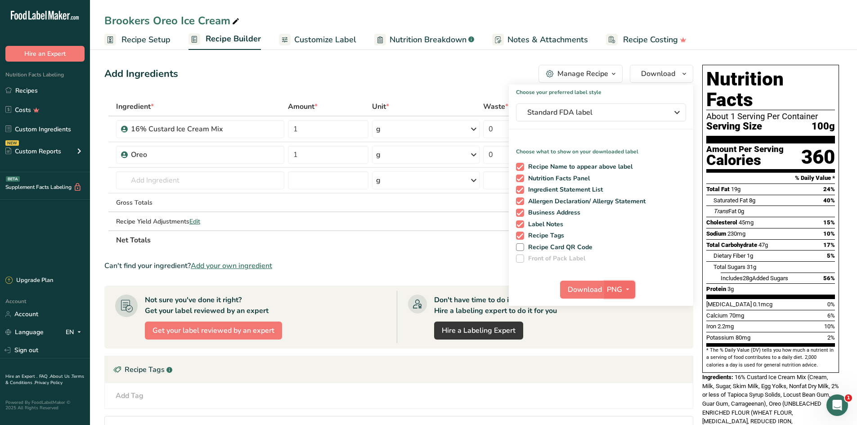
click at [630, 290] on icon "button" at bounding box center [627, 289] width 7 height 11
click at [622, 353] on link "PDF" at bounding box center [620, 352] width 29 height 15
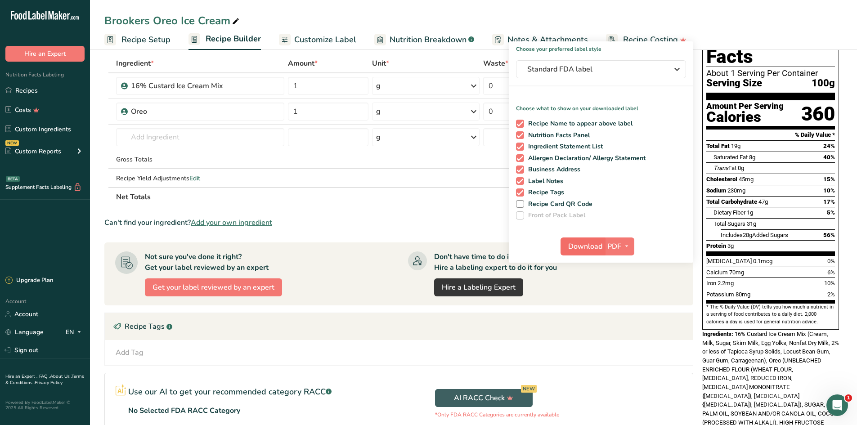
scroll to position [45, 0]
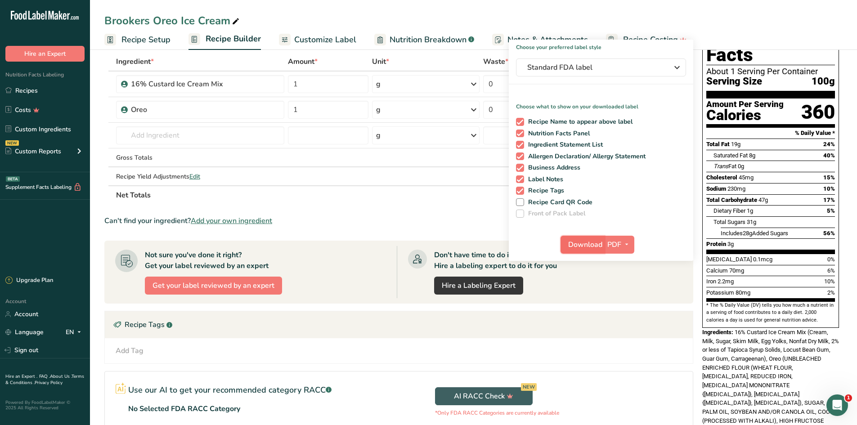
click at [581, 246] on span "Download" at bounding box center [585, 244] width 34 height 11
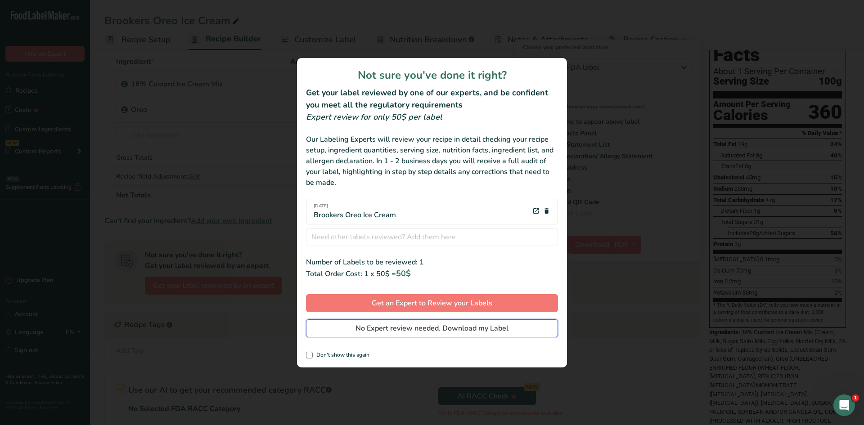
click at [403, 331] on span "No Expert review needed. Download my Label" at bounding box center [431, 328] width 153 height 11
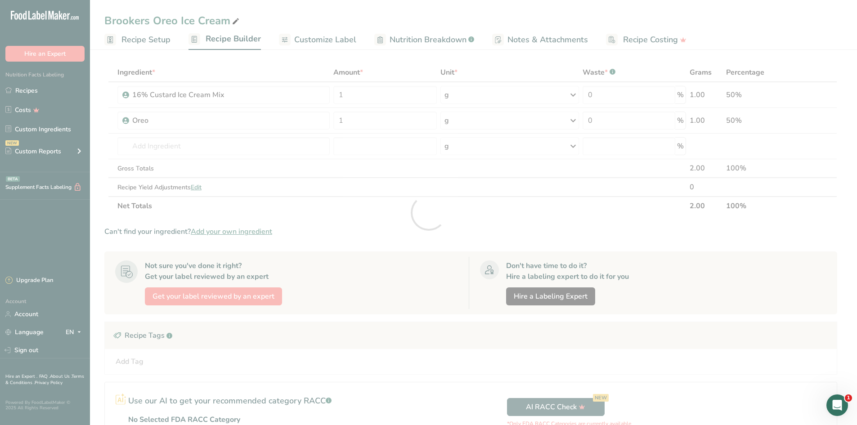
scroll to position [0, 0]
